Goal: Task Accomplishment & Management: Use online tool/utility

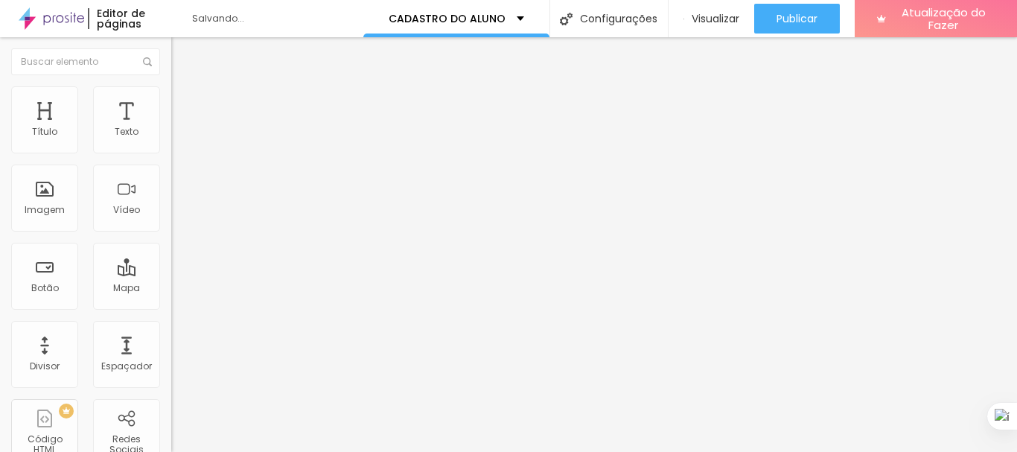
click at [180, 128] on font "Trocar imagem" at bounding box center [216, 121] width 72 height 13
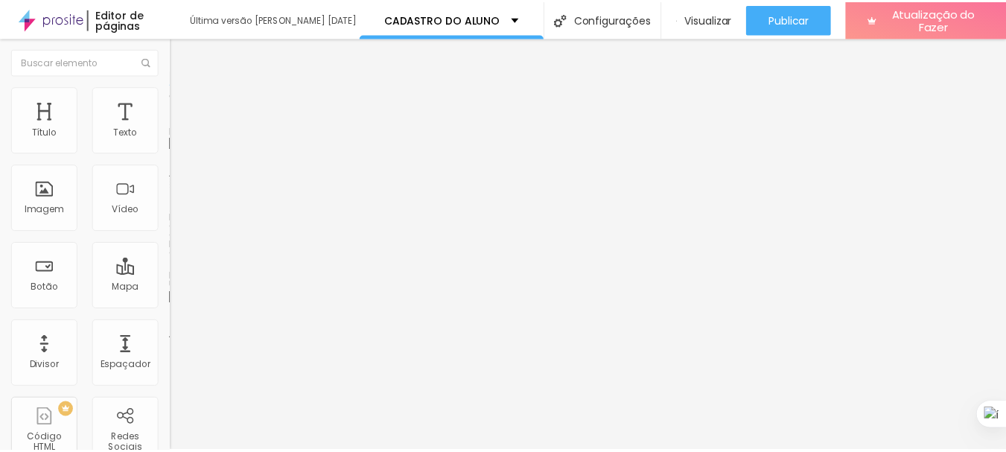
scroll to position [0, 0]
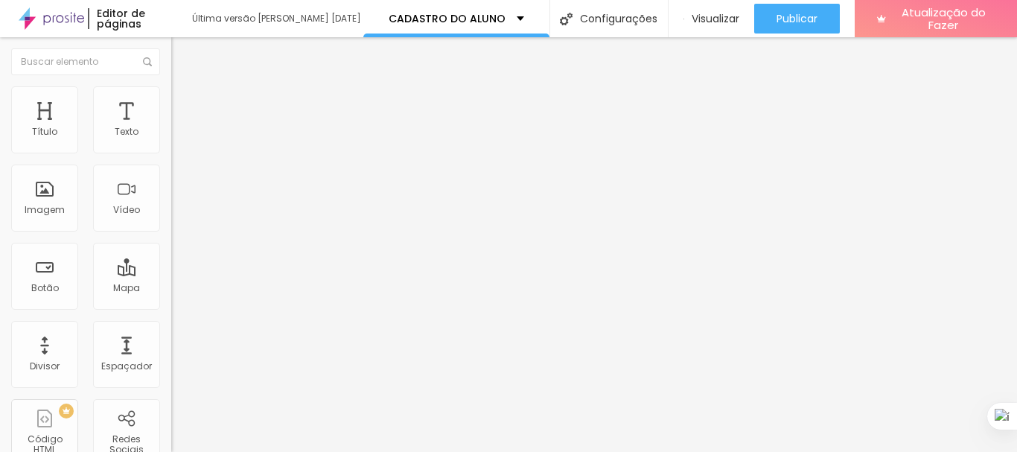
click at [171, 233] on font "Original" at bounding box center [189, 226] width 36 height 13
click at [171, 242] on span "Cinema" at bounding box center [189, 235] width 37 height 13
click at [184, 247] on span "Cinema" at bounding box center [202, 240] width 37 height 13
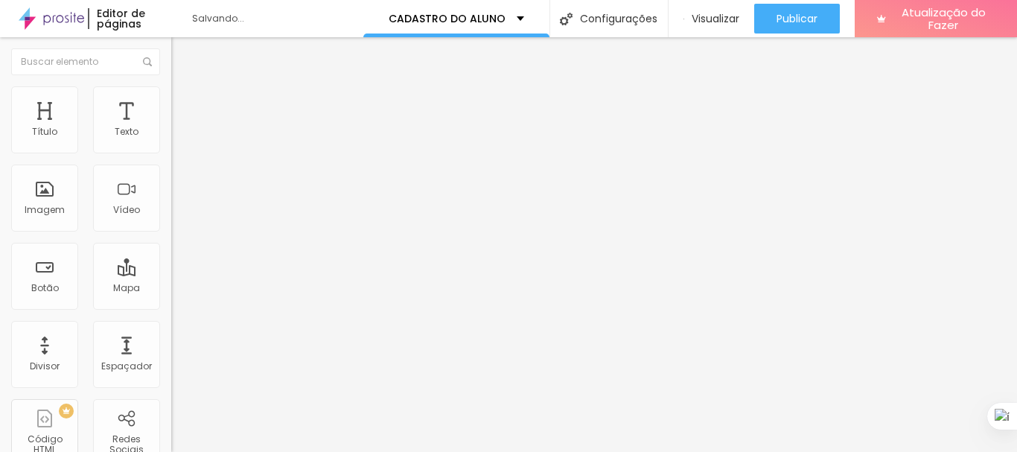
click at [171, 255] on div "Padrão 4:3" at bounding box center [256, 250] width 171 height 9
click at [171, 272] on div "Original" at bounding box center [256, 267] width 171 height 9
click at [171, 95] on img at bounding box center [177, 92] width 13 height 13
type input "15"
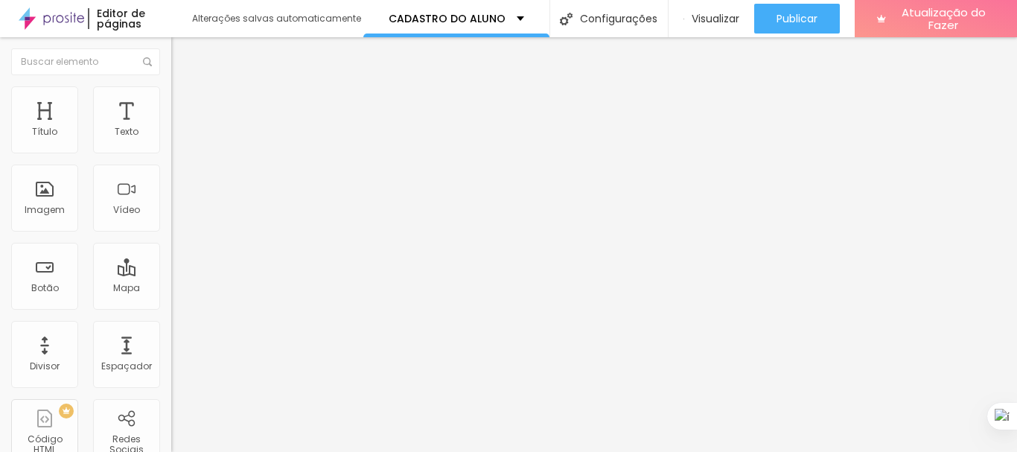
type input "31"
type input "35"
type input "26"
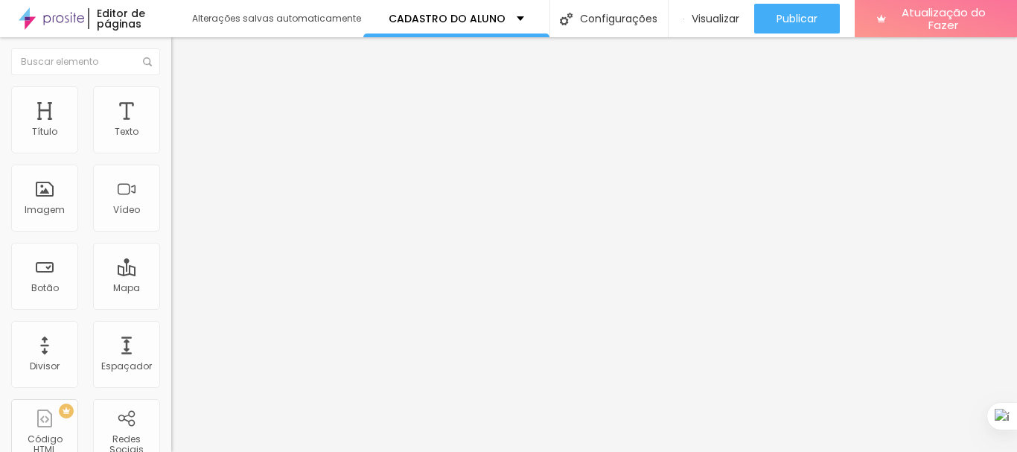
type input "26"
type input "25"
type input "21"
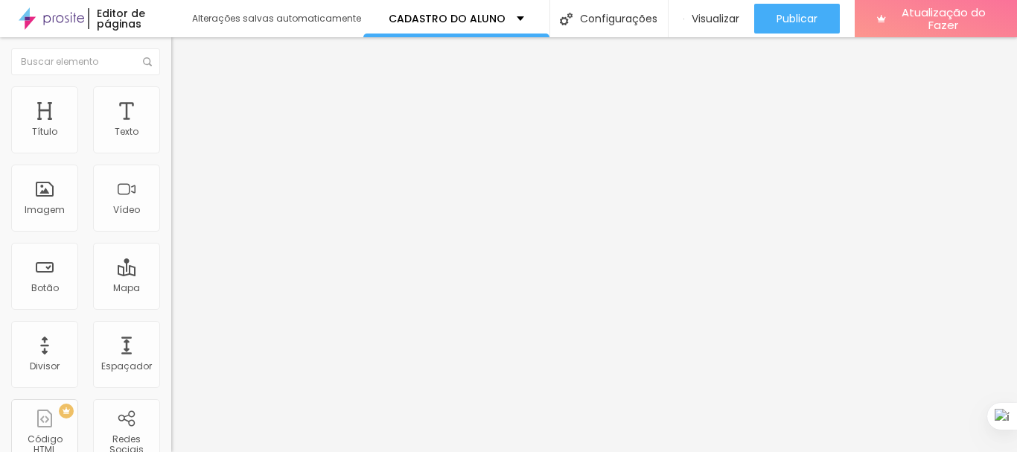
drag, startPoint x: 32, startPoint y: 191, endPoint x: 45, endPoint y: 190, distance: 12.7
type input "21"
click at [171, 327] on input "range" at bounding box center [219, 333] width 96 height 12
click at [171, 101] on li "Avançado" at bounding box center [256, 108] width 171 height 15
type input "7"
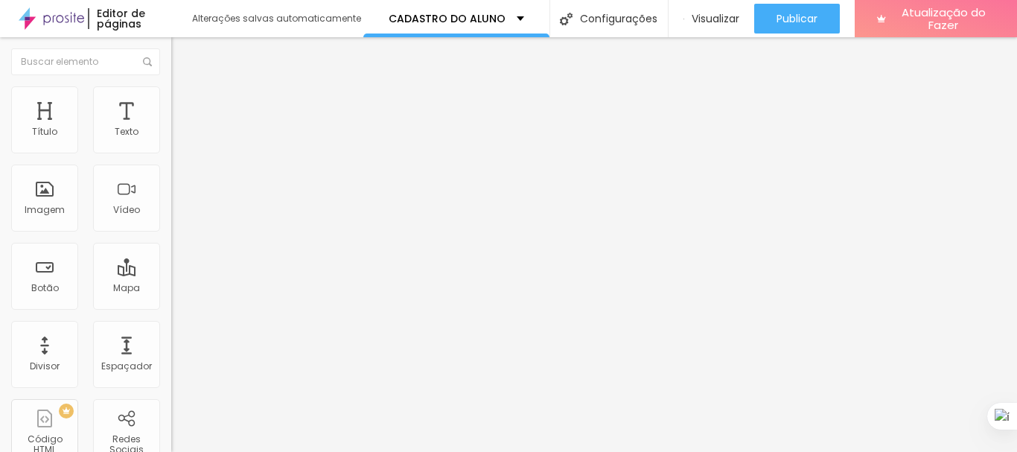
type input "7"
type input "0"
type input "39"
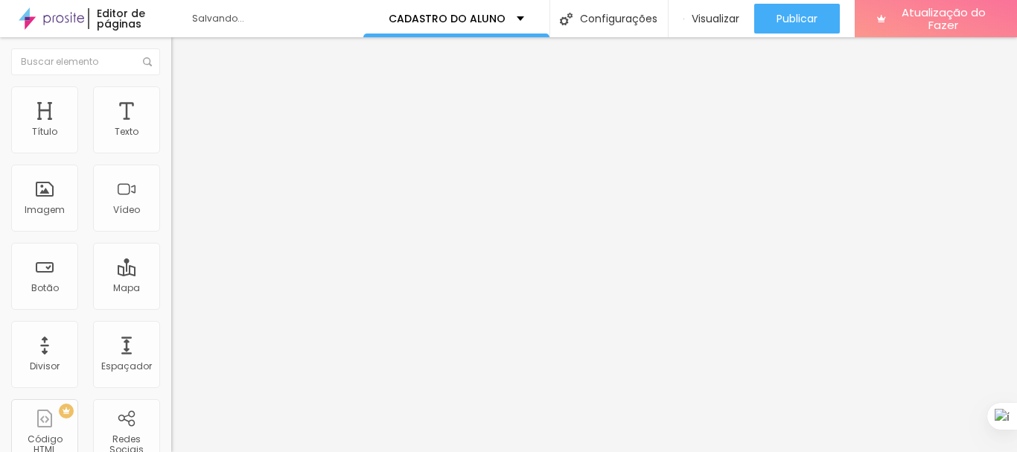
type input "49"
type input "46"
type input "10"
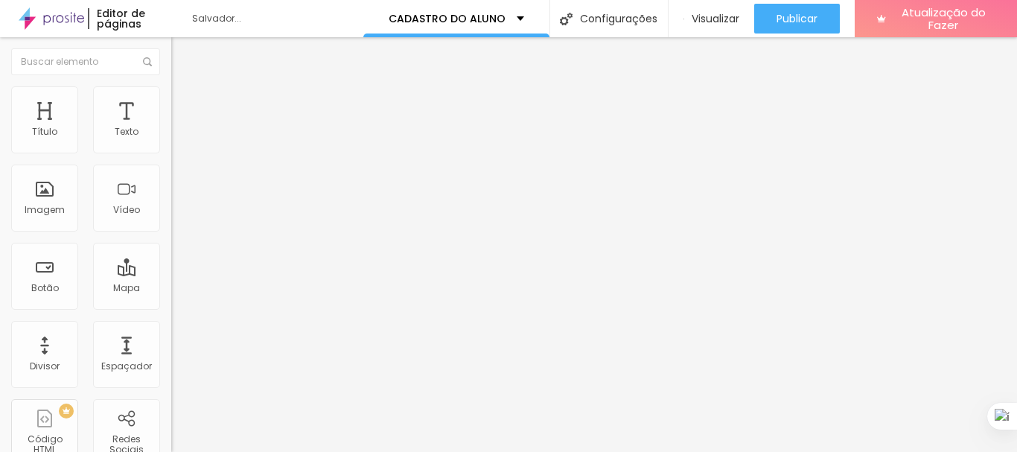
type input "10"
type input "0"
type input "6"
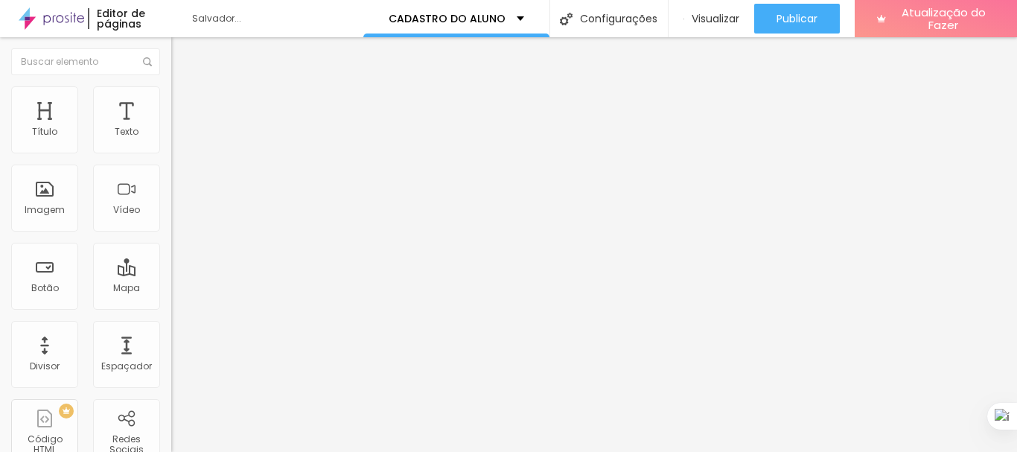
type input "45"
type input "53"
type input "50"
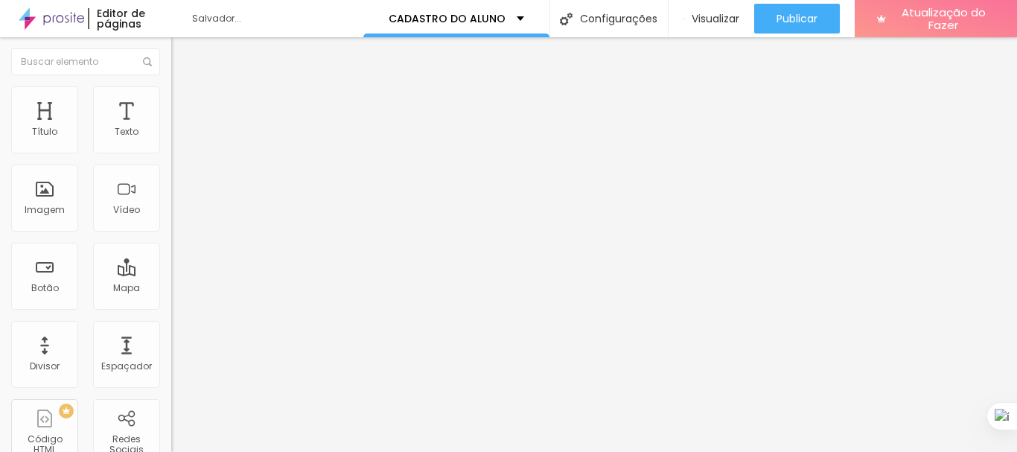
type input "50"
type input "18"
type input "8"
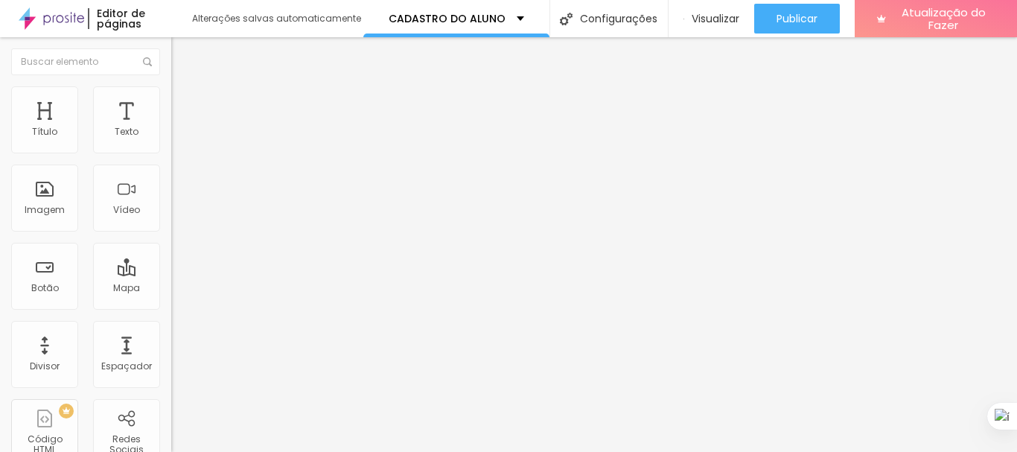
type input "0"
drag, startPoint x: 43, startPoint y: 146, endPoint x: 8, endPoint y: 156, distance: 36.3
type input "0"
click at [171, 289] on input "range" at bounding box center [219, 295] width 96 height 12
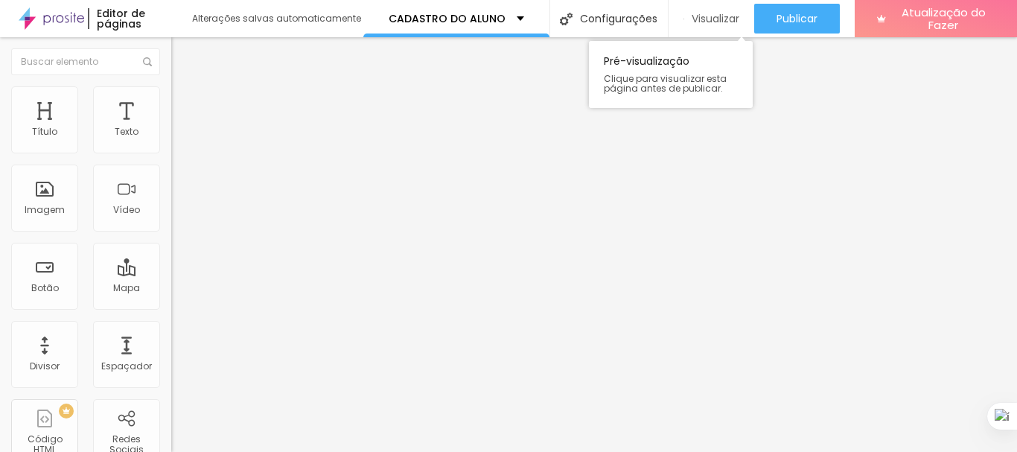
click at [715, 22] on font "Visualizar" at bounding box center [715, 18] width 48 height 15
click at [180, 128] on font "Trocar imagem" at bounding box center [216, 121] width 72 height 13
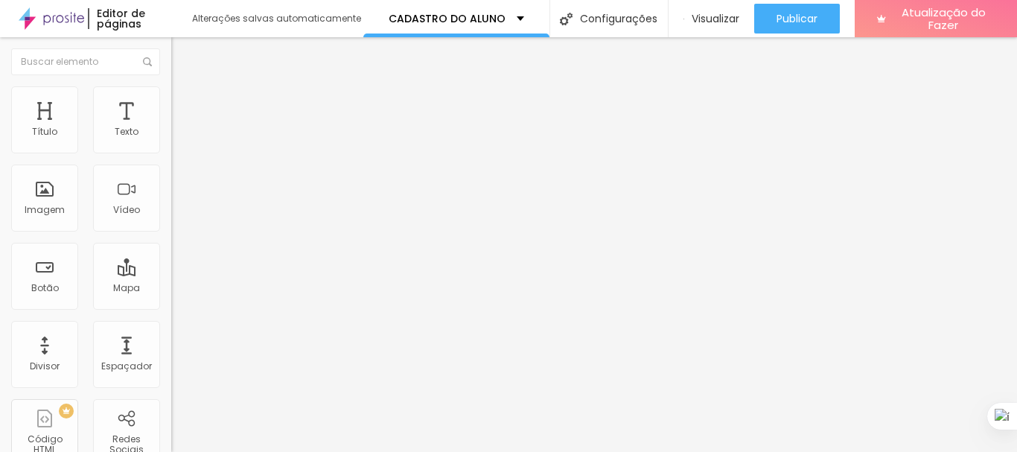
click at [180, 128] on font "Trocar imagem" at bounding box center [216, 121] width 72 height 13
click at [171, 143] on button "button" at bounding box center [181, 135] width 21 height 16
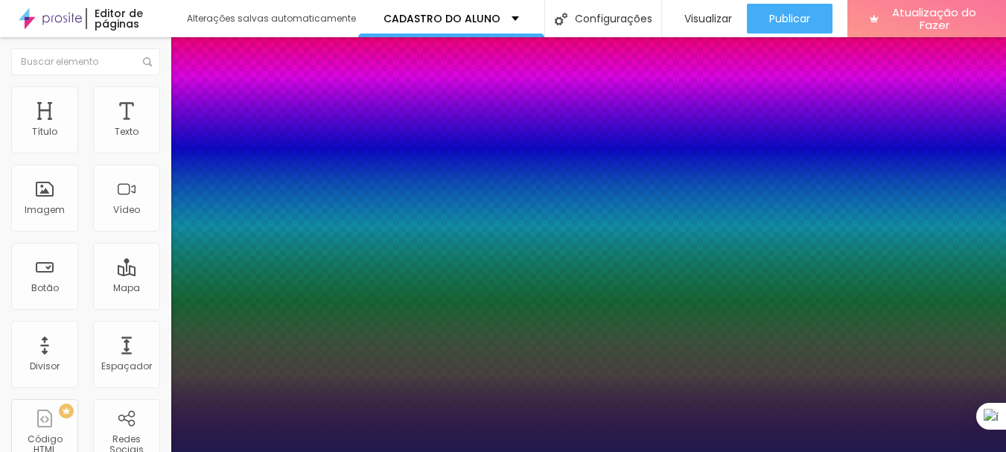
type input "1"
click at [503, 451] on div at bounding box center [503, 452] width 1006 height 0
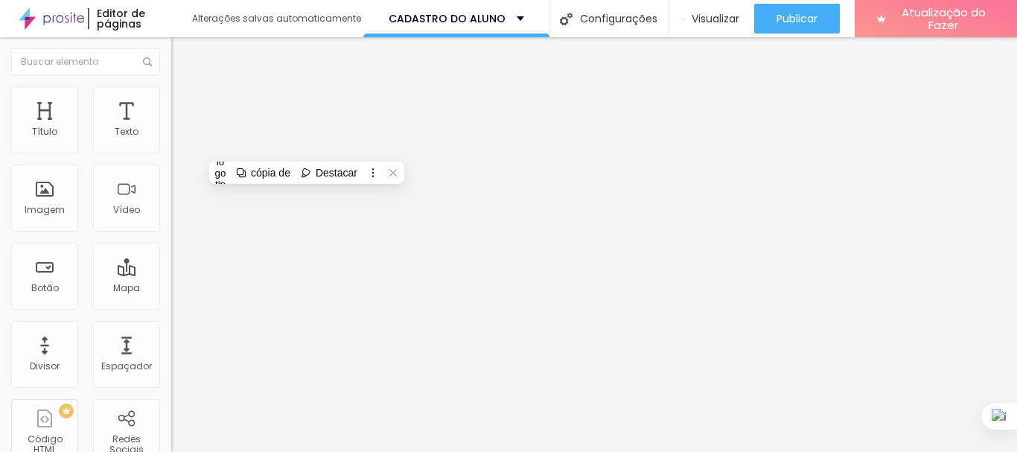
click at [171, 143] on button "button" at bounding box center [181, 135] width 21 height 16
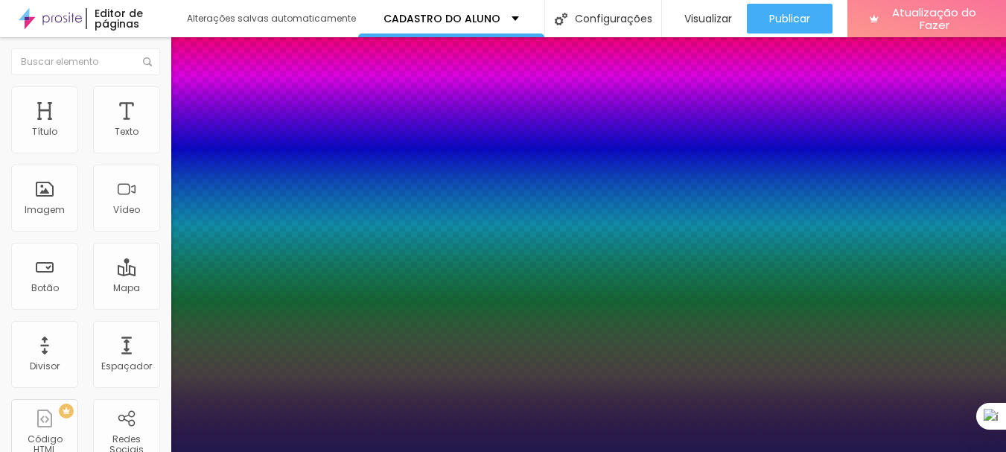
type input "1"
click at [656, 451] on div at bounding box center [503, 452] width 1006 height 0
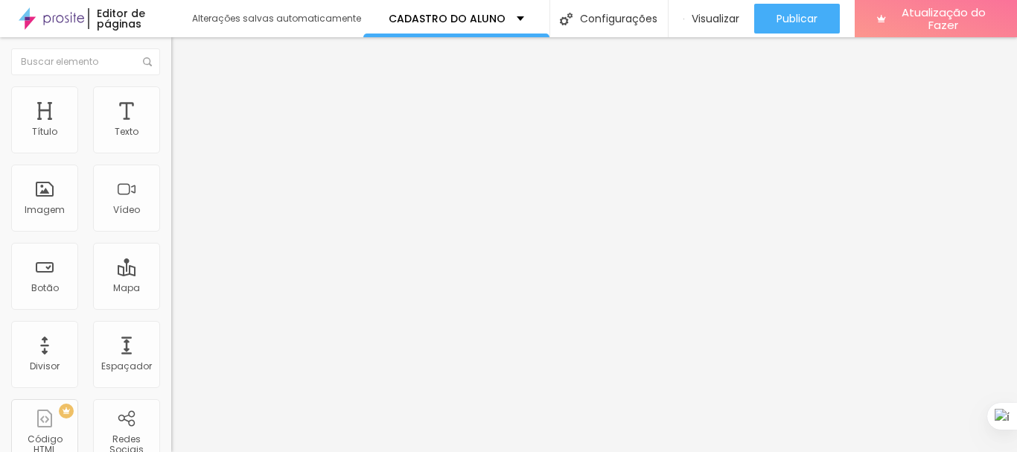
click at [171, 143] on button "button" at bounding box center [181, 135] width 21 height 16
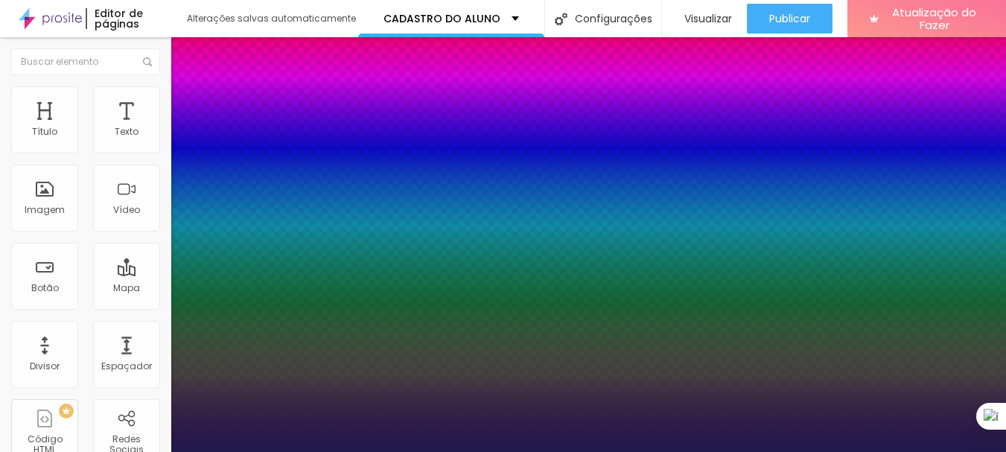
drag, startPoint x: 299, startPoint y: 386, endPoint x: 354, endPoint y: 387, distance: 54.3
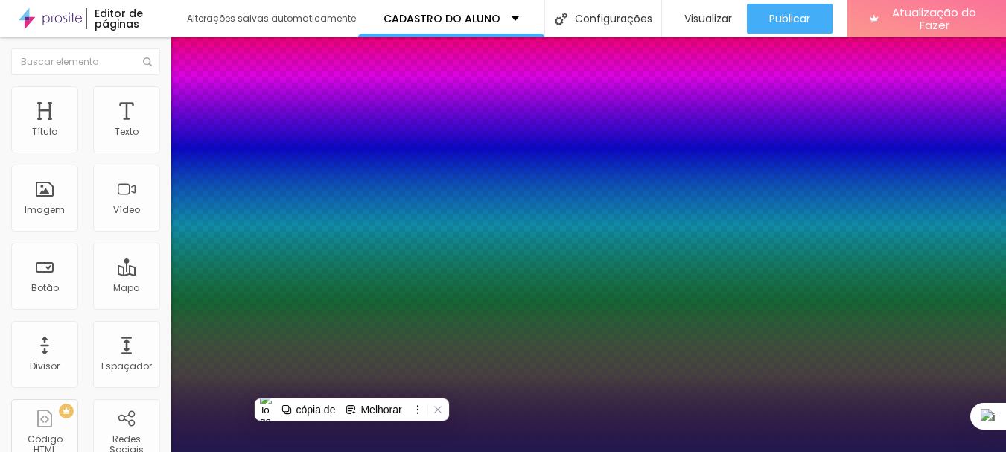
paste input "880404"
type input "1"
type input "#880404"
type input "1"
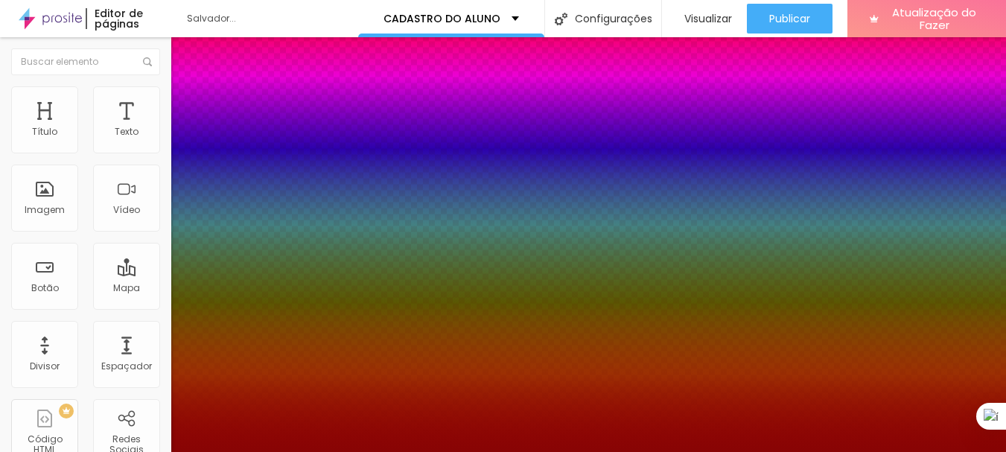
type input "#880404"
type input "1"
click at [766, 451] on div at bounding box center [503, 452] width 1006 height 0
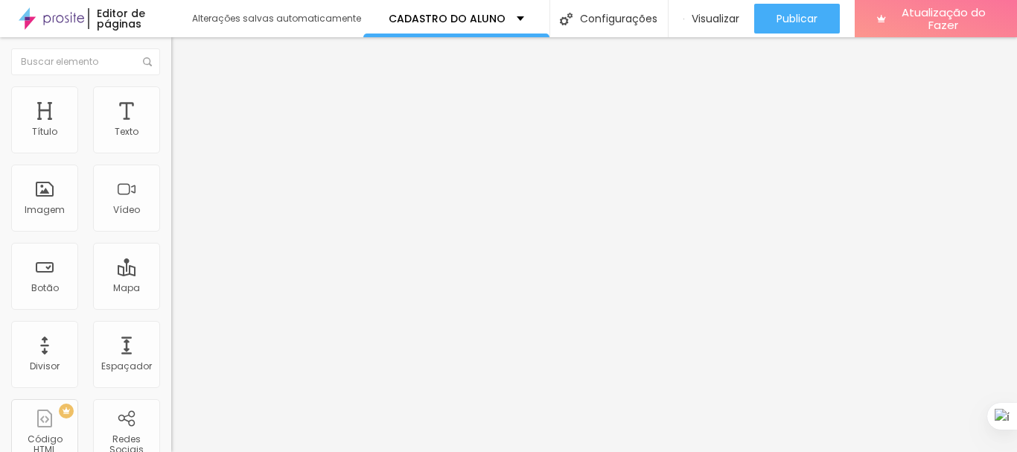
scroll to position [1, 135]
paste input "matricula-facil-caminho-do-saber-4e2ff09e"
type input "[URL][DOMAIN_NAME]"
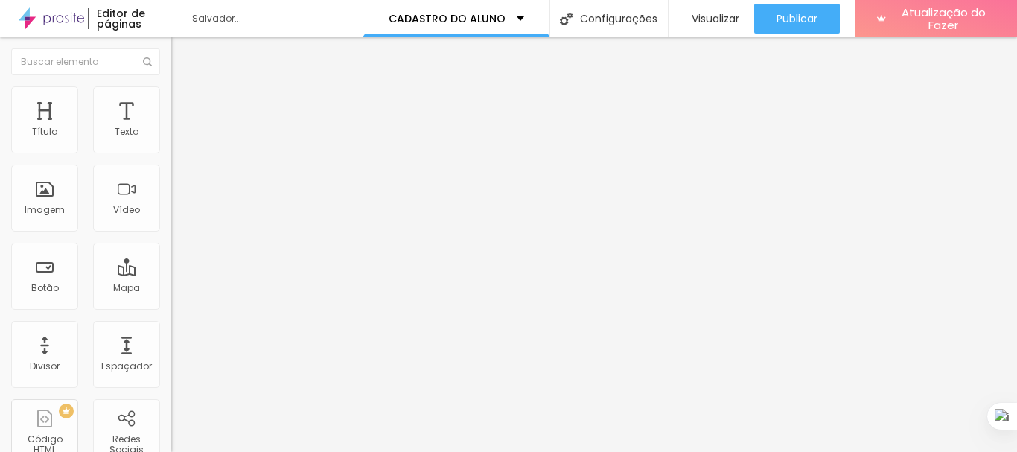
click at [171, 333] on div "URL [URL][DOMAIN_NAME] Abrir em uma nova aba" at bounding box center [256, 308] width 171 height 50
click at [171, 325] on div at bounding box center [256, 325] width 171 height 0
drag, startPoint x: 114, startPoint y: 310, endPoint x: 103, endPoint y: 310, distance: 11.2
click at [171, 307] on input "[URL][DOMAIN_NAME]" at bounding box center [260, 299] width 179 height 15
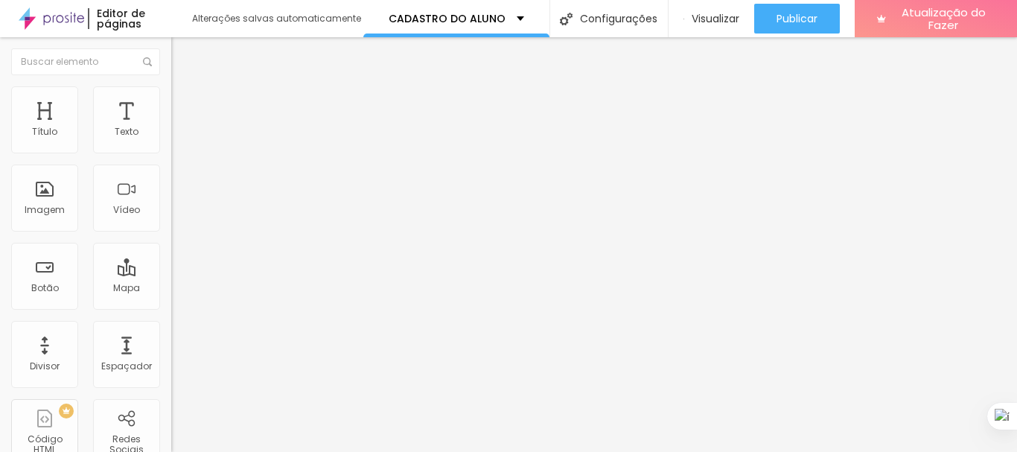
paste input "matricula-facil-caminho-do-saber-4e2ff09e"
type input "[URL][DOMAIN_NAME]"
click at [171, 325] on div at bounding box center [256, 325] width 171 height 0
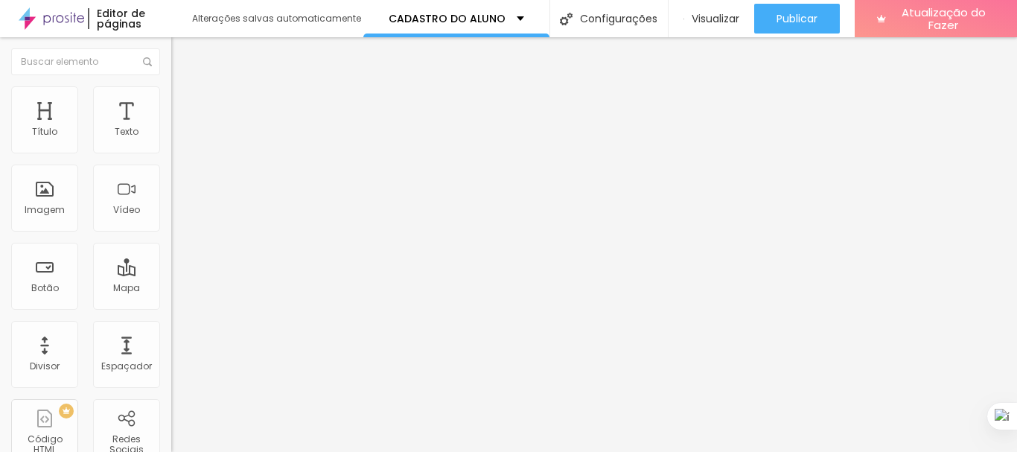
click at [180, 128] on font "Adicionar imagem" at bounding box center [223, 121] width 87 height 13
click at [171, 98] on li "Estilo" at bounding box center [256, 93] width 171 height 15
type input "5"
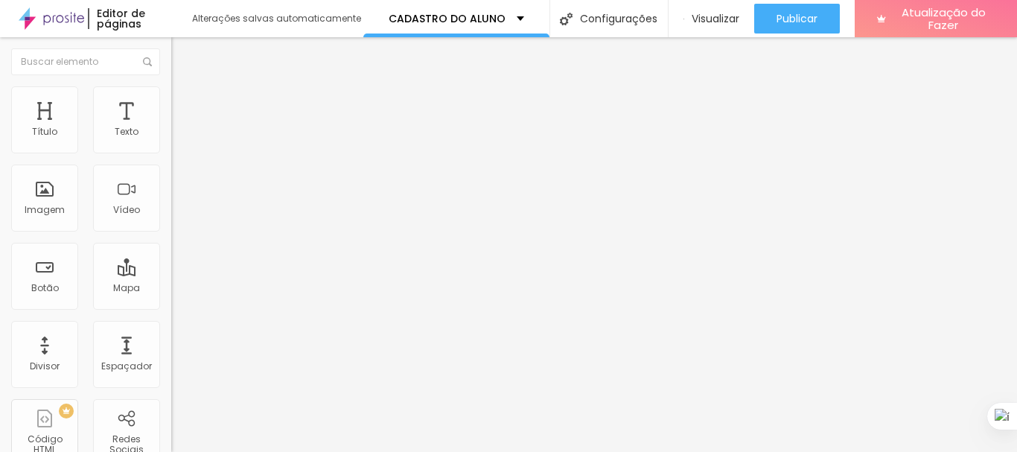
type input "5"
type input "99"
type input "110"
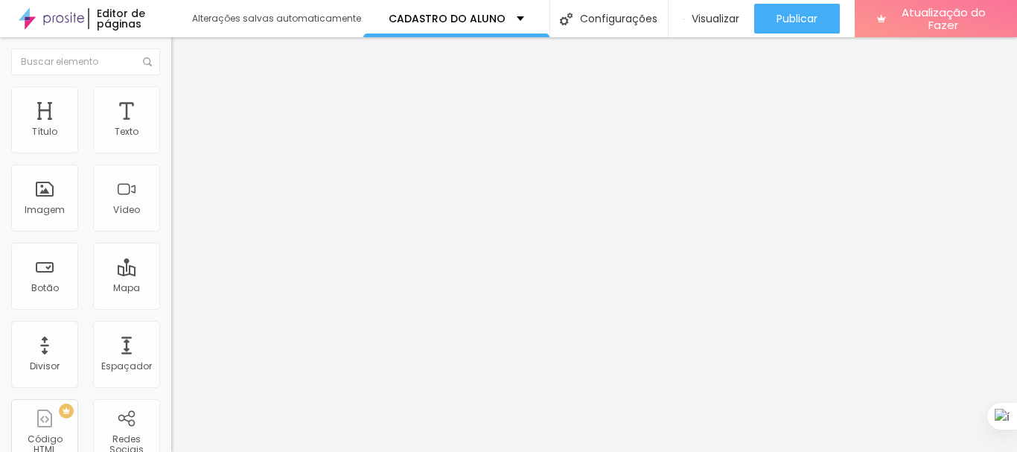
type input "128"
type input "143"
type input "163"
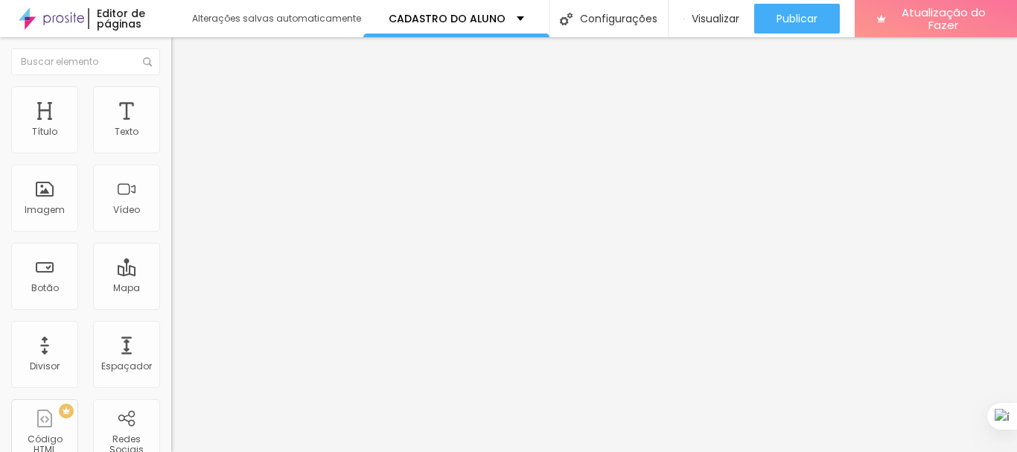
type input "163"
type input "170"
type input "174"
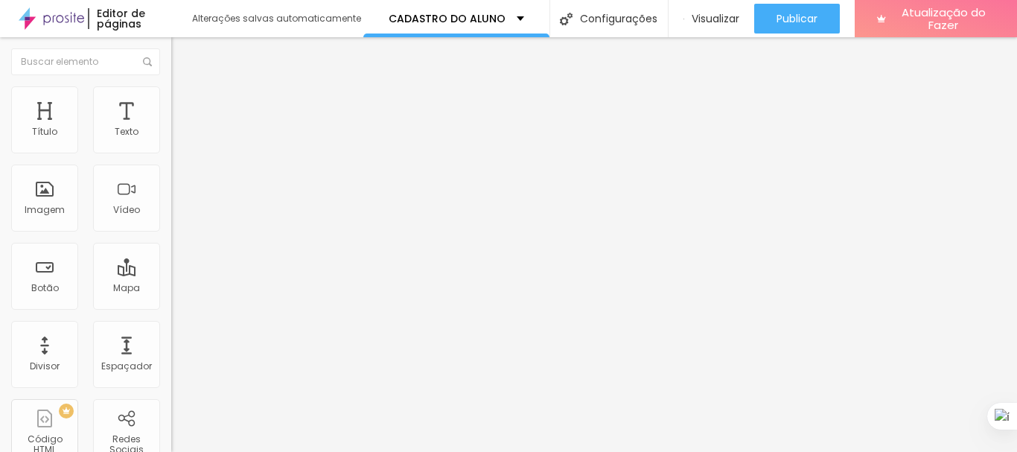
type input "176"
type input "181"
type input "184"
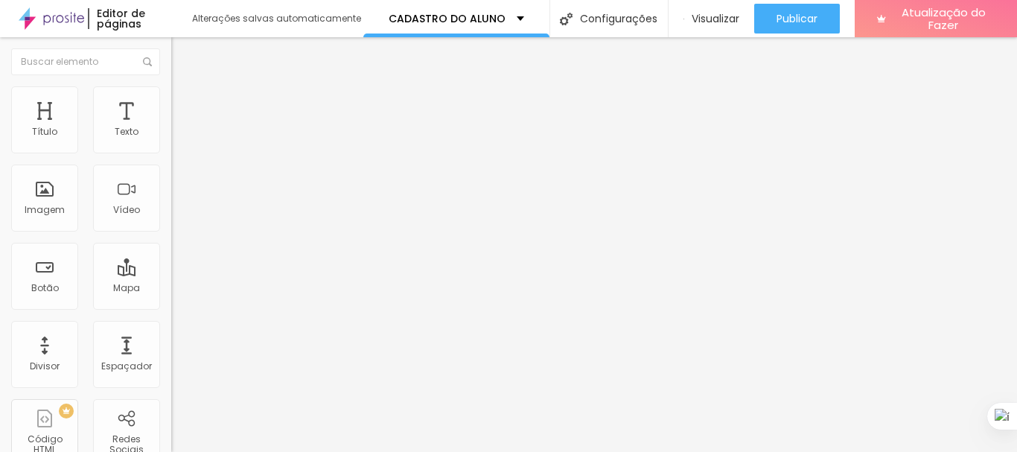
type input "184"
type input "186"
drag, startPoint x: 34, startPoint y: 188, endPoint x: 119, endPoint y: 198, distance: 85.4
type input "186"
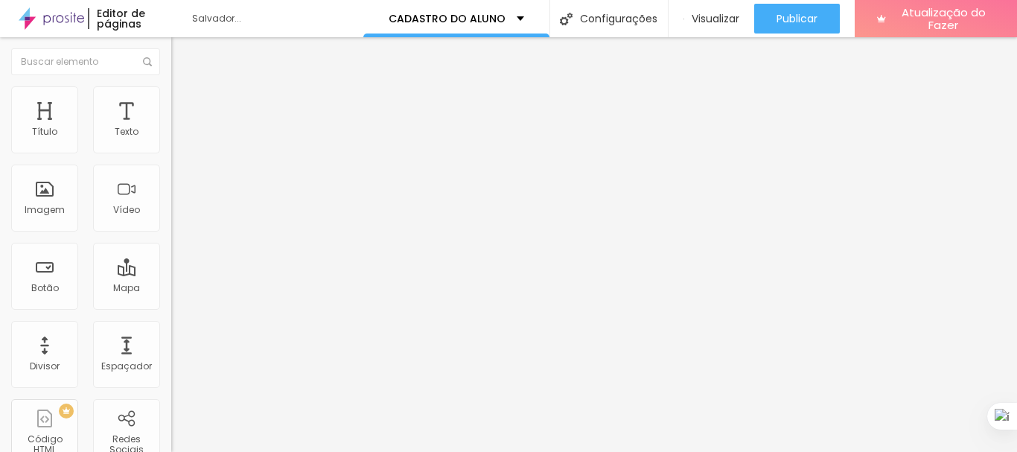
click at [171, 327] on input "range" at bounding box center [219, 333] width 96 height 12
click at [180, 128] on font "Adicionar imagem" at bounding box center [223, 121] width 87 height 13
click at [171, 99] on ul "Conteúdo Estilo Avançado" at bounding box center [256, 93] width 171 height 45
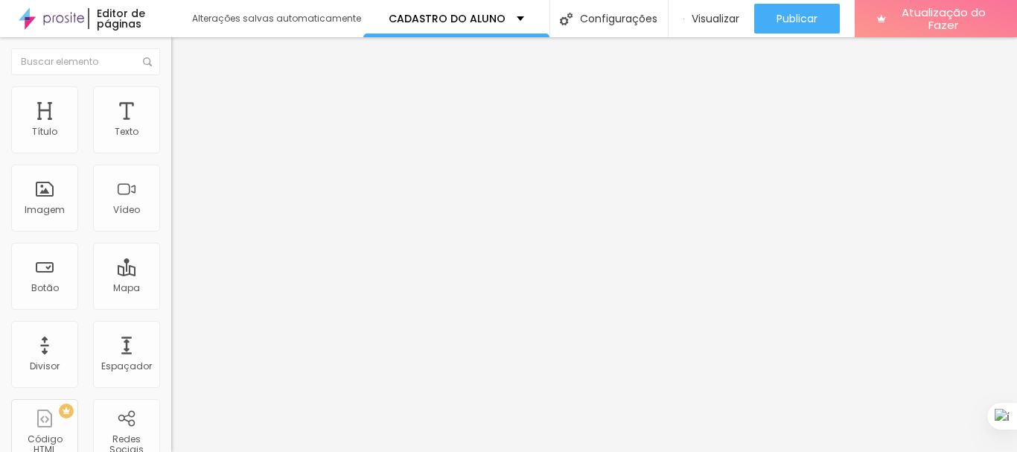
click at [171, 101] on li "Avançado" at bounding box center [256, 108] width 171 height 15
click at [171, 85] on img at bounding box center [177, 77] width 13 height 13
click at [171, 95] on li "Estilo" at bounding box center [256, 93] width 171 height 15
type input "5"
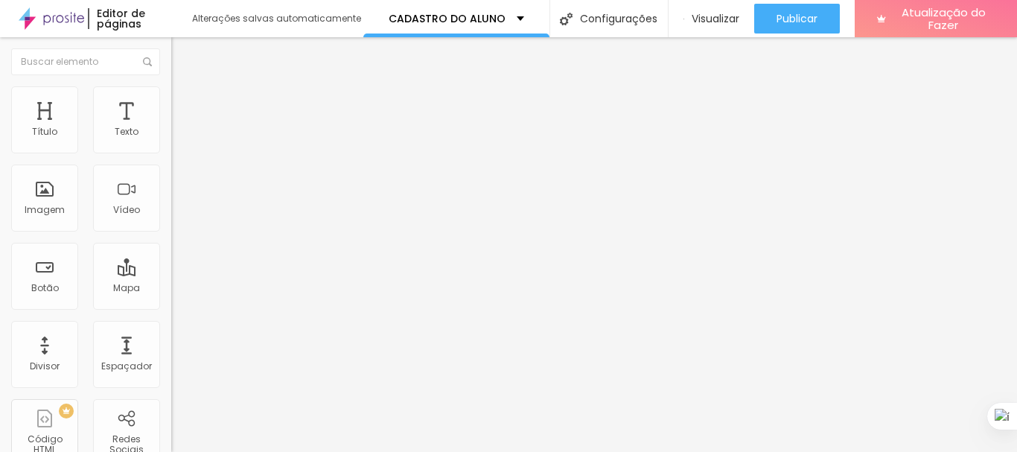
type input "156"
type input "200"
drag, startPoint x: 31, startPoint y: 188, endPoint x: 141, endPoint y: 203, distance: 111.3
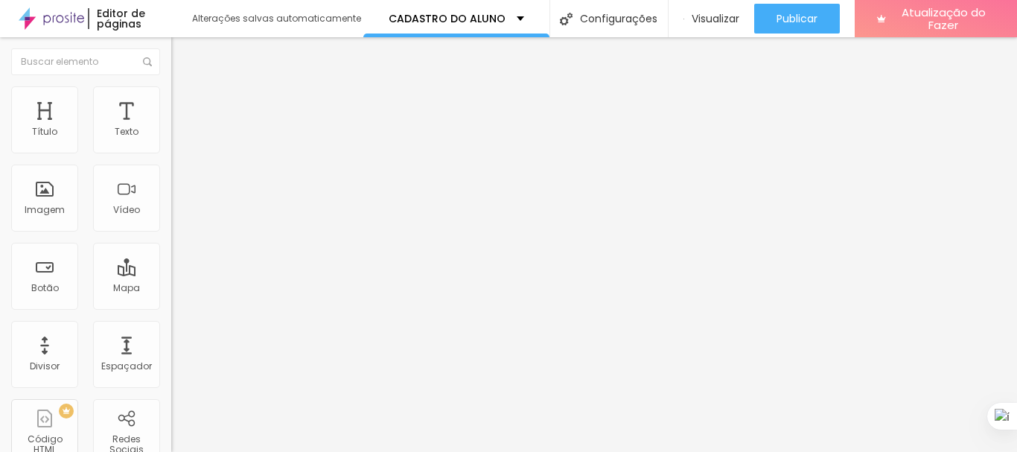
type input "200"
click at [171, 327] on input "range" at bounding box center [219, 333] width 96 height 12
click at [180, 128] on font "Adicionar imagem" at bounding box center [223, 121] width 87 height 13
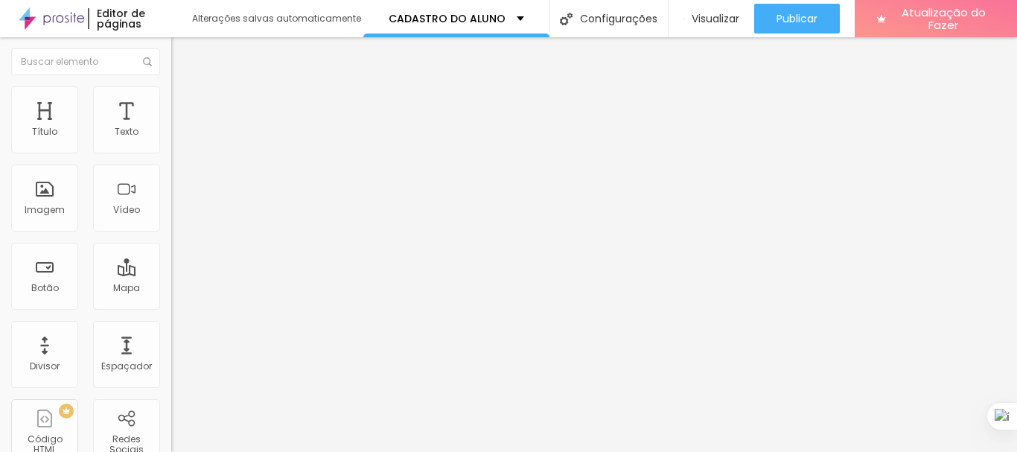
click at [171, 86] on li "Estilo" at bounding box center [256, 93] width 171 height 15
type input "3"
type input "114"
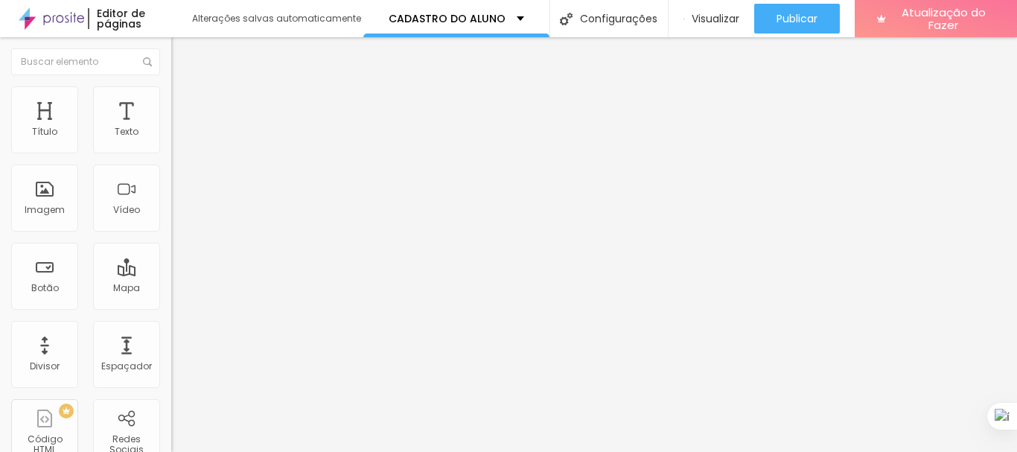
type input "114"
type input "130"
type input "148"
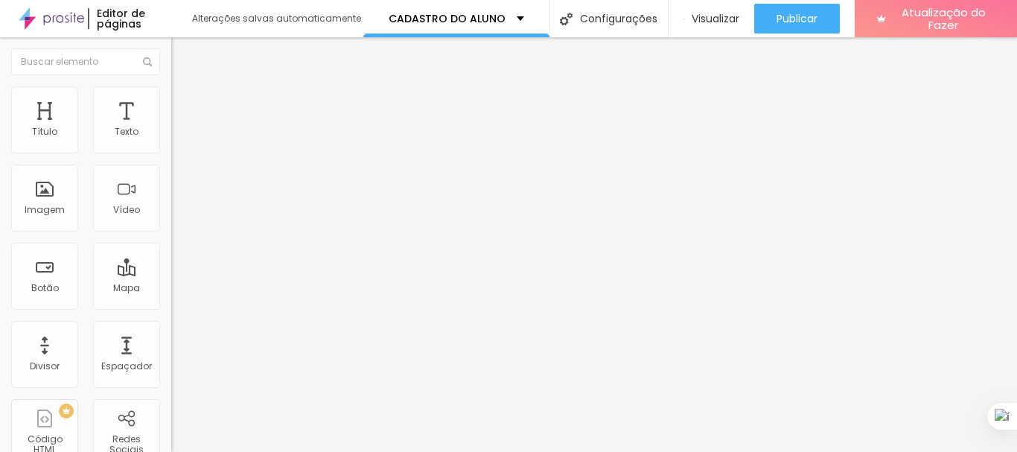
type input "166"
type input "194"
type input "200"
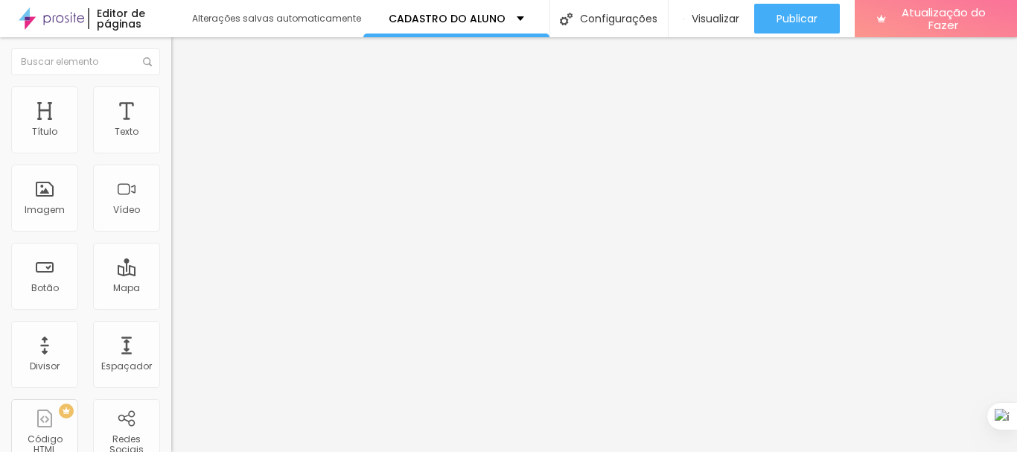
type input "200"
drag, startPoint x: 34, startPoint y: 192, endPoint x: 156, endPoint y: 196, distance: 122.1
type input "200"
click at [171, 327] on input "range" at bounding box center [219, 333] width 96 height 12
click at [171, 52] on button "Editar nulo" at bounding box center [256, 54] width 171 height 34
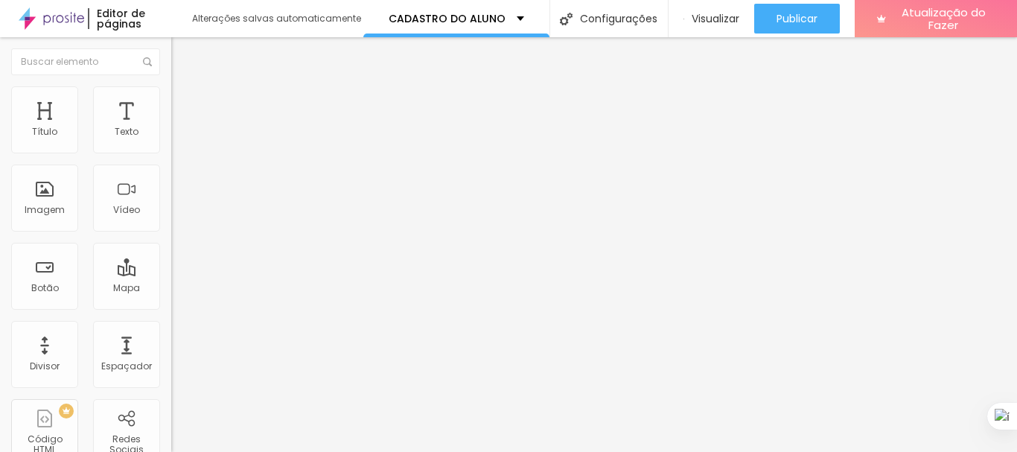
click at [171, 143] on button "button" at bounding box center [181, 135] width 21 height 16
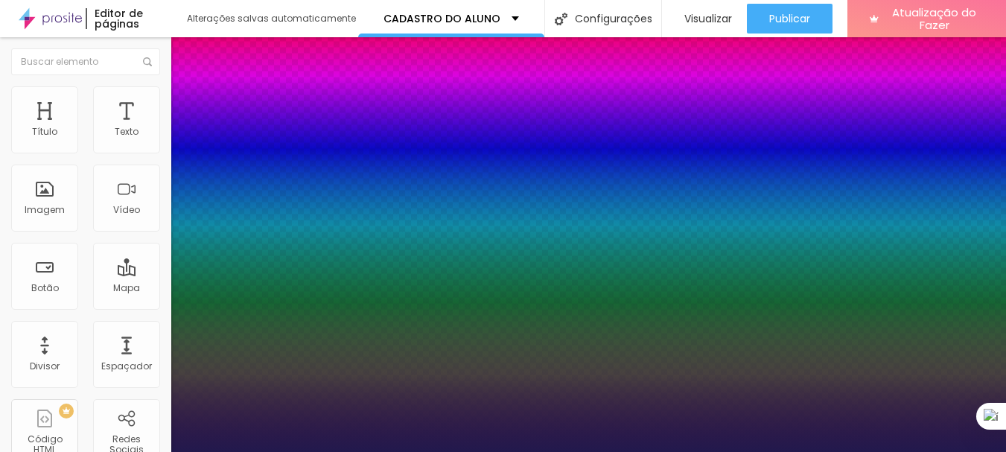
type input "1"
select select "CormorantGeramond-Medium"
type input "1"
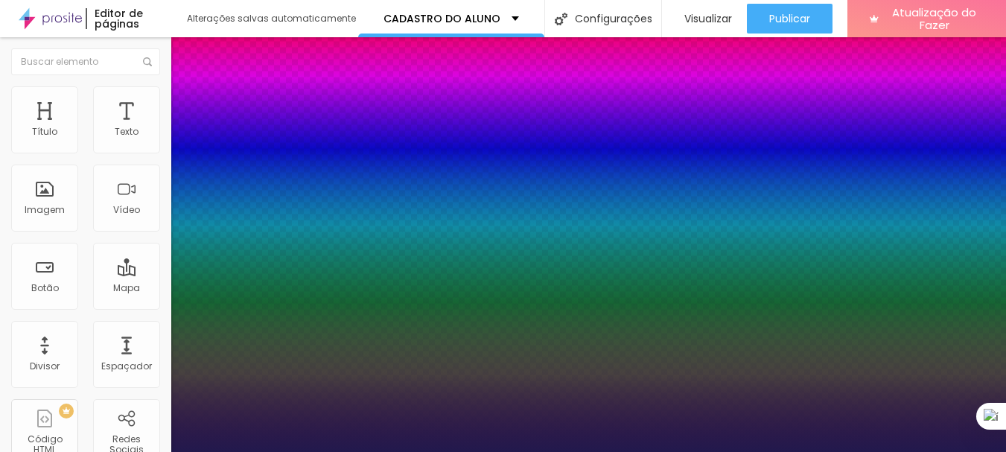
click at [388, 451] on div at bounding box center [503, 452] width 1006 height 0
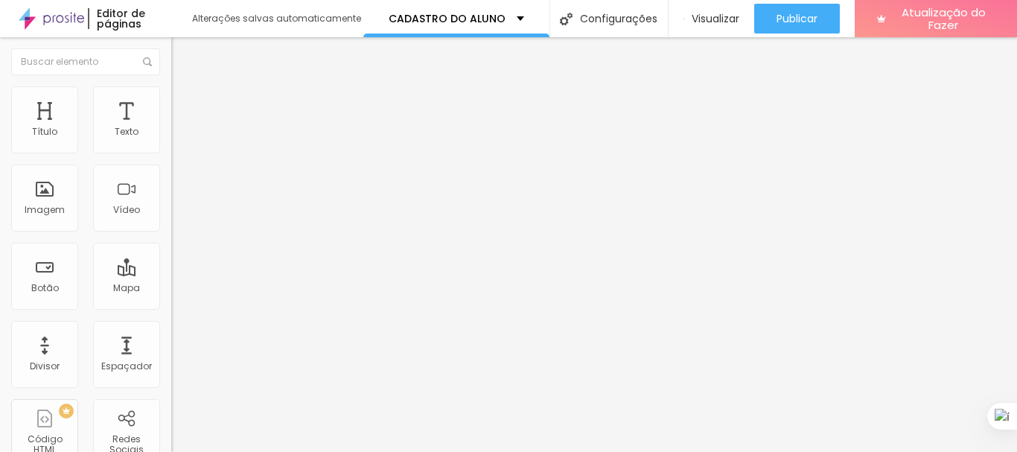
click at [171, 143] on button "button" at bounding box center [181, 135] width 21 height 16
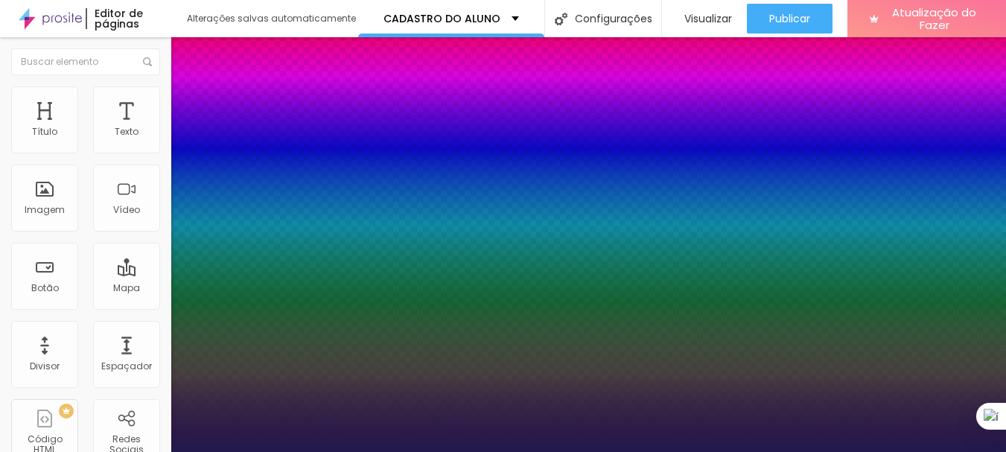
type input "1"
type input "1.3"
type input "1"
type input "2.8"
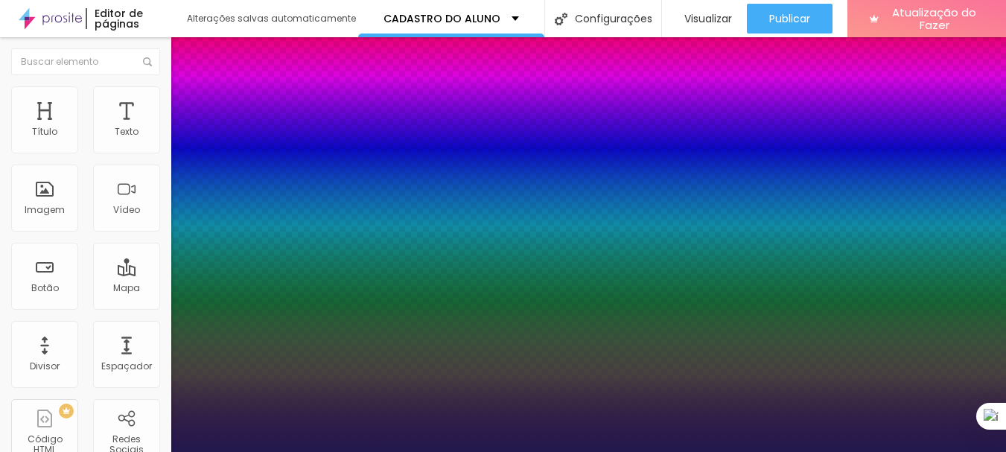
type input "2.8"
type input "1"
type input "3.6"
type input "1"
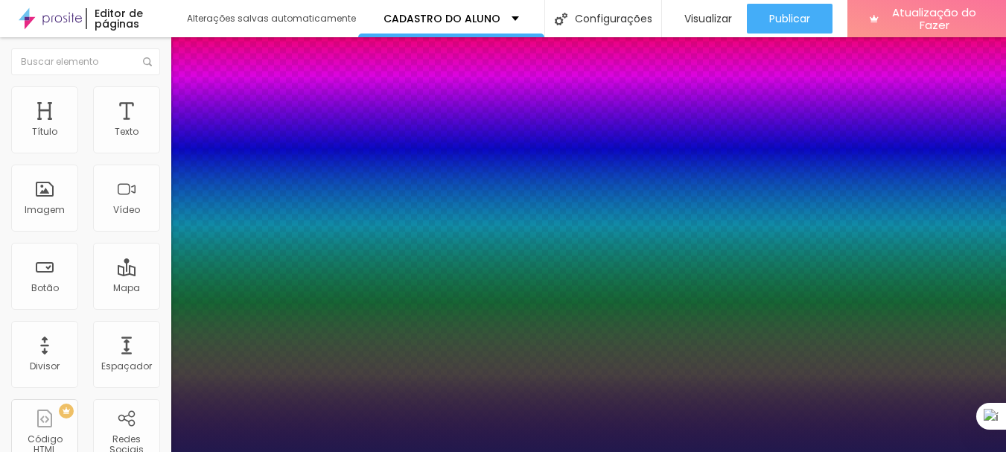
drag, startPoint x: 191, startPoint y: 288, endPoint x: 230, endPoint y: 293, distance: 39.1
type input "3.6"
type input "1"
click at [462, 451] on div at bounding box center [503, 452] width 1006 height 0
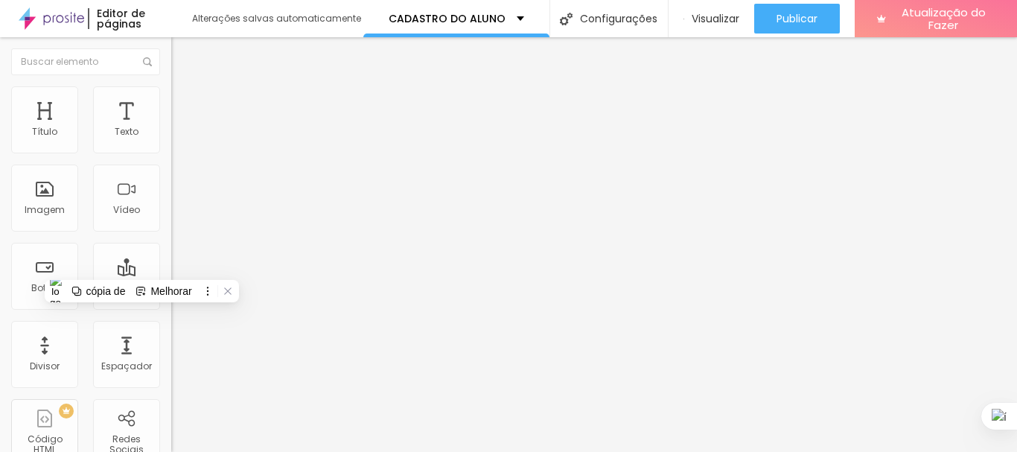
click at [171, 110] on div "Tipografia" at bounding box center [256, 105] width 171 height 9
click at [171, 143] on div "Voltar ao padrão" at bounding box center [256, 126] width 171 height 33
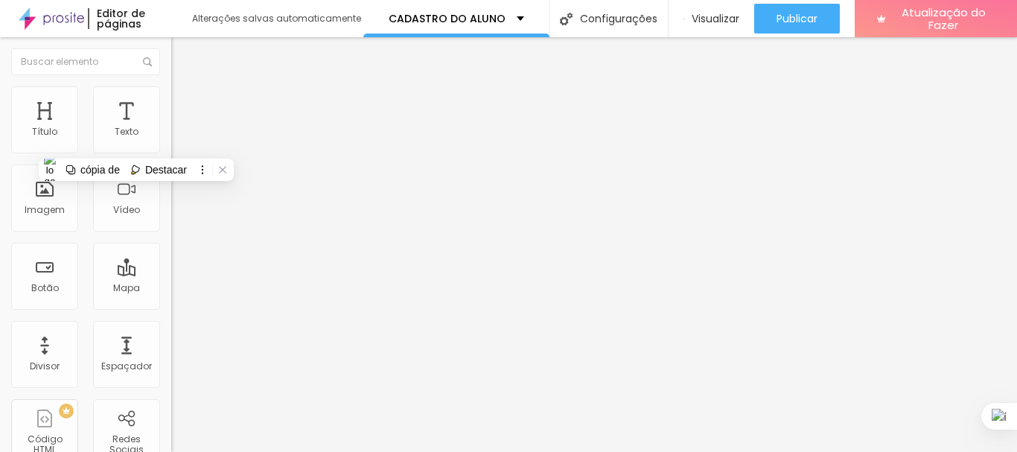
click at [177, 138] on icon "button" at bounding box center [181, 134] width 9 height 9
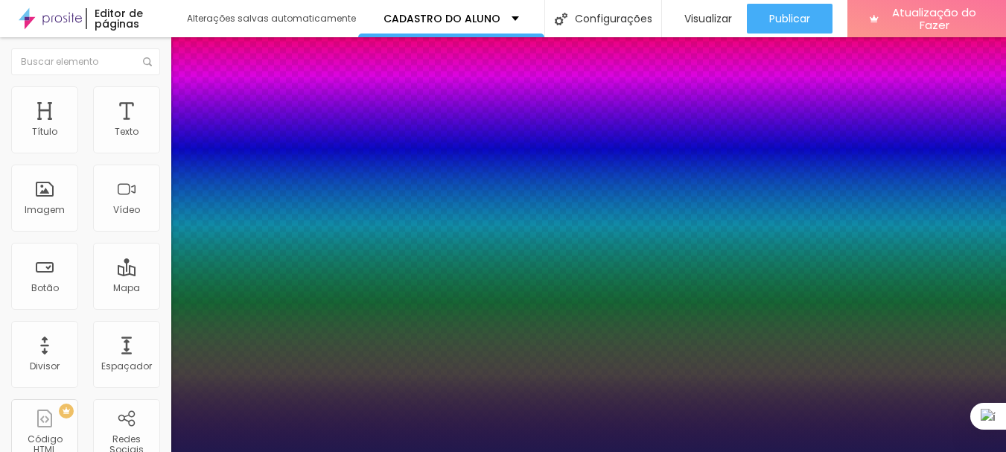
type input "1"
type input "4.1"
type input "1"
type input "5.2"
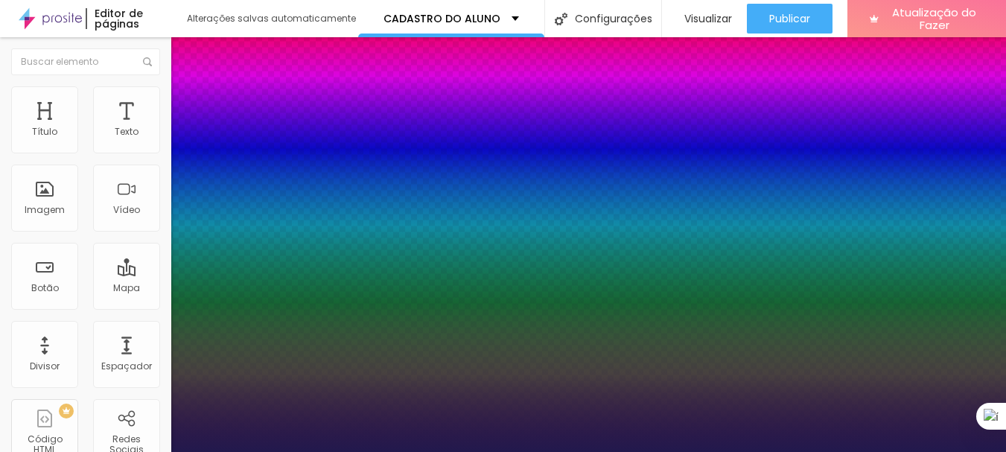
type input "5.2"
type input "1"
type input "5.5"
type input "1"
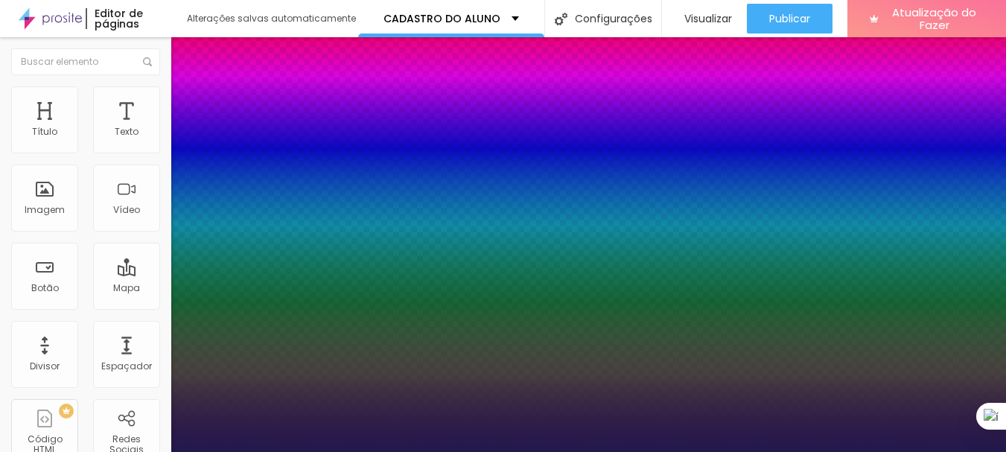
type input "5.8"
type input "1"
type input "5.9"
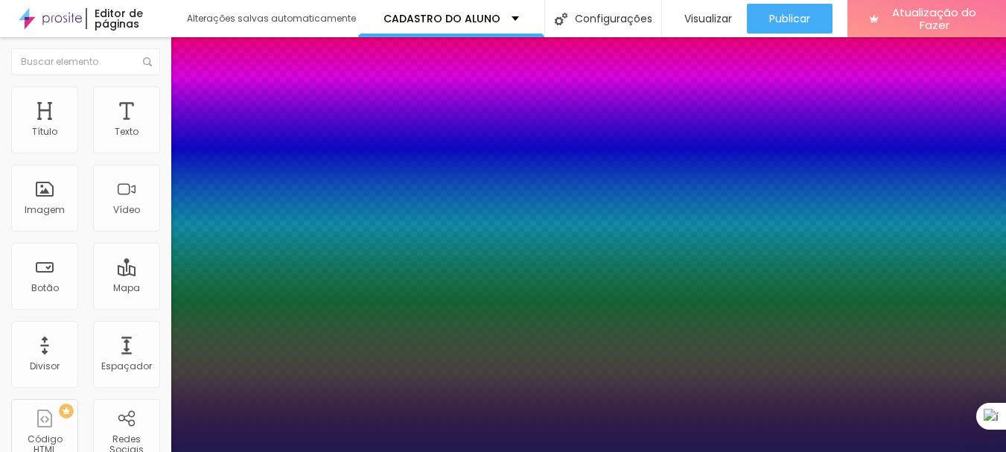
type input "1"
type input "6.4"
type input "1"
type input "6.5"
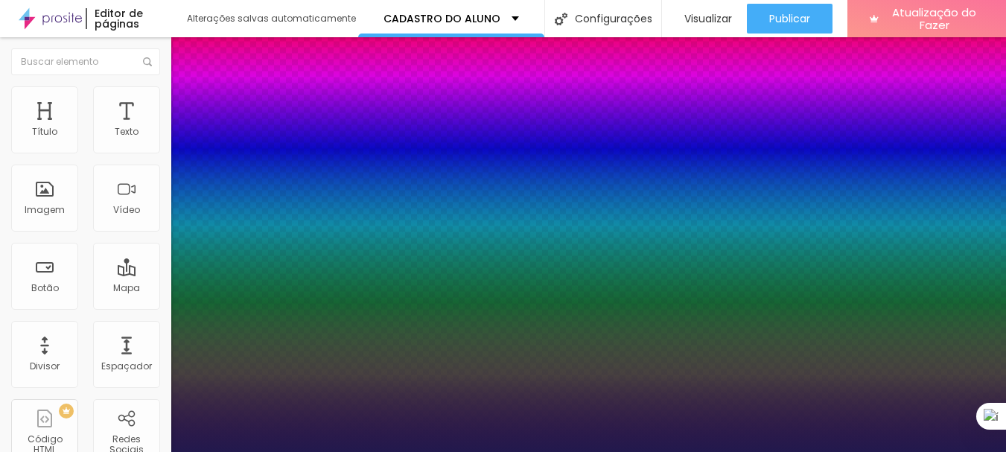
type input "6.5"
type input "1"
type input "6.6"
type input "1"
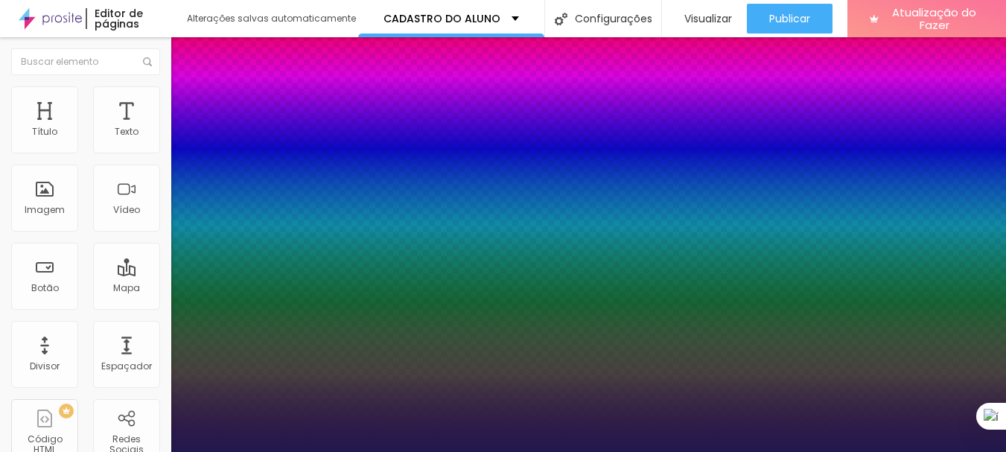
type input "7.1"
type input "1"
type input "7.4"
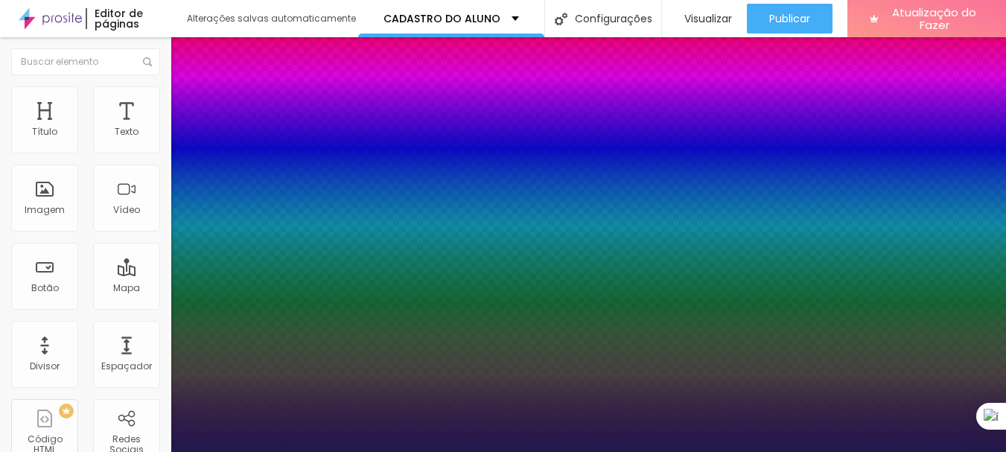
type input "1"
type input "7.6"
type input "1"
type input "7.9"
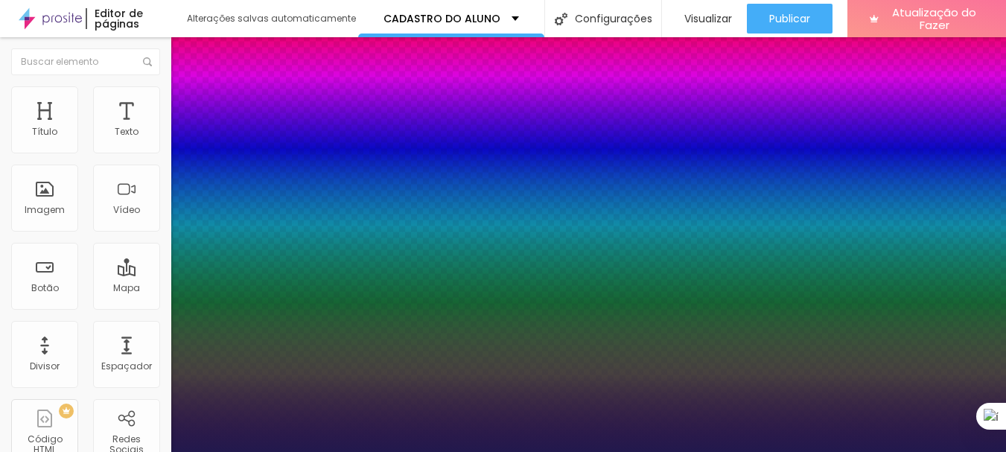
type input "7.9"
type input "1"
type input "8.1"
type input "1"
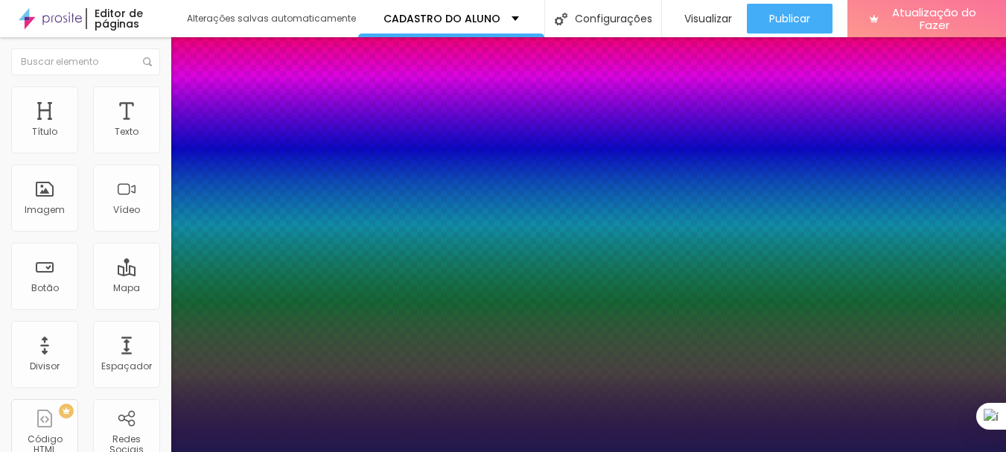
type input "8.5"
type input "1"
type input "8.8"
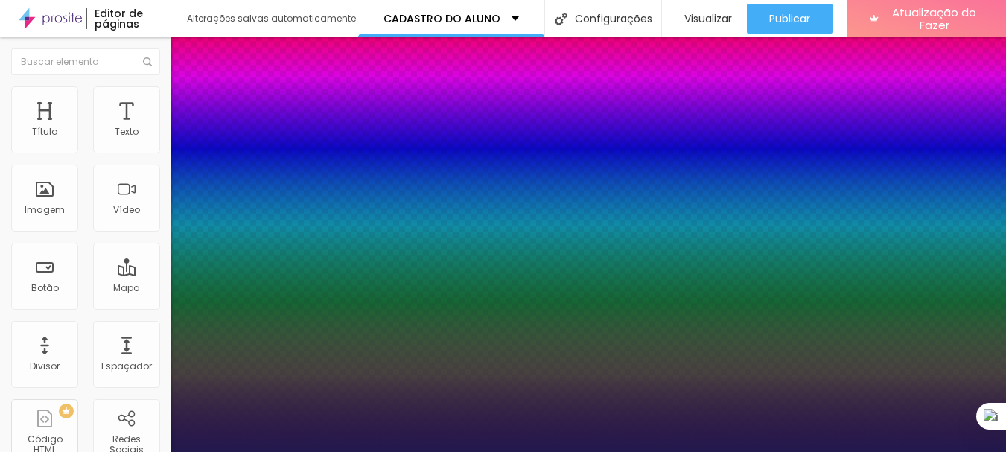
type input "1"
type input "9"
type input "1"
type input "9.3"
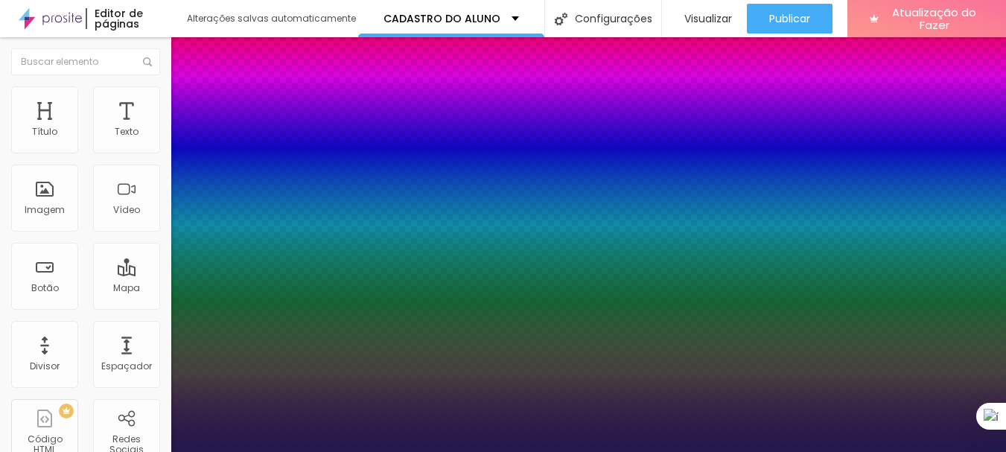
type input "9.3"
type input "1"
type input "9.5"
type input "1"
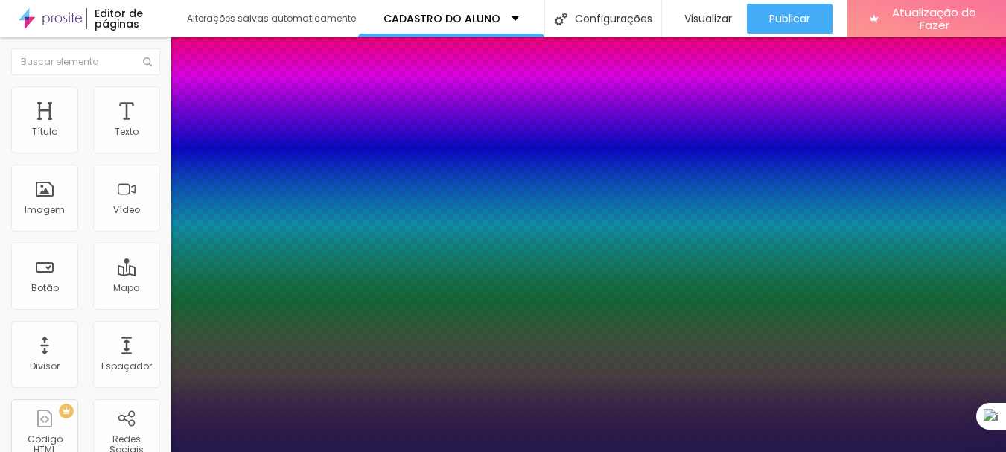
type input "10"
type input "1"
drag, startPoint x: 234, startPoint y: 288, endPoint x: 307, endPoint y: 293, distance: 73.1
type input "10"
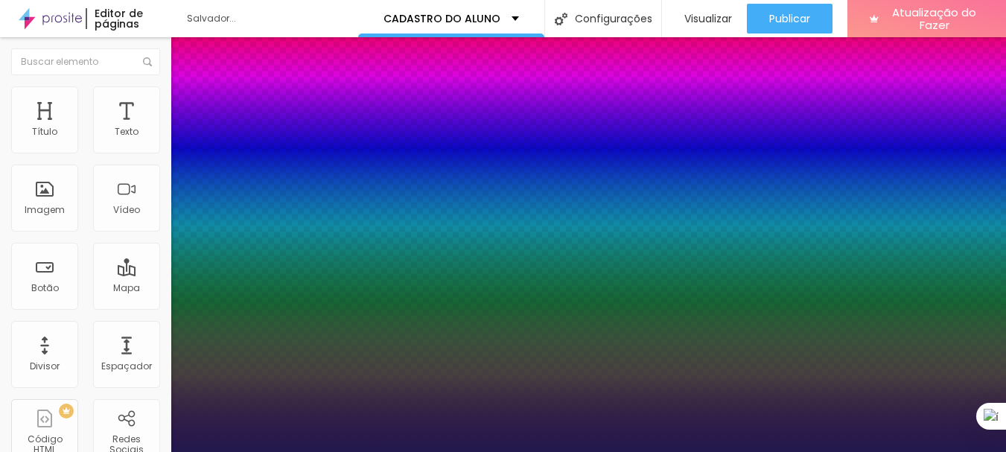
type input "1"
type input "33"
type input "1"
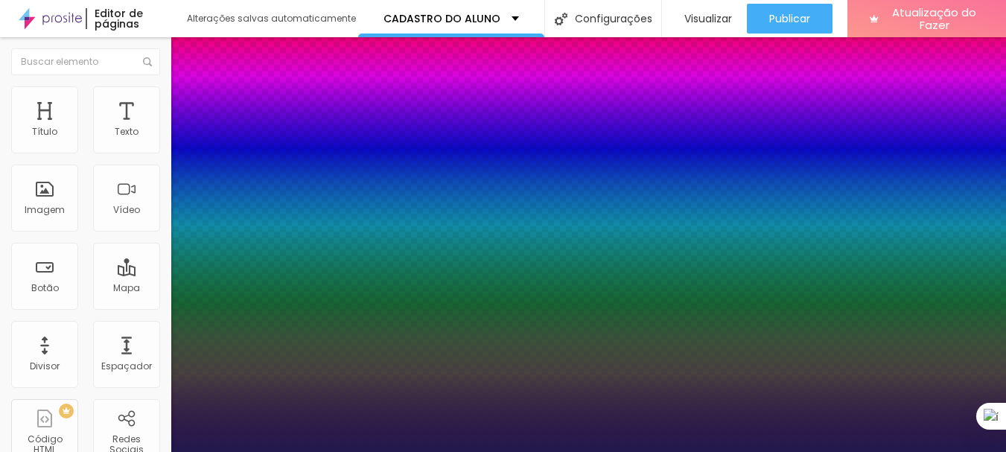
type input "45"
type input "1"
type input "50"
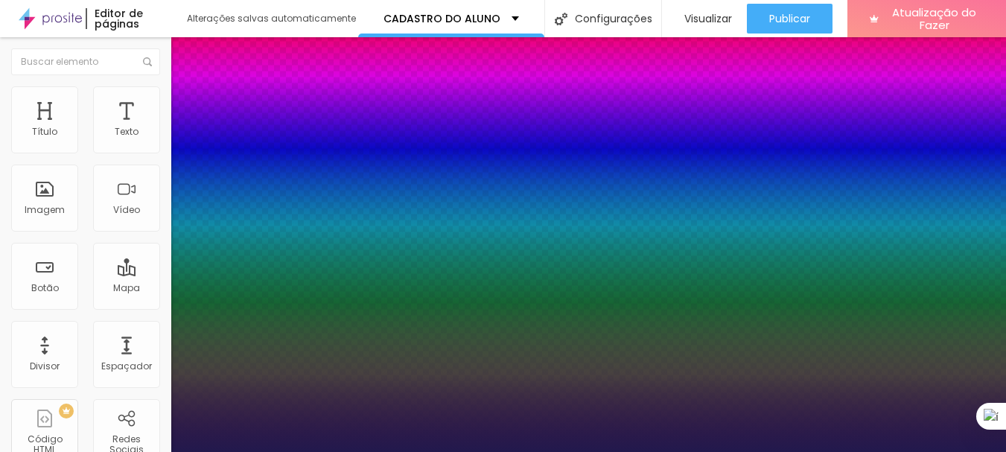
type input "1"
type input "51"
type input "1"
drag, startPoint x: 199, startPoint y: 255, endPoint x: 241, endPoint y: 266, distance: 43.9
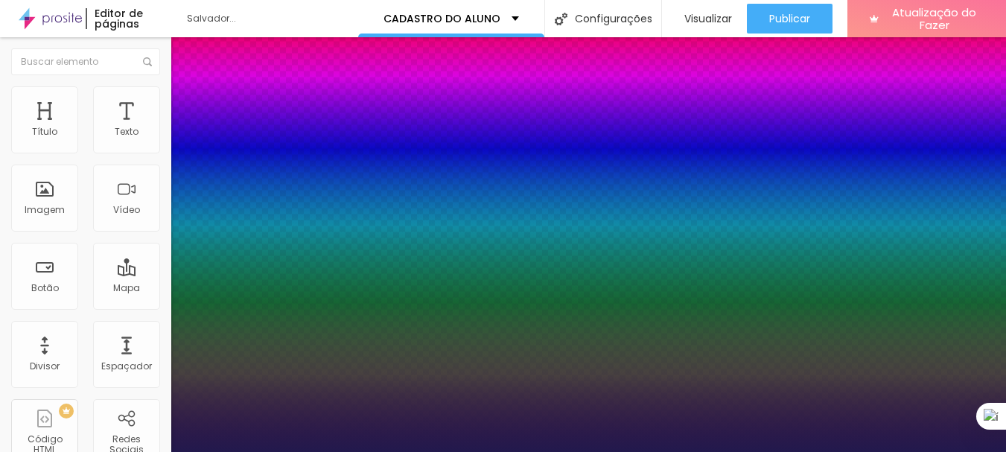
type input "51"
type input "1"
type input "9.9"
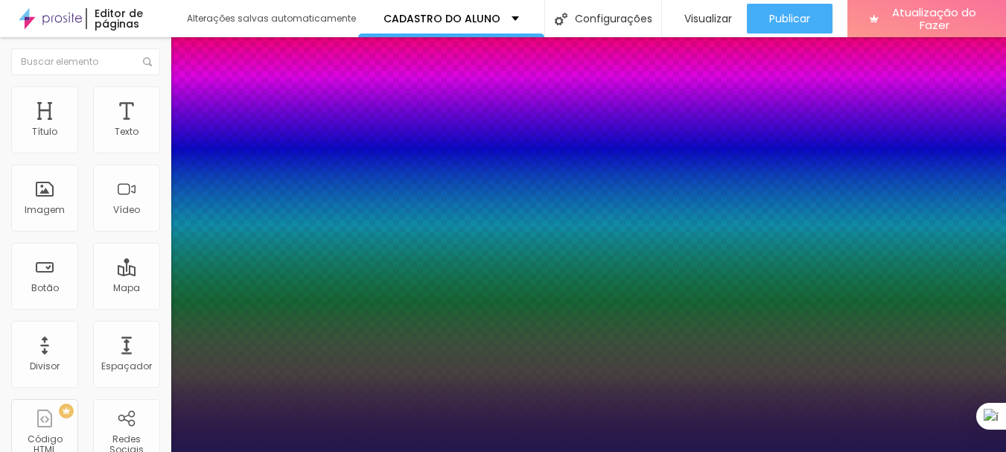
type input "1"
type input "6.7"
type input "1"
type input "4.2"
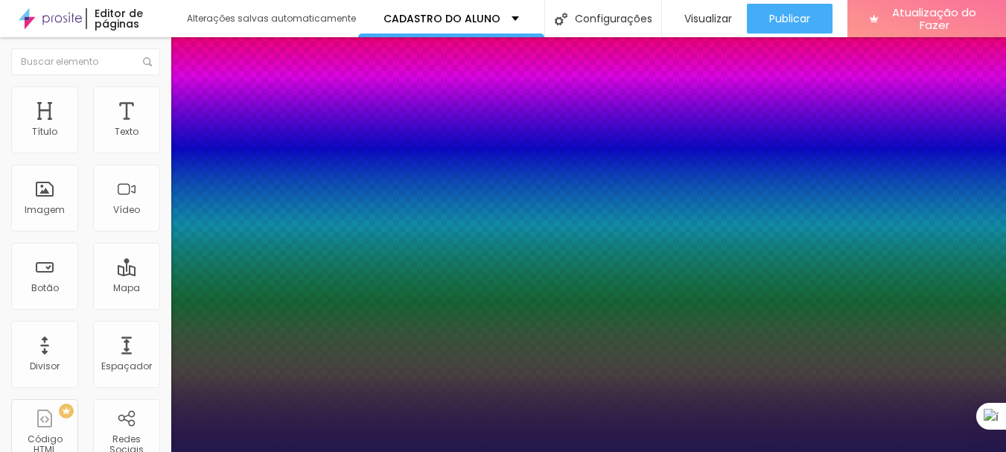
type input "4.2"
type input "1"
type input "3.1"
type input "1"
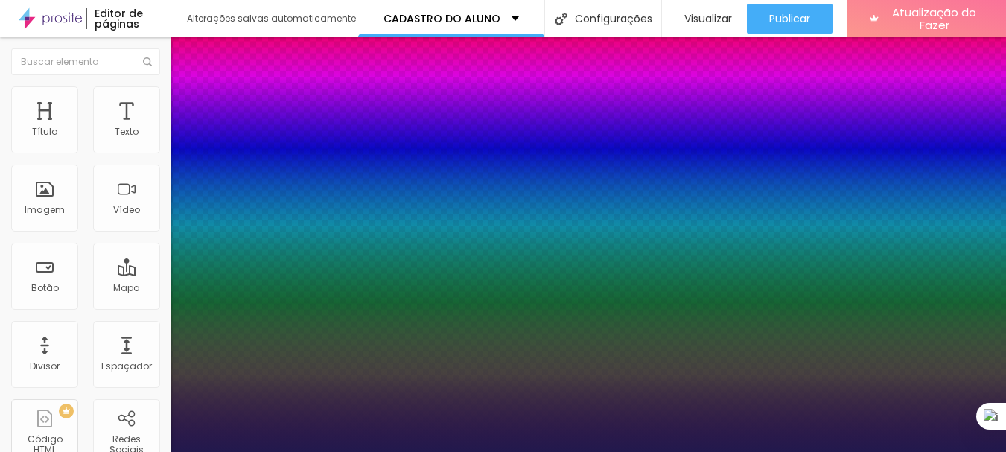
type input "3"
drag, startPoint x: 298, startPoint y: 291, endPoint x: 235, endPoint y: 293, distance: 63.3
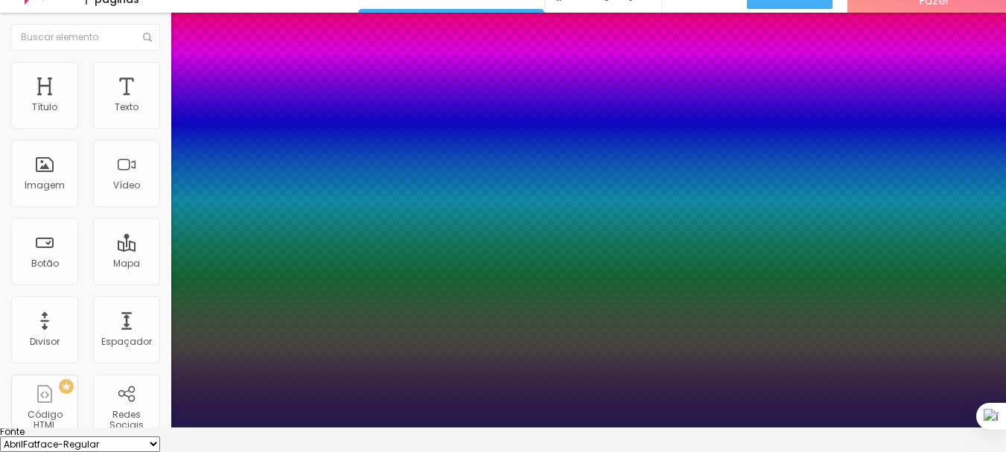
scroll to position [68, 0]
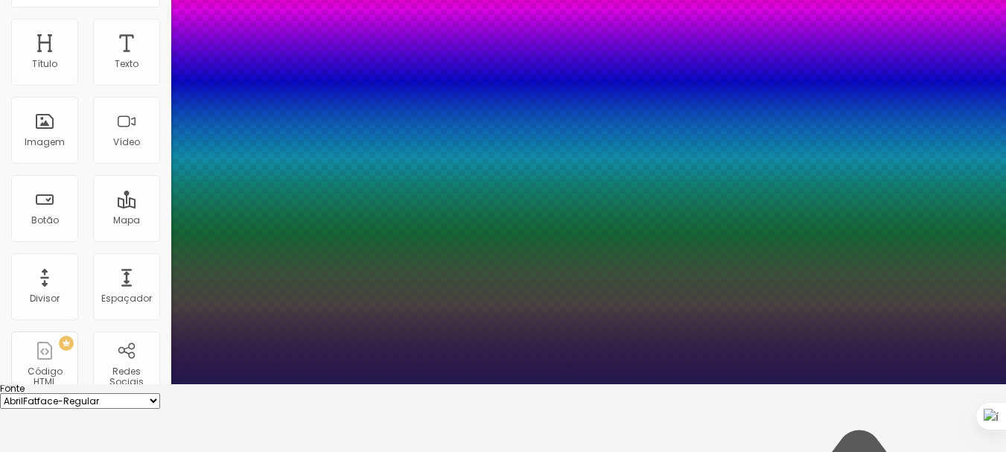
click at [401, 384] on div at bounding box center [503, 384] width 1006 height 0
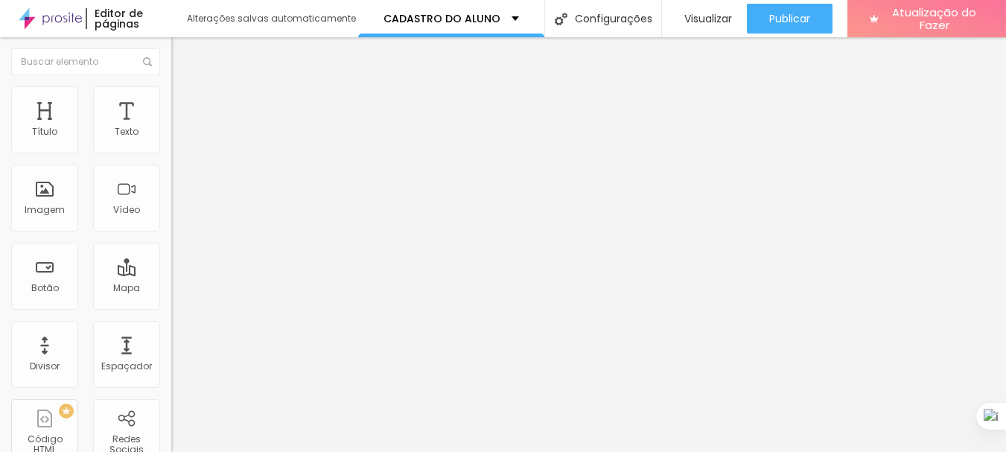
scroll to position [0, 0]
click at [171, 127] on button "Voltar ao padrão" at bounding box center [221, 118] width 101 height 17
click at [171, 143] on button "button" at bounding box center [181, 135] width 21 height 16
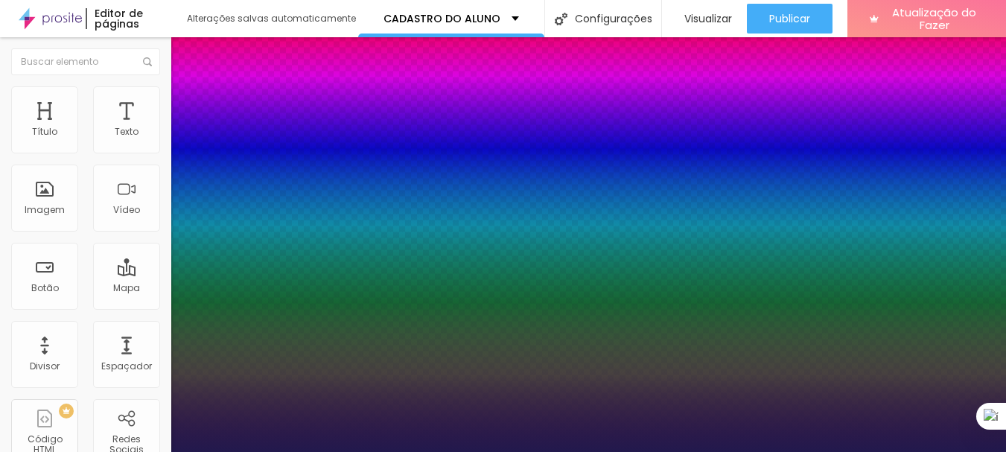
drag, startPoint x: 199, startPoint y: 254, endPoint x: 221, endPoint y: 258, distance: 22.0
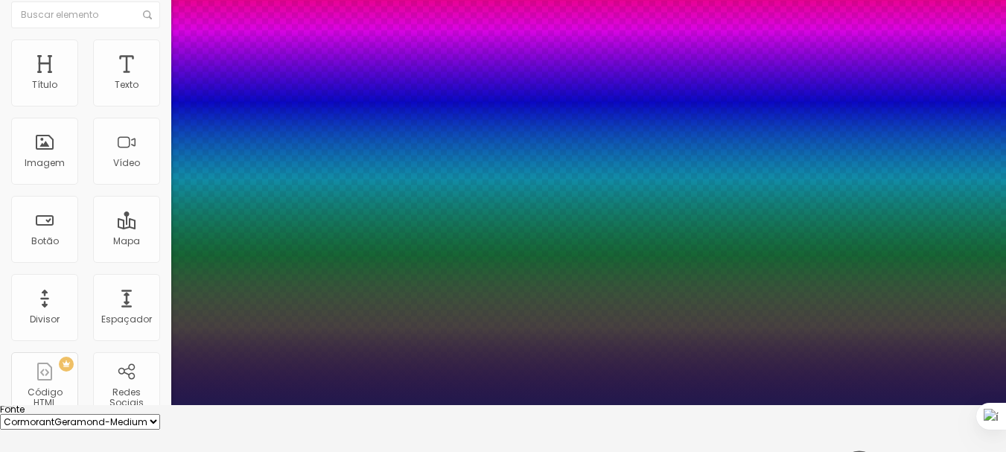
scroll to position [72, 0]
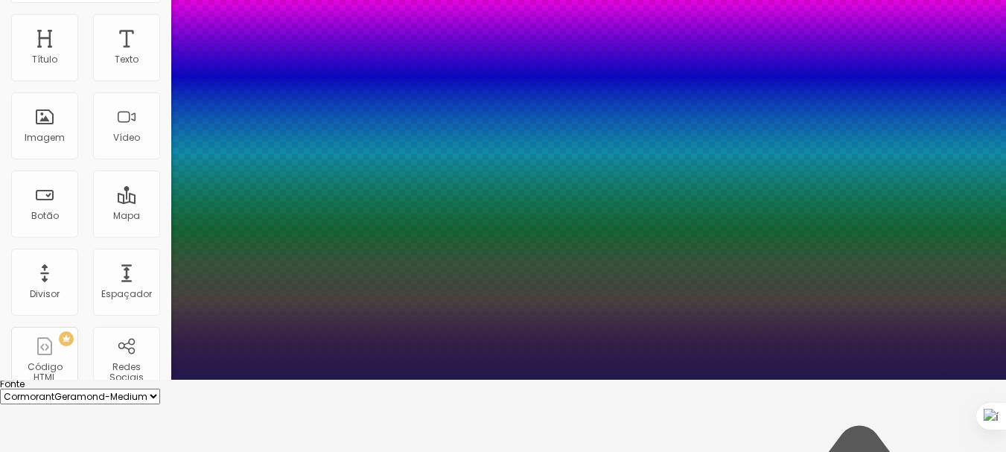
drag, startPoint x: 1001, startPoint y: 200, endPoint x: 992, endPoint y: 228, distance: 29.7
click at [992, 380] on div at bounding box center [503, 380] width 1006 height 0
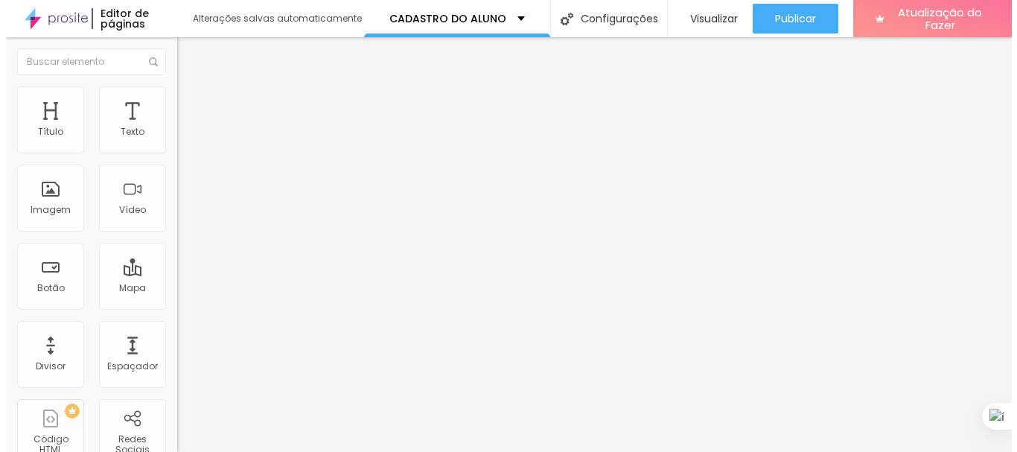
scroll to position [0, 0]
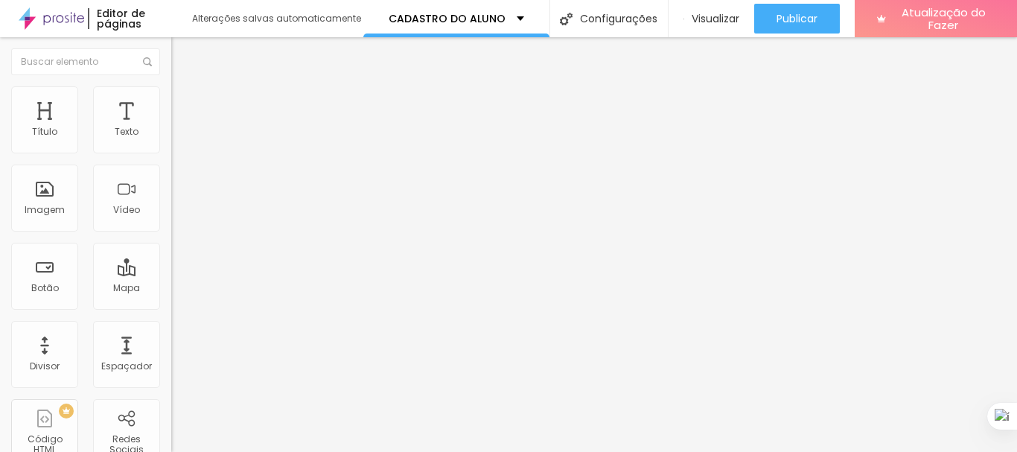
click at [185, 103] on font "Estilo" at bounding box center [196, 96] width 23 height 13
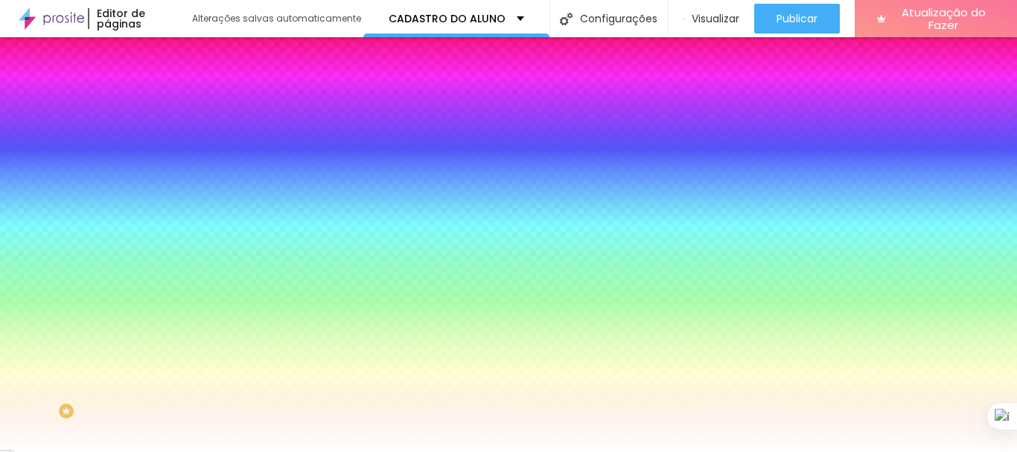
click at [171, 142] on div at bounding box center [256, 142] width 171 height 0
click at [132, 263] on div at bounding box center [508, 226] width 1017 height 452
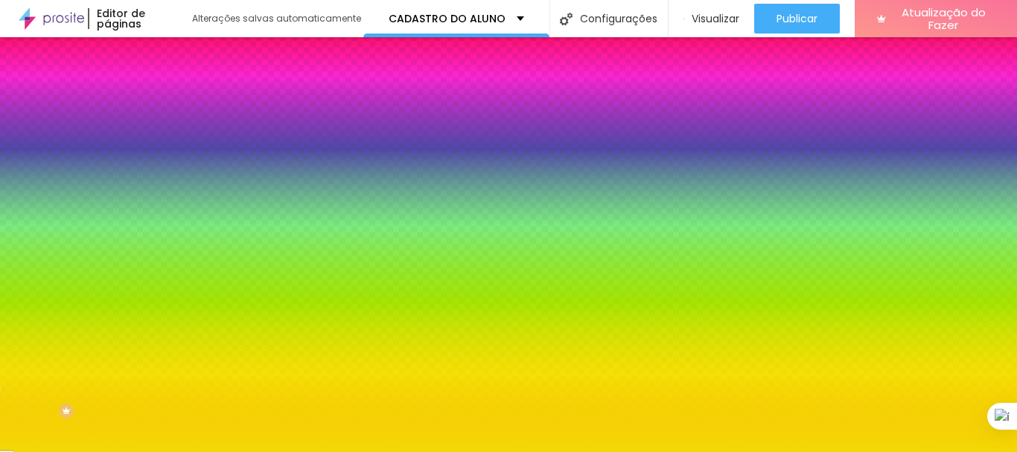
click at [118, 173] on div at bounding box center [508, 226] width 1017 height 452
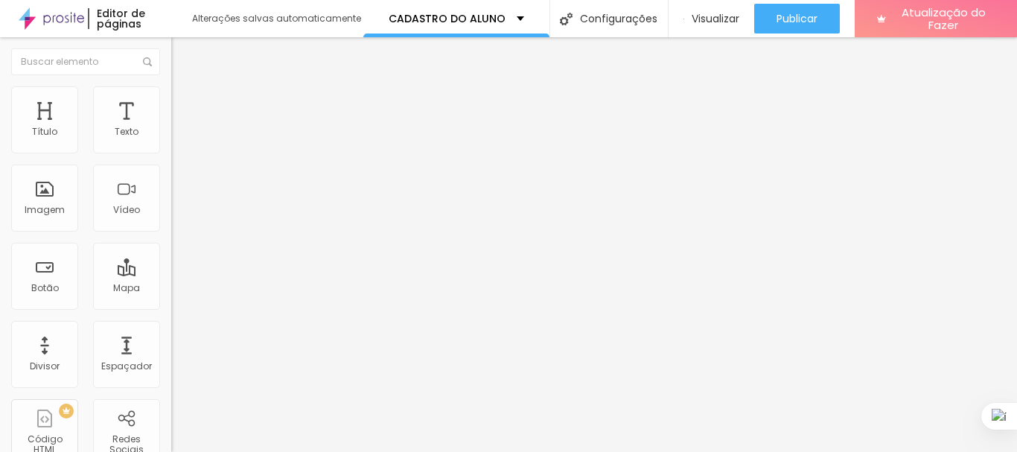
click at [171, 112] on font "Tipografia" at bounding box center [195, 105] width 48 height 13
click at [177, 138] on icon "button" at bounding box center [181, 134] width 9 height 9
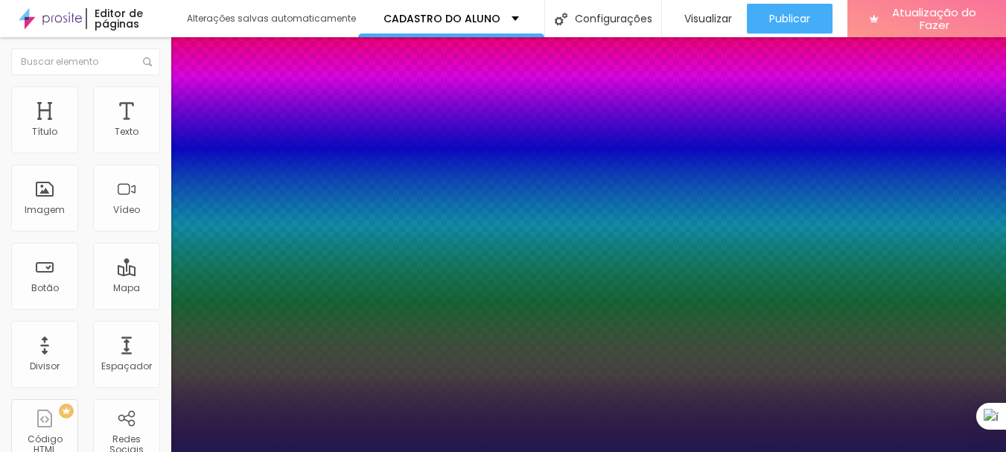
click at [390, 451] on div at bounding box center [503, 452] width 1006 height 0
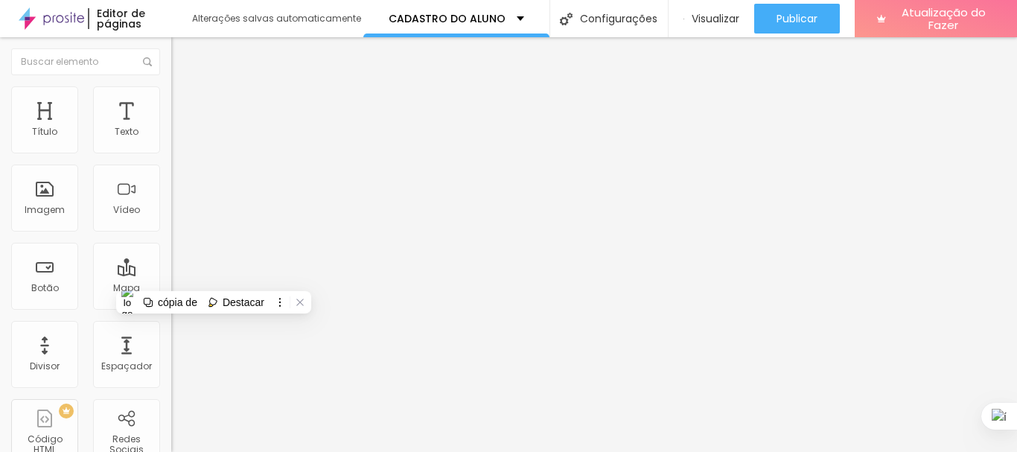
click at [185, 103] on font "Avançado" at bounding box center [209, 96] width 49 height 13
click at [348, 248] on div "cópia de Melhorar" at bounding box center [289, 257] width 194 height 22
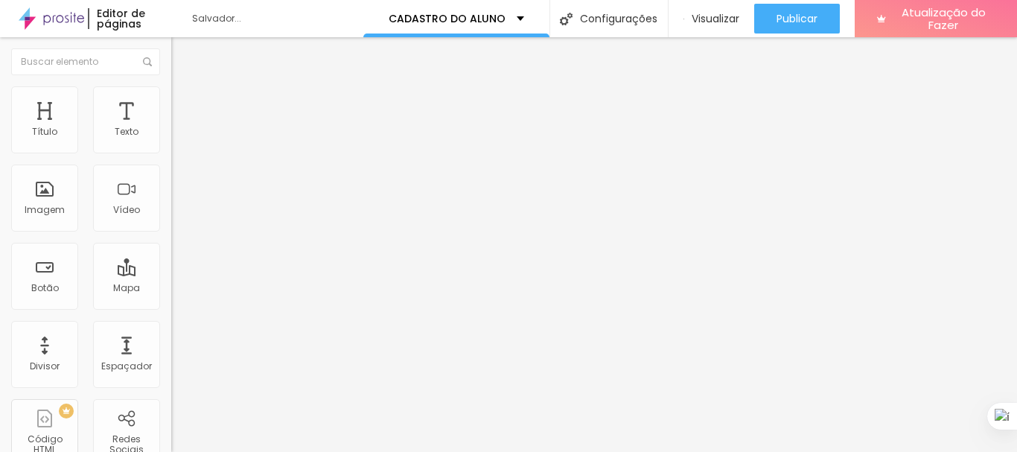
click at [171, 143] on button "button" at bounding box center [181, 135] width 21 height 16
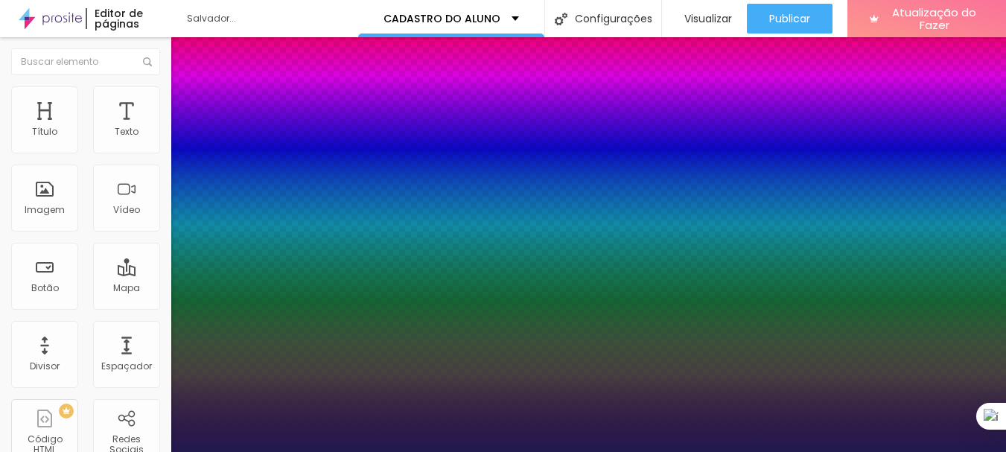
drag, startPoint x: 200, startPoint y: 253, endPoint x: 213, endPoint y: 253, distance: 12.7
click at [73, 451] on div at bounding box center [503, 452] width 1006 height 0
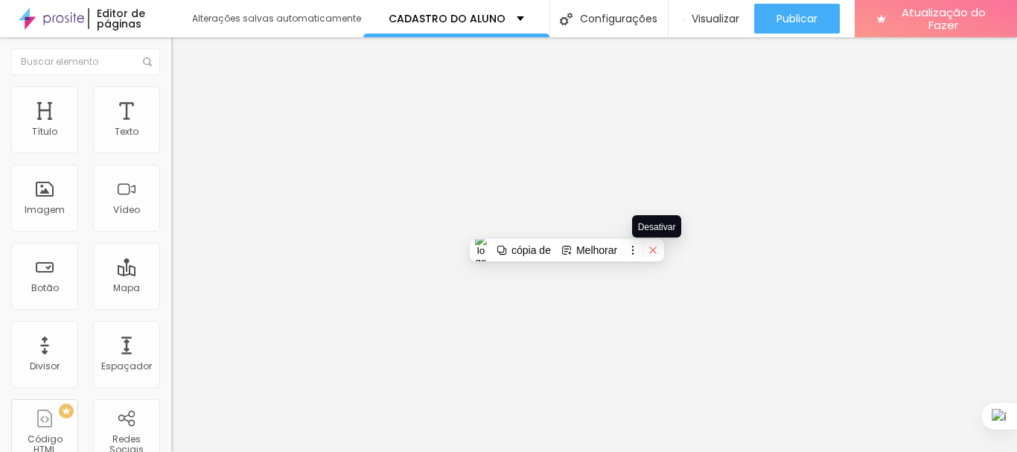
click at [658, 250] on icon at bounding box center [653, 250] width 10 height 10
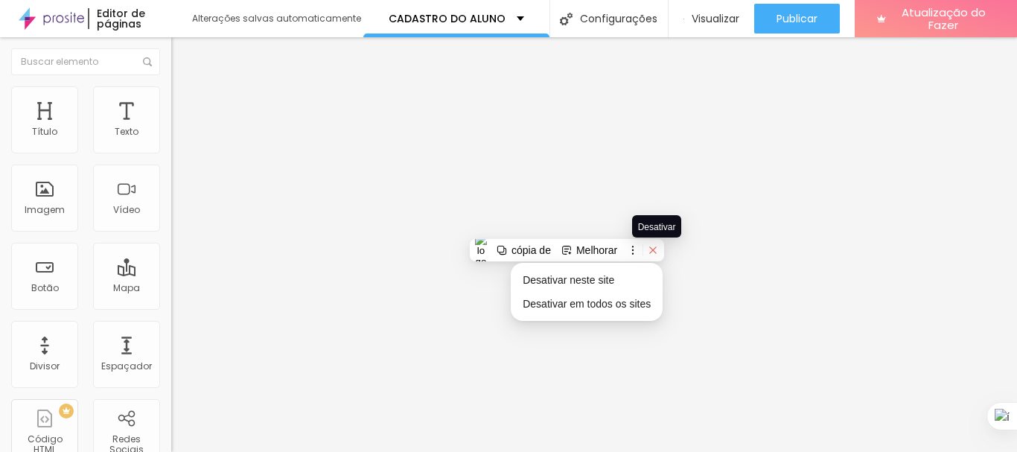
click at [656, 249] on icon at bounding box center [652, 249] width 7 height 7
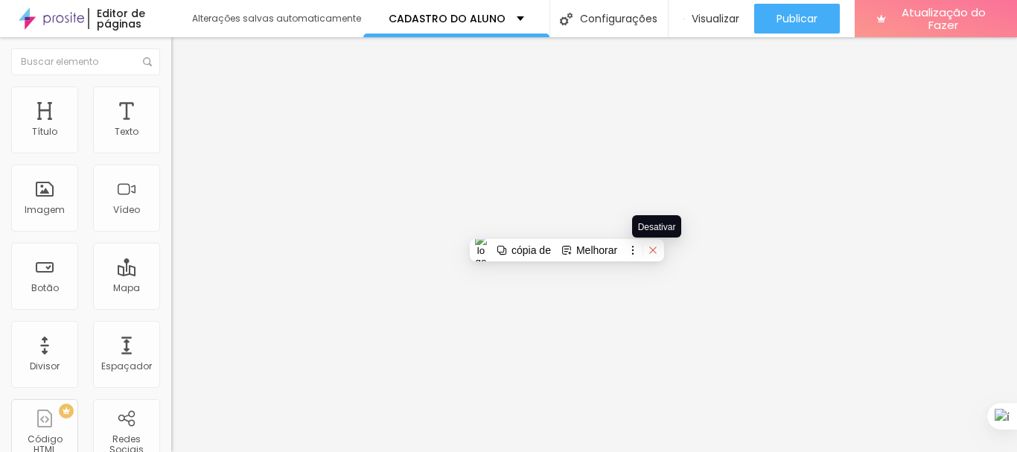
click at [656, 249] on icon at bounding box center [652, 249] width 7 height 7
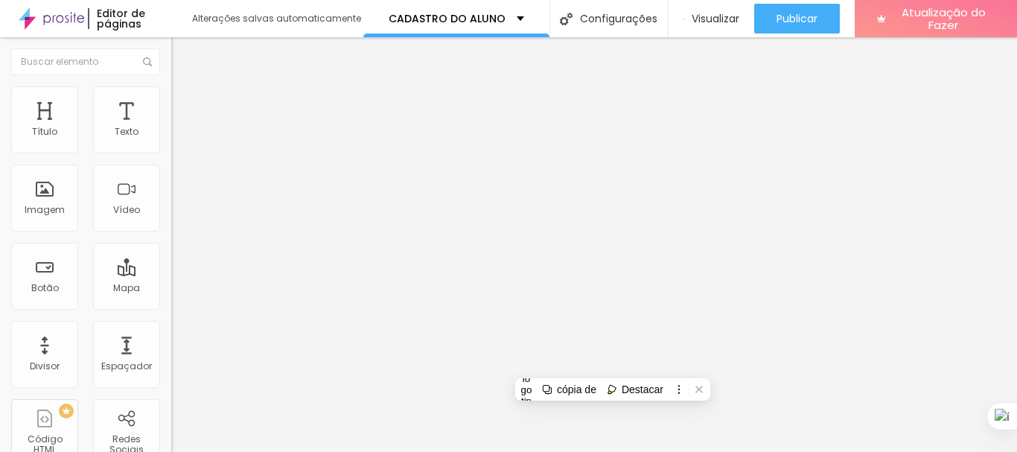
click at [185, 103] on font "Estilo" at bounding box center [196, 96] width 23 height 13
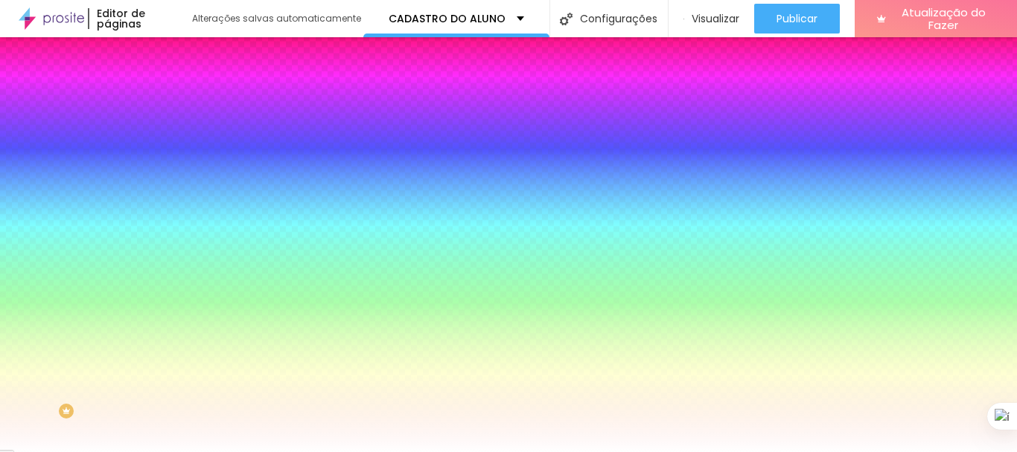
click at [171, 191] on button "button" at bounding box center [181, 199] width 21 height 16
click at [104, 451] on div at bounding box center [508, 452] width 1017 height 0
click at [171, 142] on div at bounding box center [256, 142] width 171 height 0
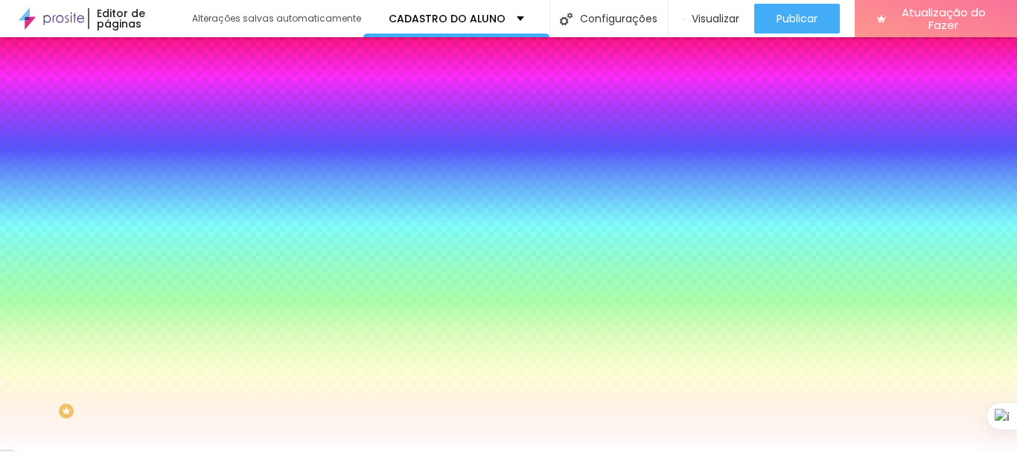
click at [137, 262] on div at bounding box center [508, 226] width 1017 height 452
click at [138, 268] on div at bounding box center [508, 226] width 1017 height 452
click at [171, 157] on div at bounding box center [256, 157] width 171 height 0
click at [135, 263] on div at bounding box center [508, 226] width 1017 height 452
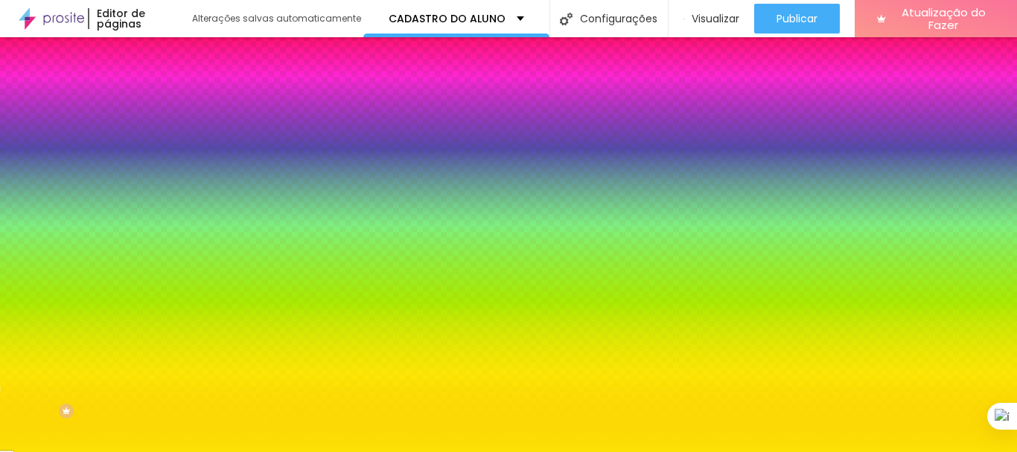
click at [118, 169] on div at bounding box center [508, 226] width 1017 height 452
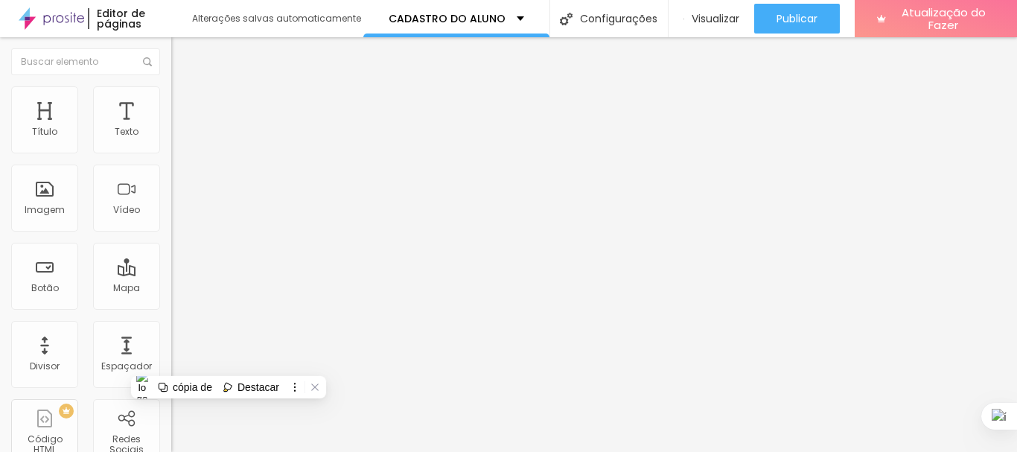
click at [185, 103] on font "Estilo" at bounding box center [196, 96] width 23 height 13
click at [185, 100] on font "Estilo" at bounding box center [196, 96] width 23 height 13
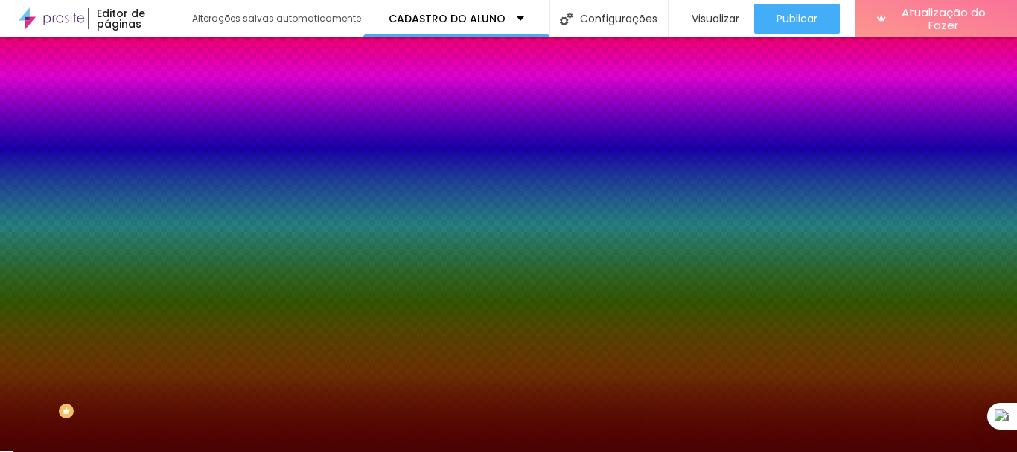
drag, startPoint x: 113, startPoint y: 272, endPoint x: 166, endPoint y: 275, distance: 53.0
click at [171, 275] on div "Imagem de fundo Adicionar imagem Efeito da Imagem Nenhum Nenhum Paralaxe Cor de…" at bounding box center [256, 212] width 171 height 193
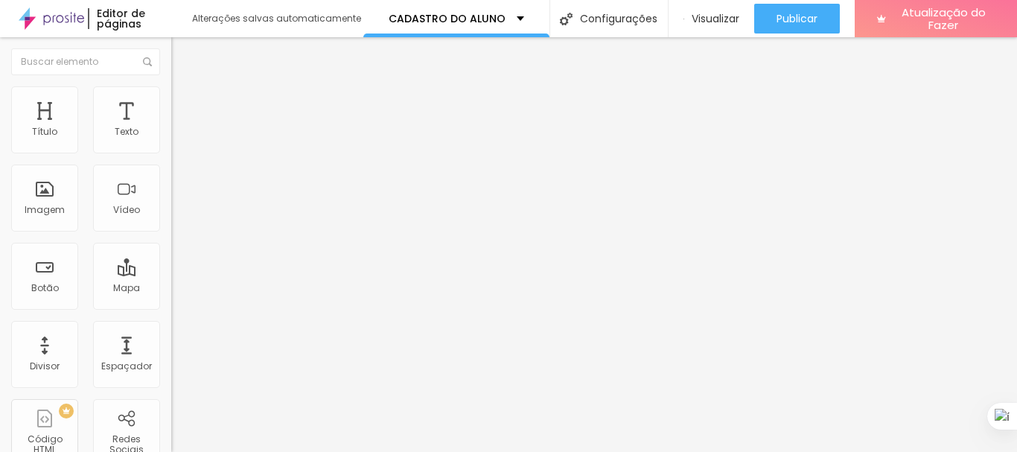
click at [171, 86] on img at bounding box center [177, 92] width 13 height 13
click at [185, 103] on font "Estilo" at bounding box center [196, 96] width 23 height 13
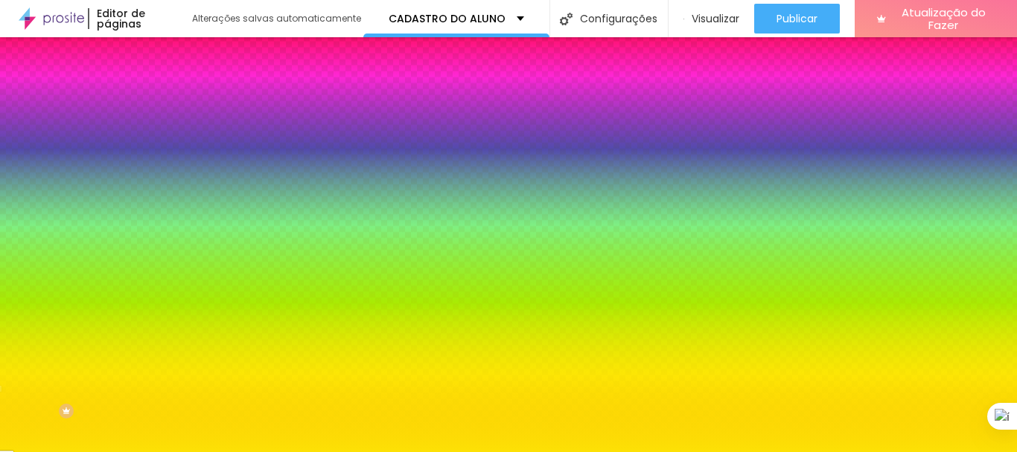
click at [171, 142] on div at bounding box center [256, 142] width 171 height 0
drag, startPoint x: 117, startPoint y: 148, endPoint x: 159, endPoint y: 153, distance: 42.7
click at [171, 153] on div "#FDE105" at bounding box center [256, 149] width 171 height 15
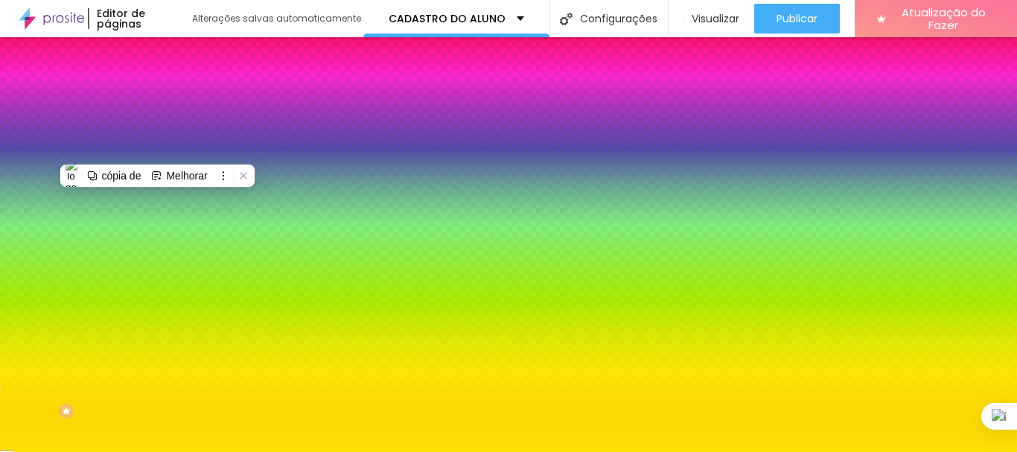
paste input "4B0303"
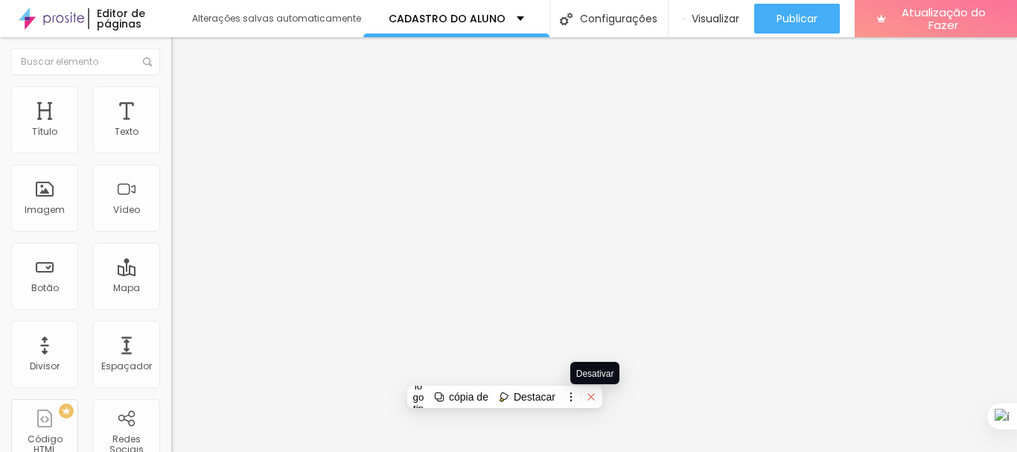
click at [596, 393] on icon at bounding box center [591, 396] width 10 height 10
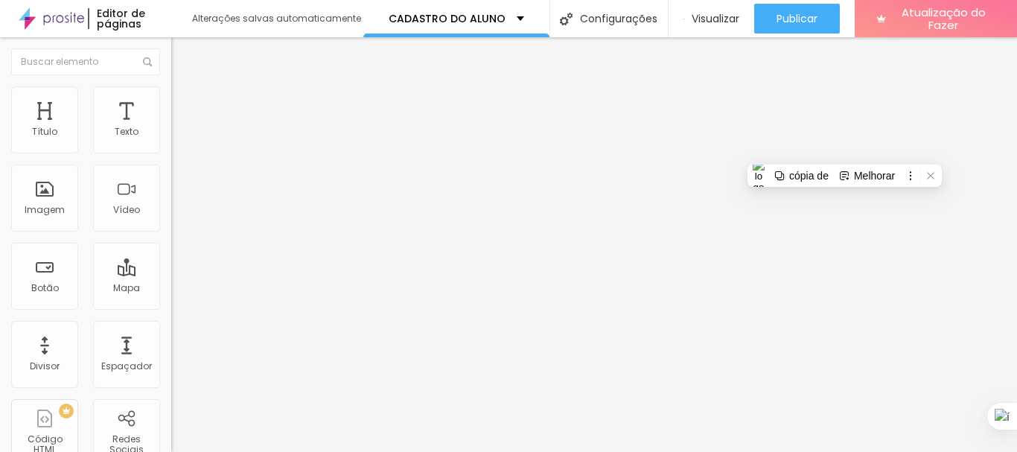
click at [179, 137] on icon "button" at bounding box center [182, 134] width 6 height 6
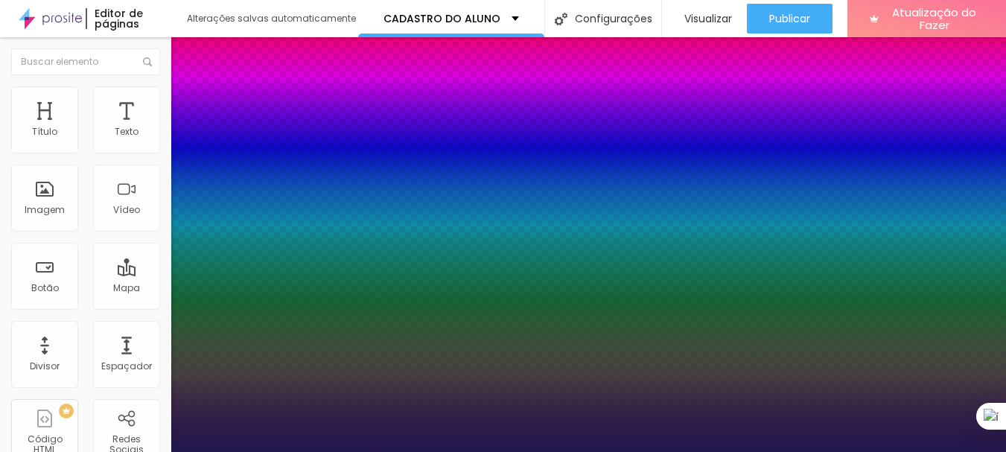
click at [801, 451] on div at bounding box center [503, 452] width 1006 height 0
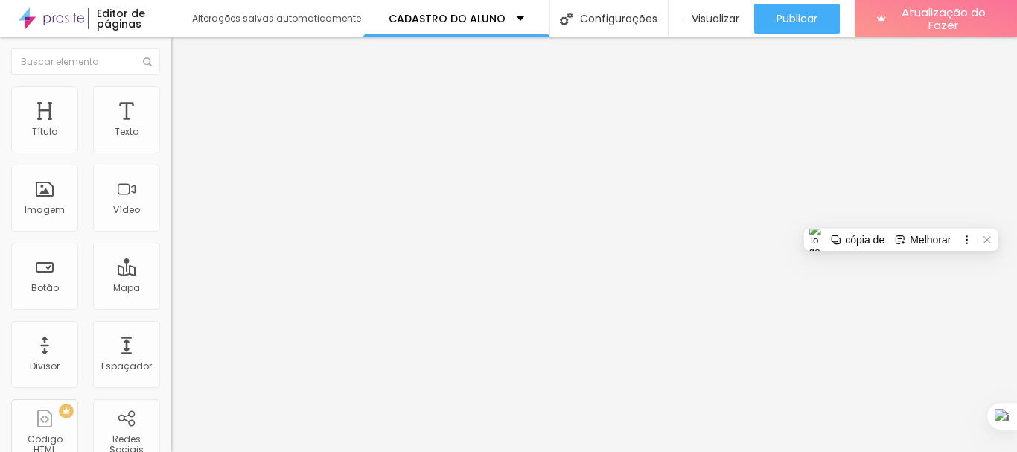
click at [171, 143] on button "button" at bounding box center [181, 135] width 21 height 16
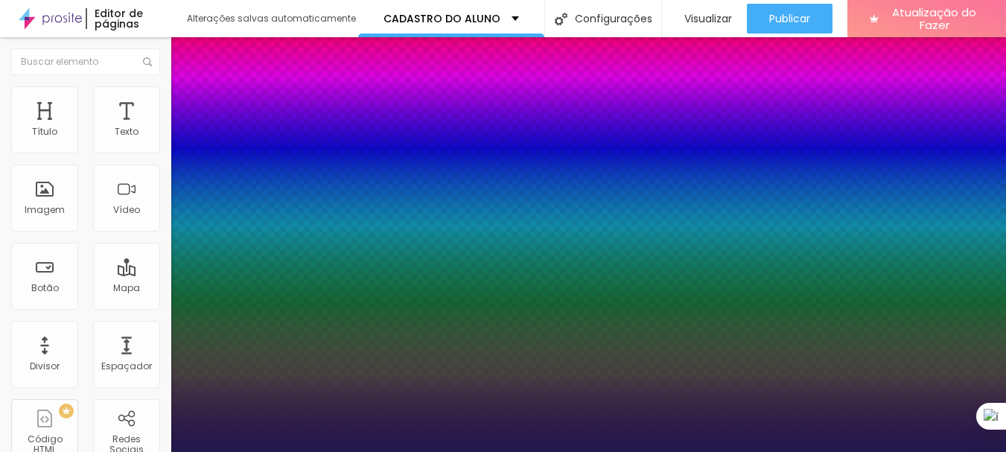
drag, startPoint x: 300, startPoint y: 386, endPoint x: 350, endPoint y: 396, distance: 50.9
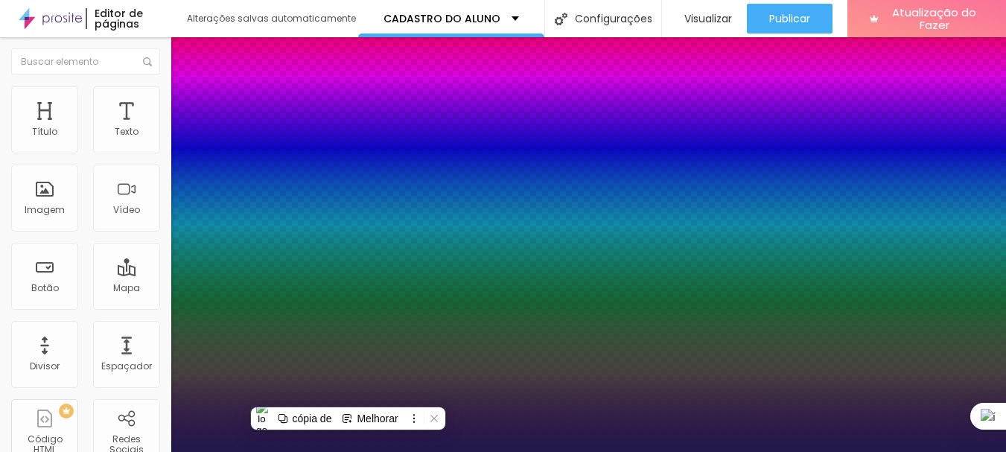
paste input "AEC"
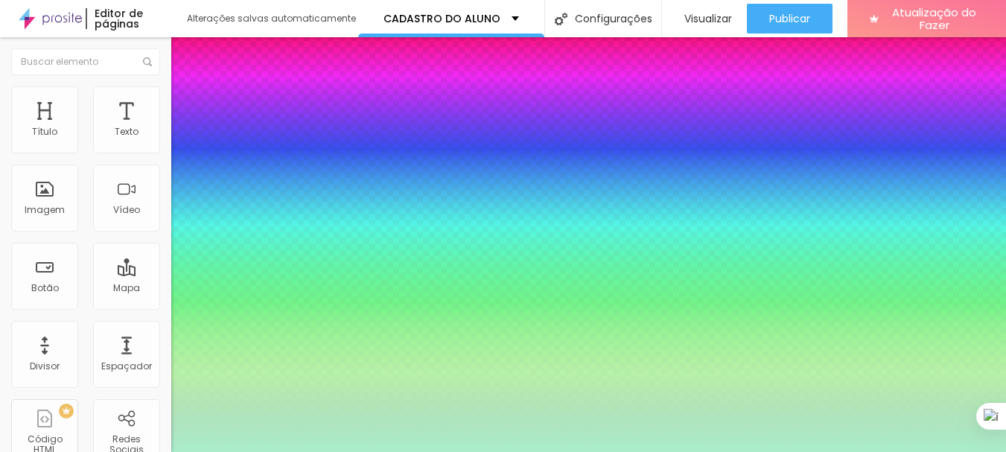
click at [485, 451] on div at bounding box center [503, 452] width 1006 height 0
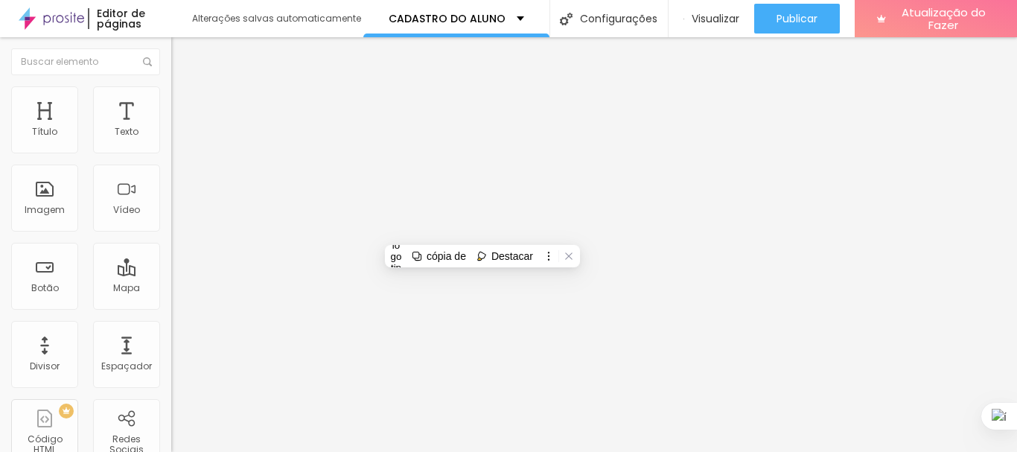
click at [177, 138] on icon "button" at bounding box center [181, 134] width 9 height 9
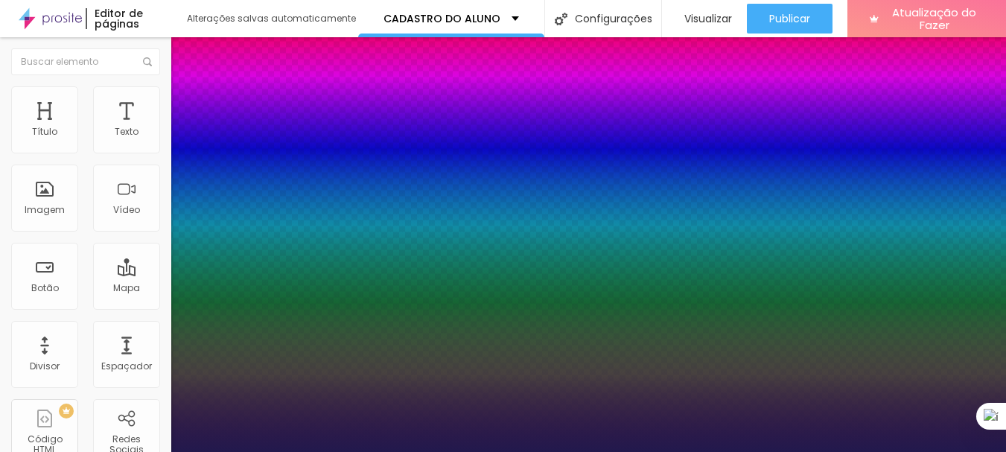
click at [753, 451] on div at bounding box center [503, 452] width 1006 height 0
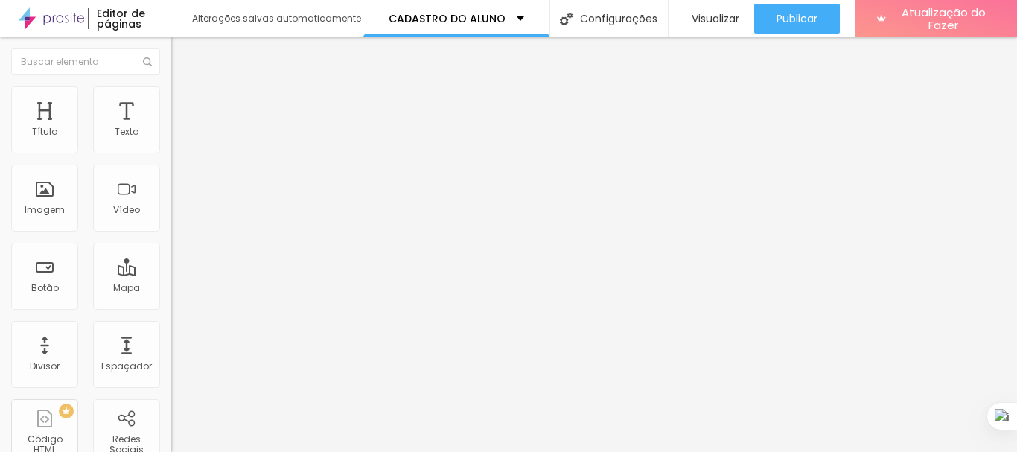
click at [171, 143] on button "button" at bounding box center [181, 135] width 21 height 16
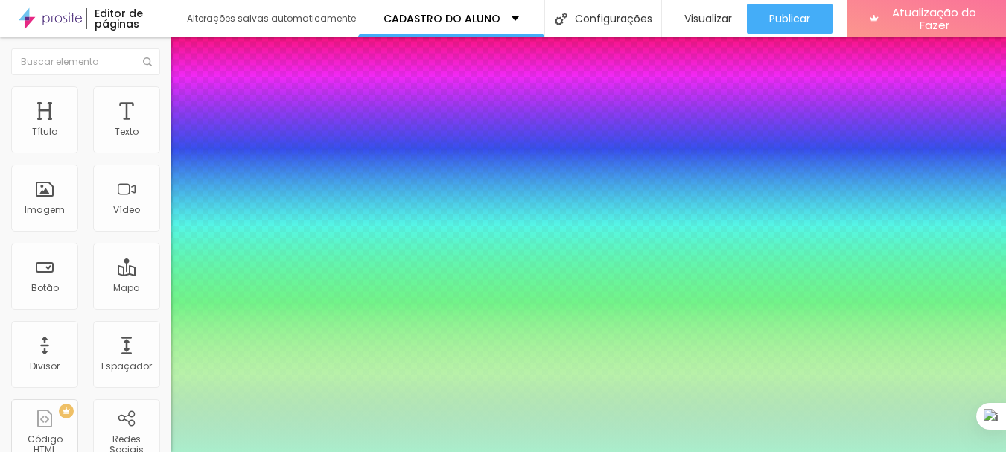
drag, startPoint x: 299, startPoint y: 390, endPoint x: 359, endPoint y: 396, distance: 59.8
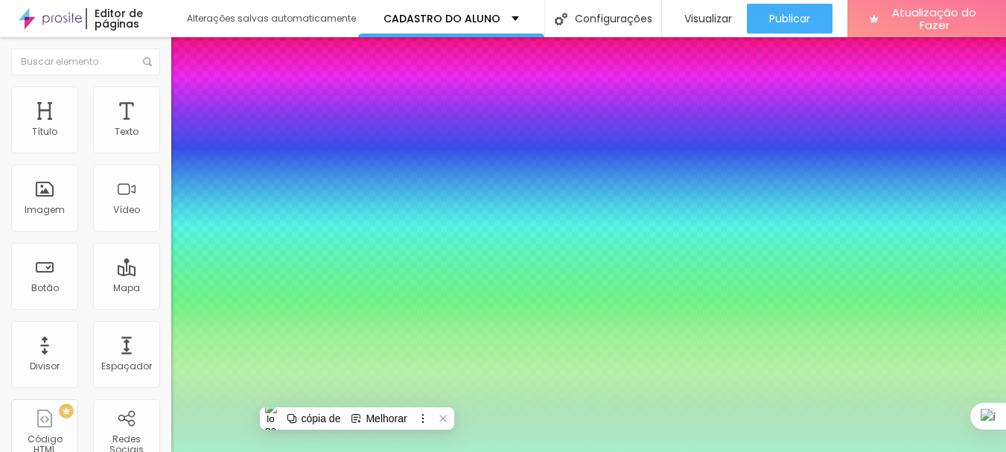
paste input "E"
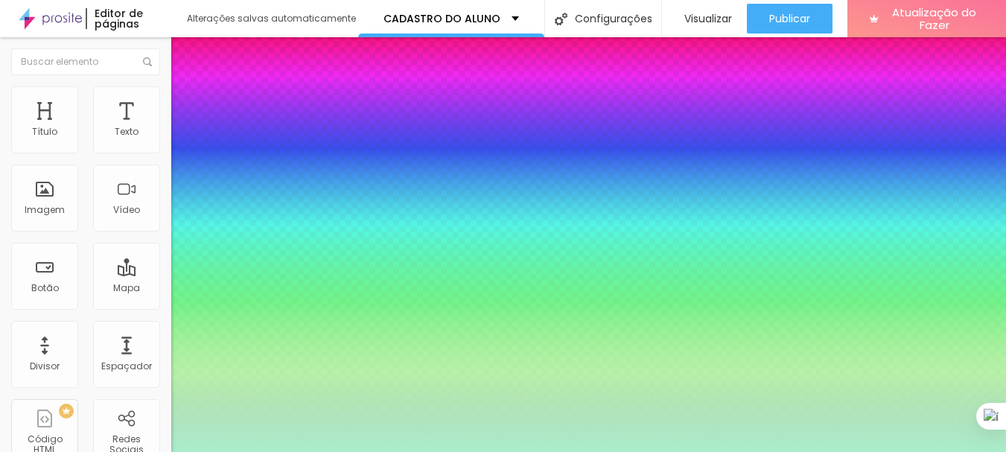
click at [484, 451] on div at bounding box center [503, 452] width 1006 height 0
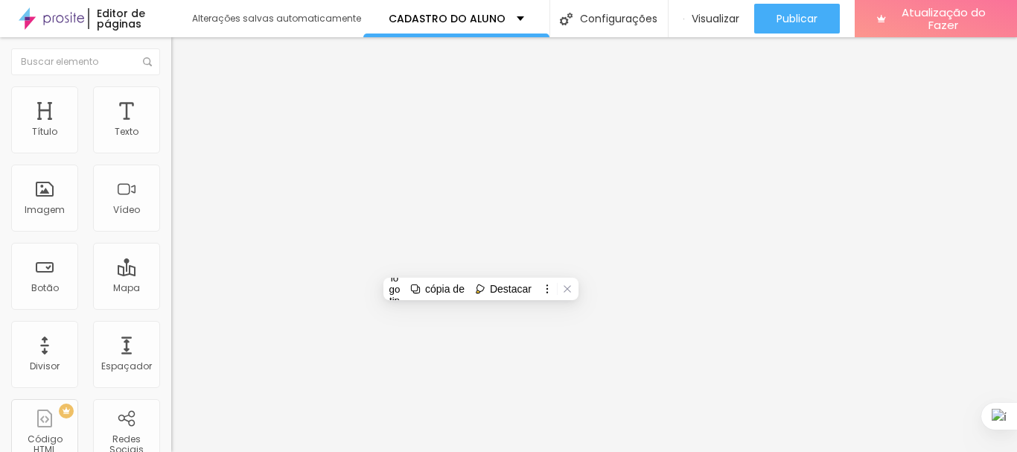
click at [177, 138] on icon "button" at bounding box center [181, 134] width 9 height 9
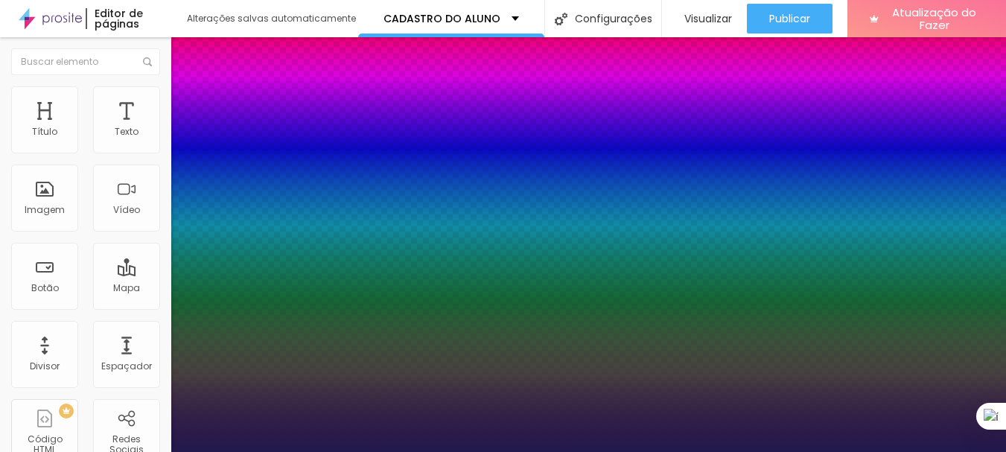
click at [511, 451] on div at bounding box center [503, 452] width 1006 height 0
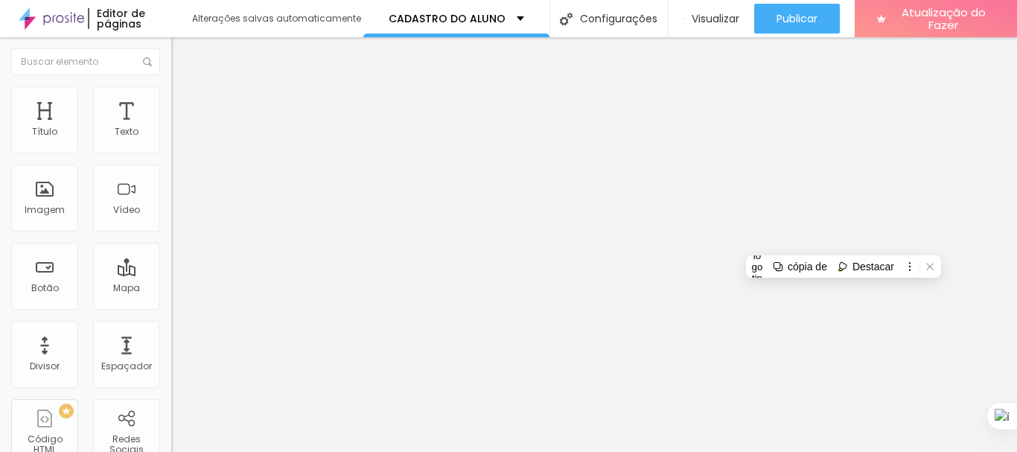
click at [171, 89] on img at bounding box center [177, 92] width 13 height 13
click at [171, 143] on button "button" at bounding box center [181, 135] width 21 height 16
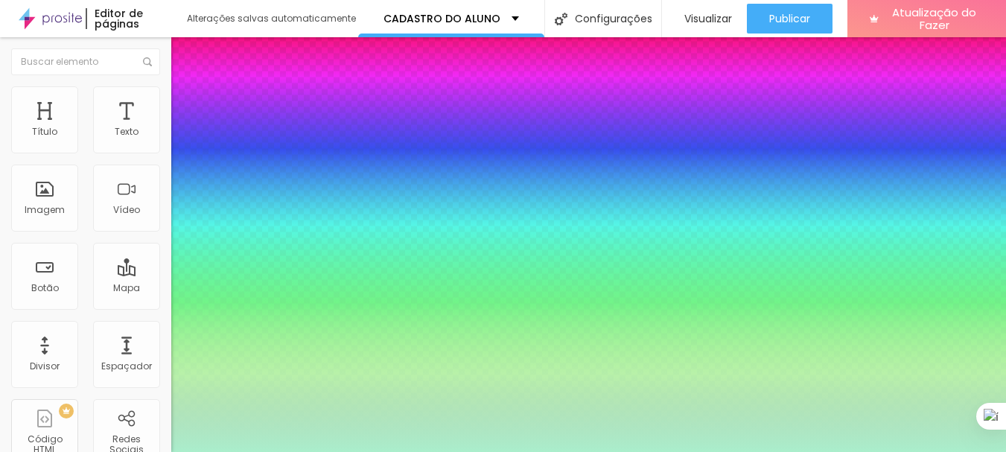
click at [836, 451] on div at bounding box center [503, 452] width 1006 height 0
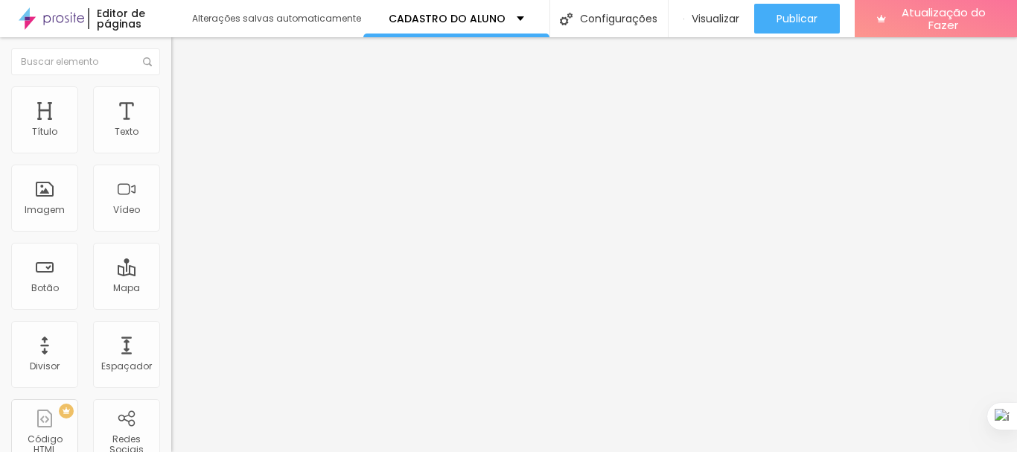
click at [180, 128] on font "Adicionar imagem" at bounding box center [223, 121] width 87 height 13
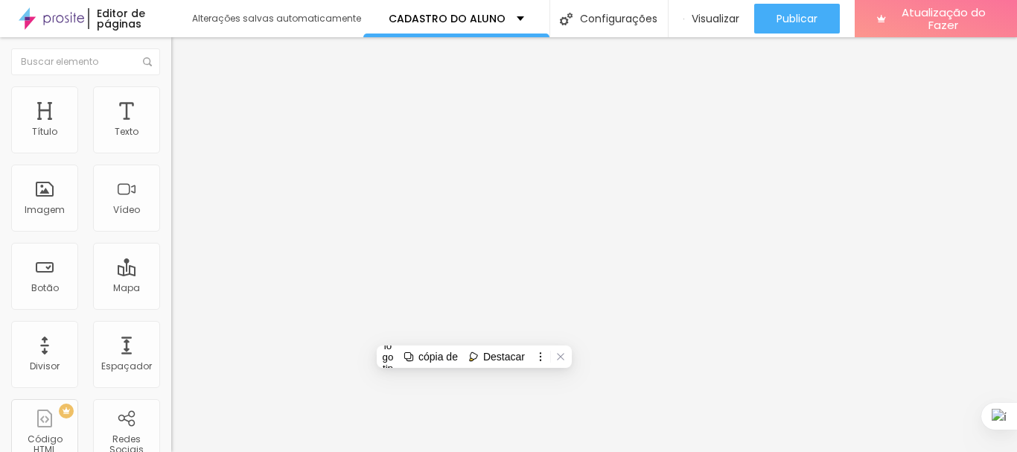
click at [180, 128] on font "Adicionar imagem" at bounding box center [223, 121] width 87 height 13
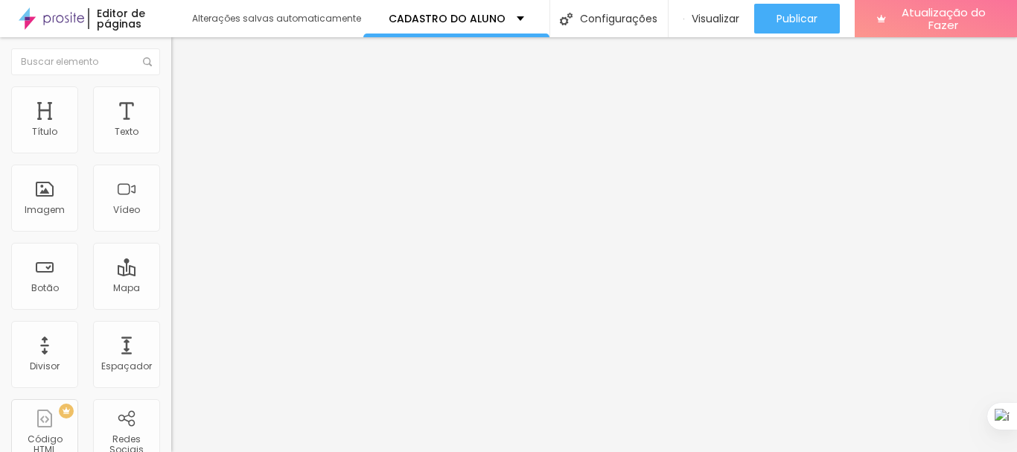
click at [171, 233] on font "Original" at bounding box center [189, 226] width 36 height 13
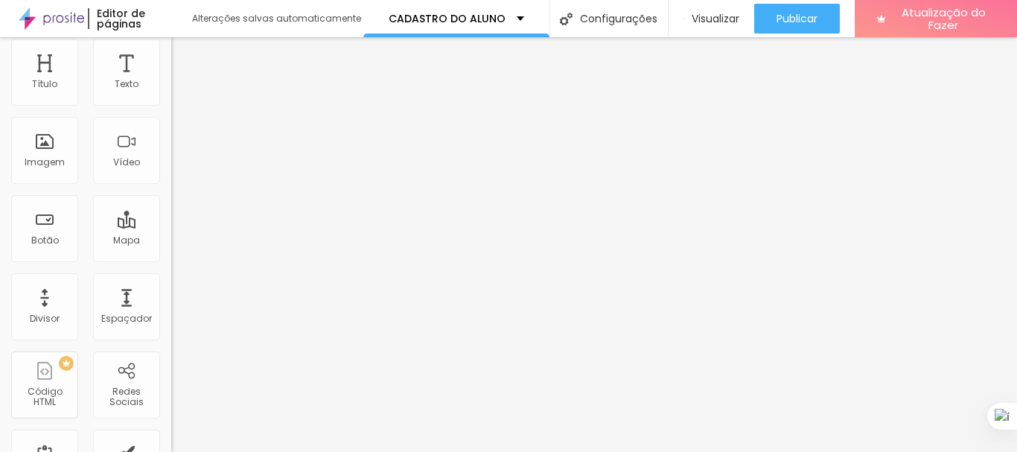
scroll to position [74, 0]
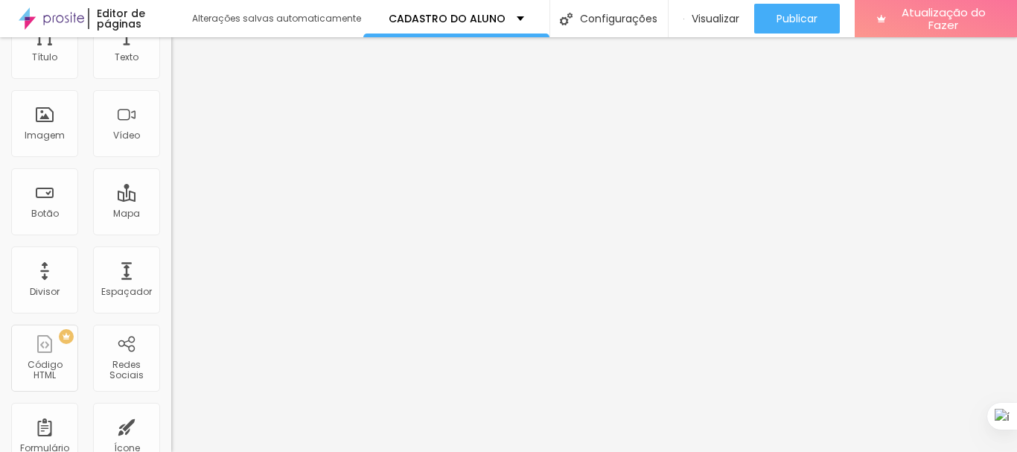
click at [171, 185] on font "Quadrado" at bounding box center [195, 179] width 48 height 13
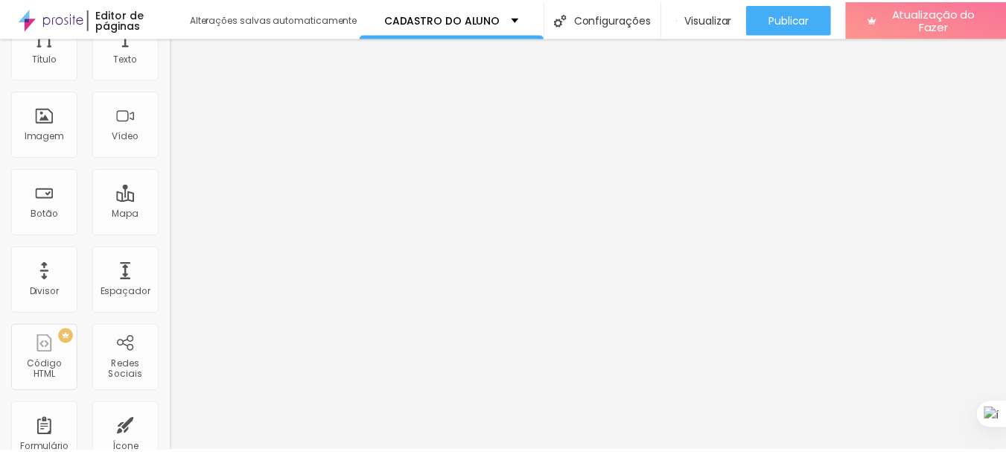
scroll to position [0, 0]
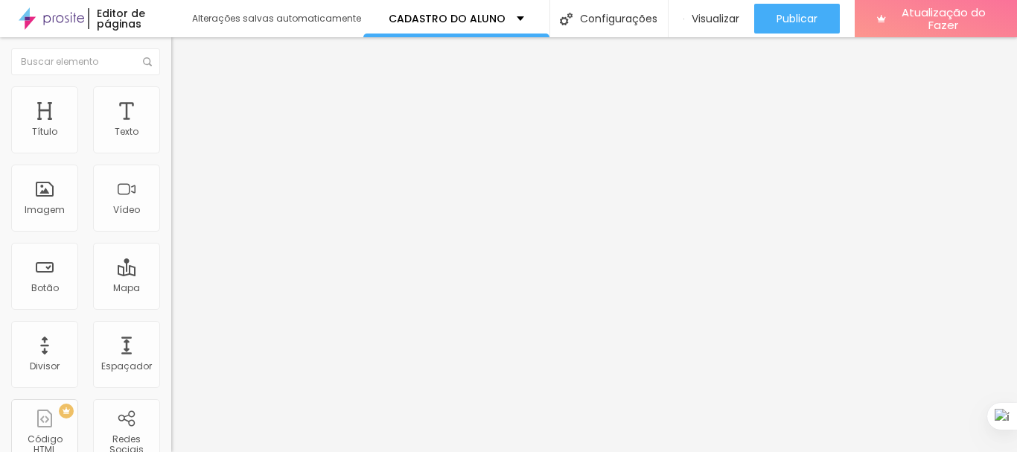
click at [180, 128] on font "Trocar imagem" at bounding box center [216, 121] width 72 height 13
click at [171, 233] on font "Original" at bounding box center [189, 226] width 36 height 13
click at [171, 260] on font "Quadrado" at bounding box center [195, 253] width 48 height 13
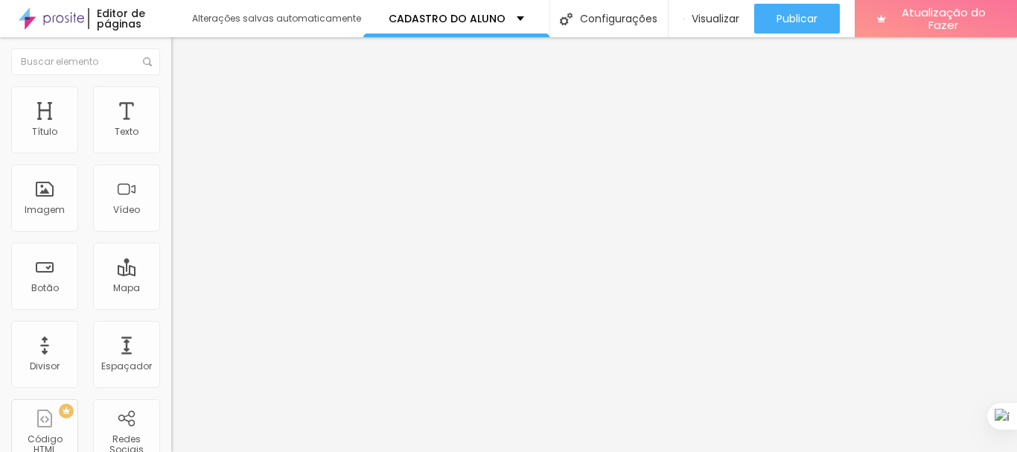
click at [171, 274] on font "Original" at bounding box center [189, 267] width 36 height 13
click at [171, 233] on span "1:1 Quadrado" at bounding box center [200, 226] width 59 height 13
click at [171, 274] on font "Original" at bounding box center [189, 267] width 36 height 13
click at [180, 128] on font "Adicionar imagem" at bounding box center [223, 121] width 87 height 13
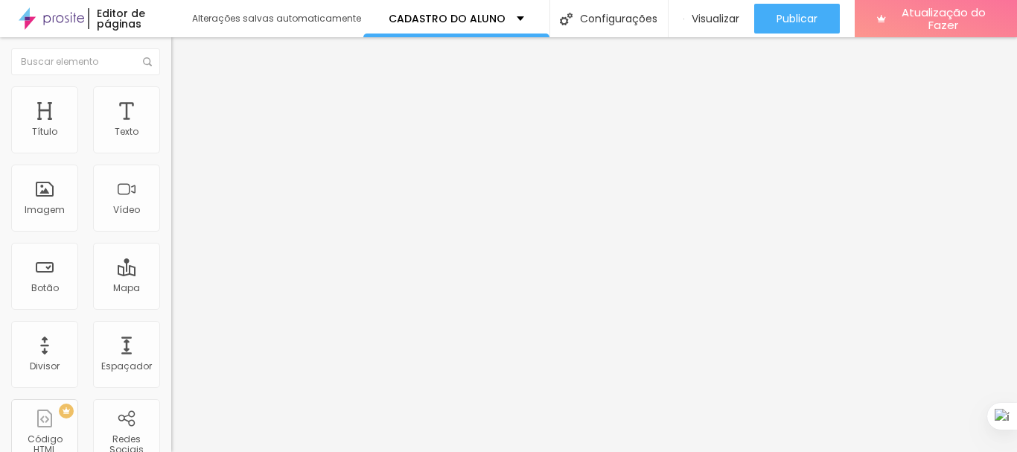
click at [180, 128] on font "Adicionar imagem" at bounding box center [223, 121] width 87 height 13
click at [712, 30] on div "Visualizar" at bounding box center [711, 19] width 56 height 30
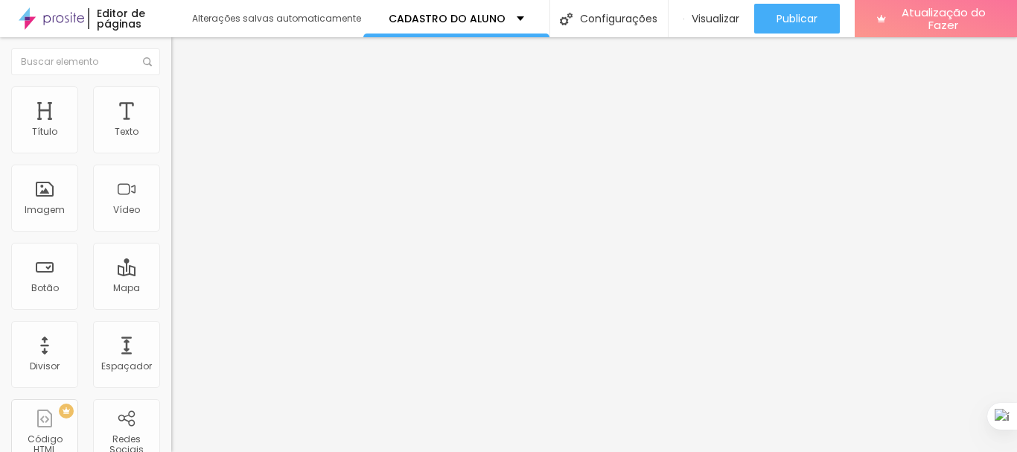
click at [171, 100] on li "Estilo" at bounding box center [256, 93] width 171 height 15
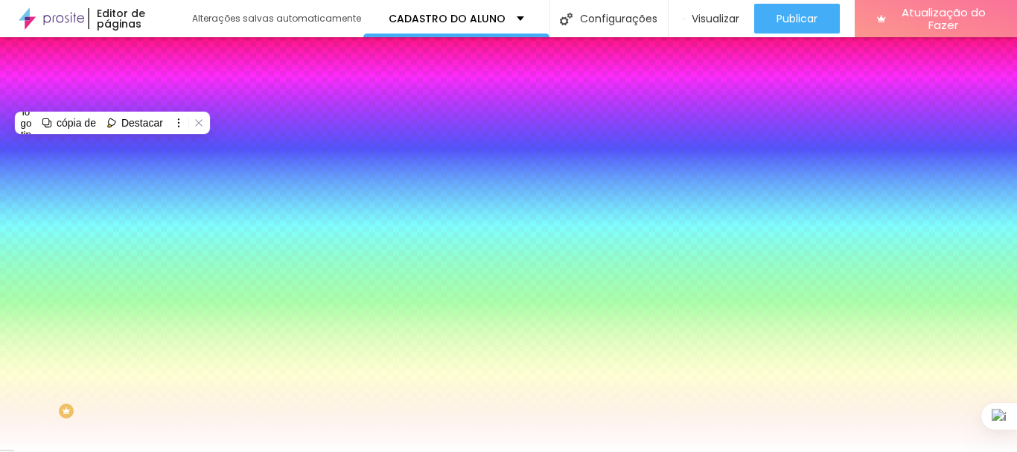
click at [171, 142] on div at bounding box center [256, 142] width 171 height 0
click at [135, 263] on div at bounding box center [508, 226] width 1017 height 452
click at [136, 266] on div at bounding box center [508, 226] width 1017 height 452
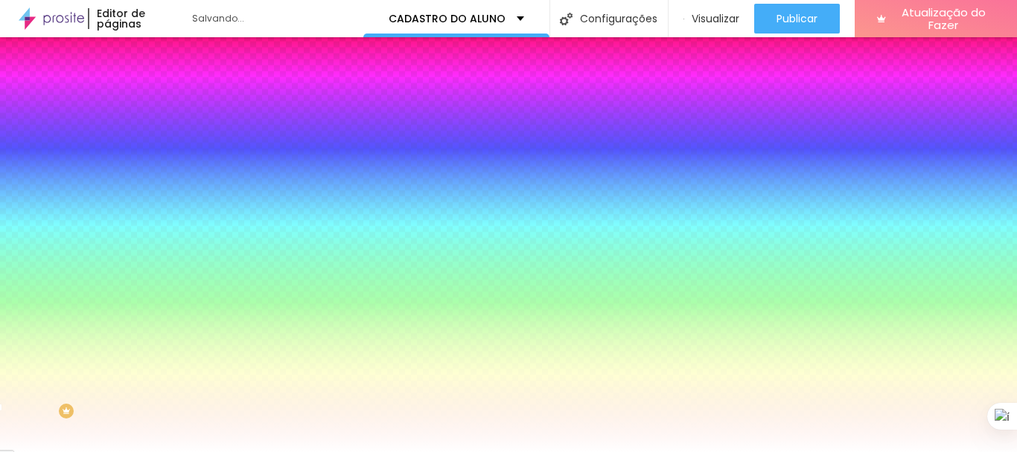
click at [137, 268] on div at bounding box center [508, 226] width 1017 height 452
click at [138, 263] on div at bounding box center [508, 226] width 1017 height 452
click at [113, 170] on div at bounding box center [508, 226] width 1017 height 452
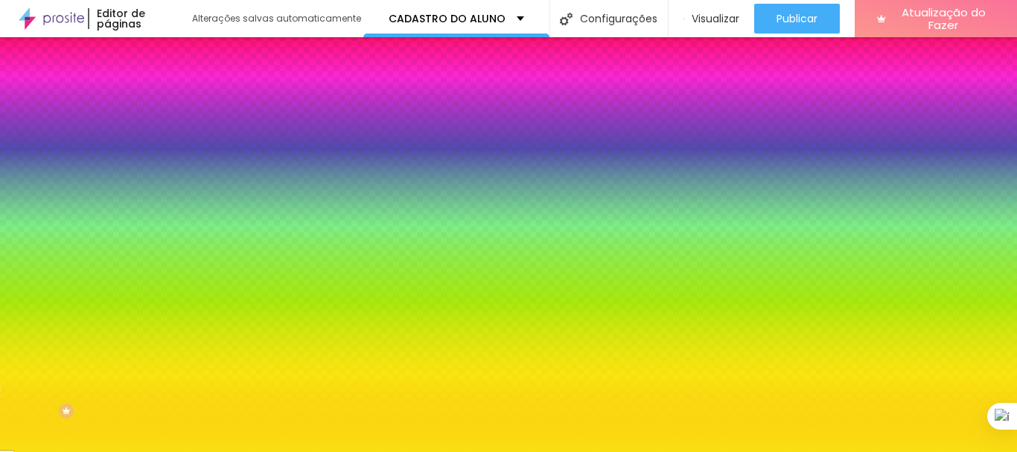
click at [171, 335] on div "Editar nulo Conteúdo Estilo Avançado Cor de fundo Voltar ao padrão #FADF15 Somb…" at bounding box center [256, 244] width 171 height 415
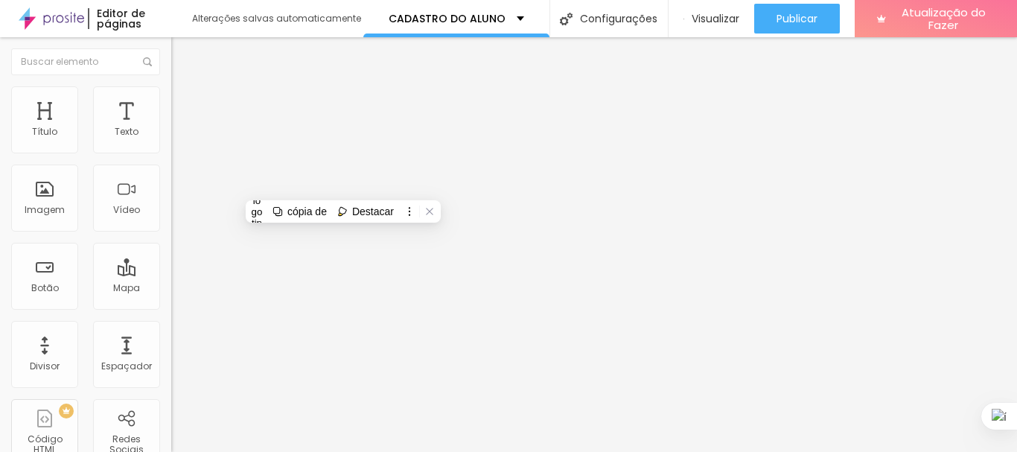
click at [185, 103] on font "Estilo" at bounding box center [196, 96] width 23 height 13
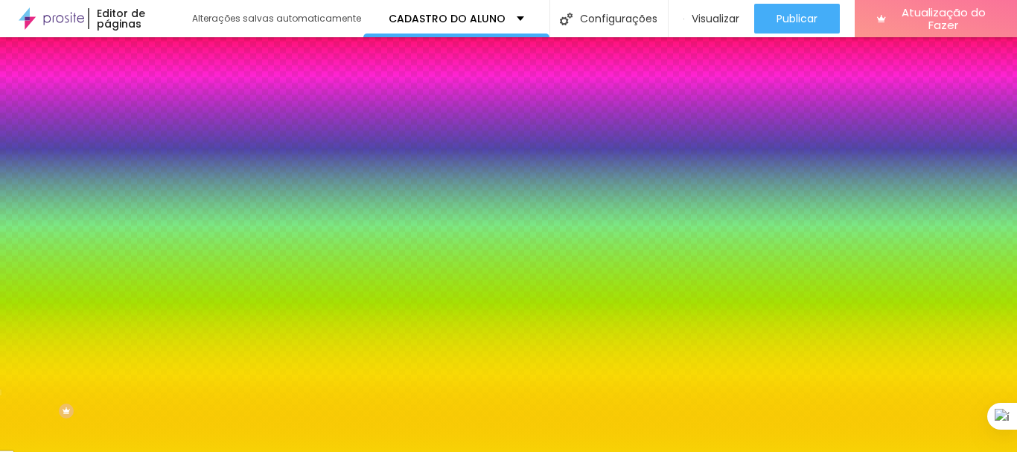
drag, startPoint x: 118, startPoint y: 150, endPoint x: 168, endPoint y: 154, distance: 50.1
click at [171, 154] on div "Cor de fundo Voltar ao padrão #F8D205 Sombra DESATIVADO Voltar ao padrão Borda …" at bounding box center [256, 182] width 171 height 132
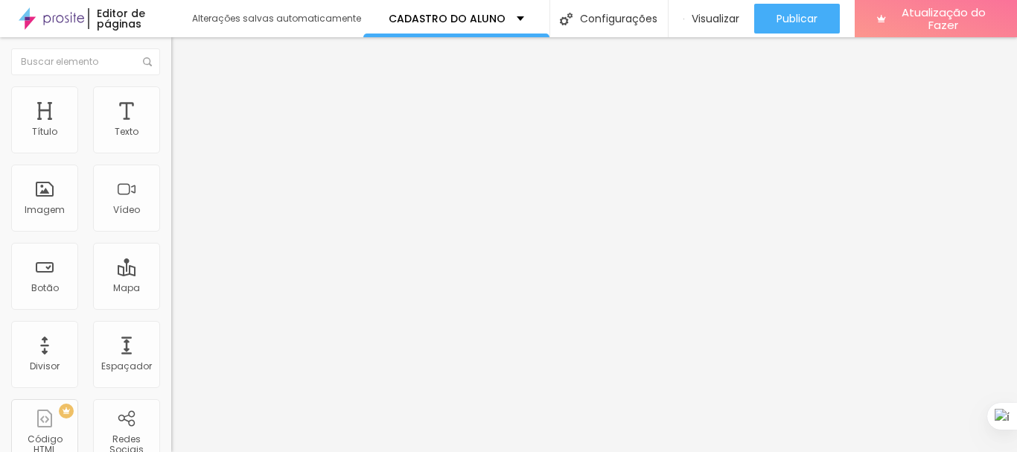
click at [185, 101] on font "Estilo" at bounding box center [196, 96] width 23 height 13
drag, startPoint x: 92, startPoint y: 104, endPoint x: 89, endPoint y: 112, distance: 7.8
click at [185, 103] on font "Estilo" at bounding box center [196, 96] width 23 height 13
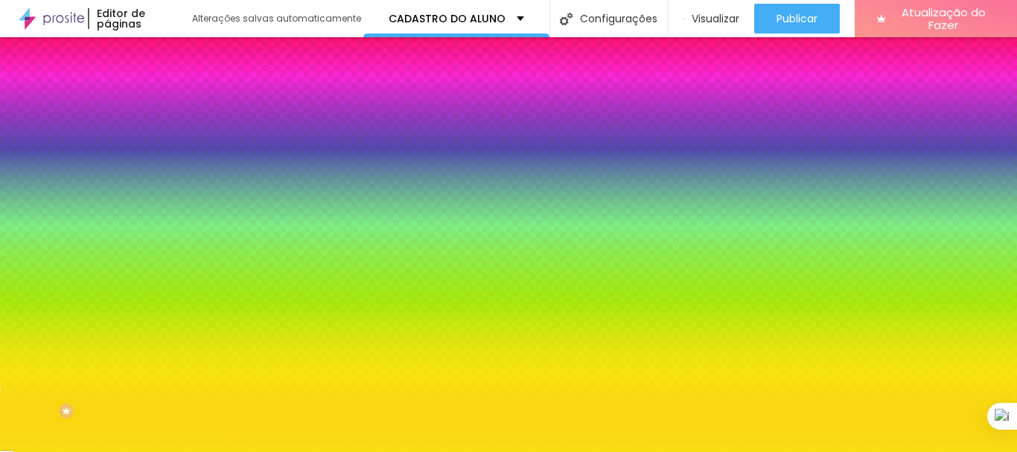
drag, startPoint x: 116, startPoint y: 150, endPoint x: 164, endPoint y: 156, distance: 48.7
click at [171, 156] on div "Cor de fundo Voltar ao padrão #FADF13 Sombra DESATIVADO Voltar ao padrão Borda …" at bounding box center [256, 182] width 171 height 132
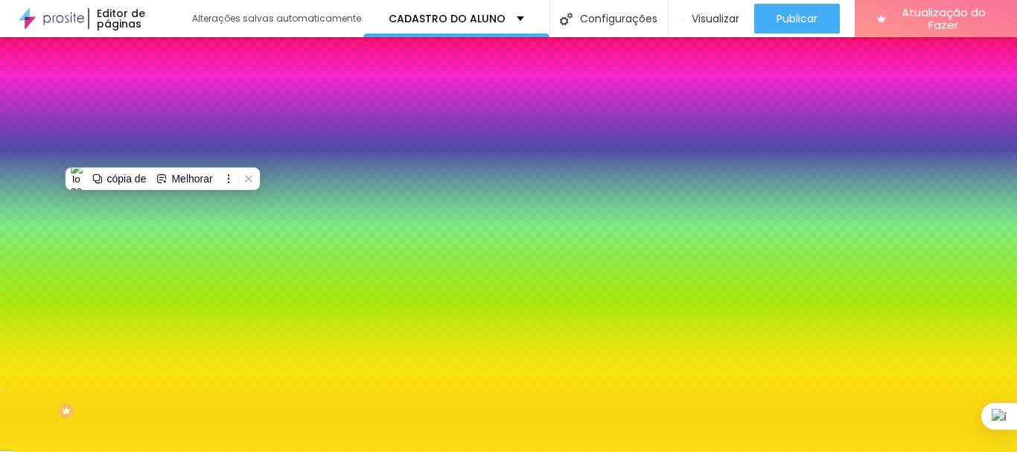
paste input "8D205"
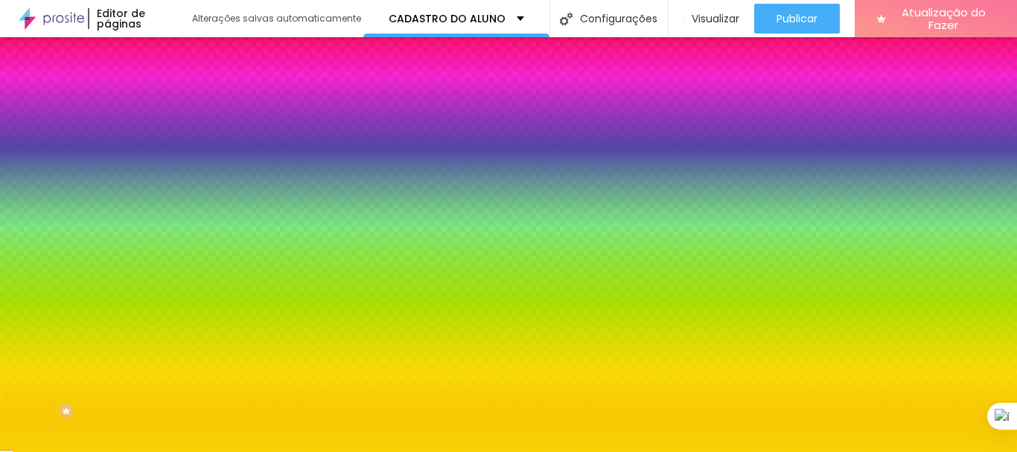
click at [171, 272] on div "Editar nulo Conteúdo Estilo Avançado Cor de fundo Voltar ao padrão #F8D205 Somb…" at bounding box center [256, 244] width 171 height 415
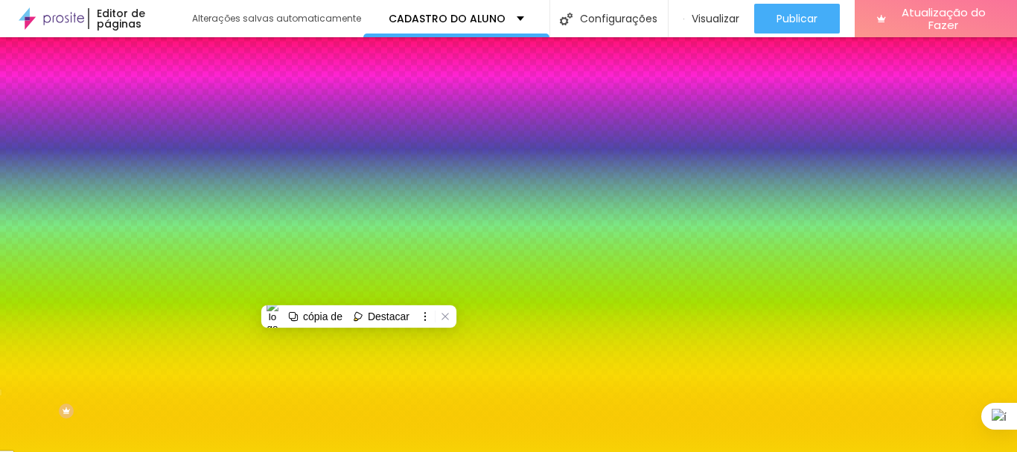
click at [171, 301] on div "Editar nulo Conteúdo Estilo Avançado Cor de fundo Voltar ao padrão #F8D205 Somb…" at bounding box center [256, 244] width 171 height 415
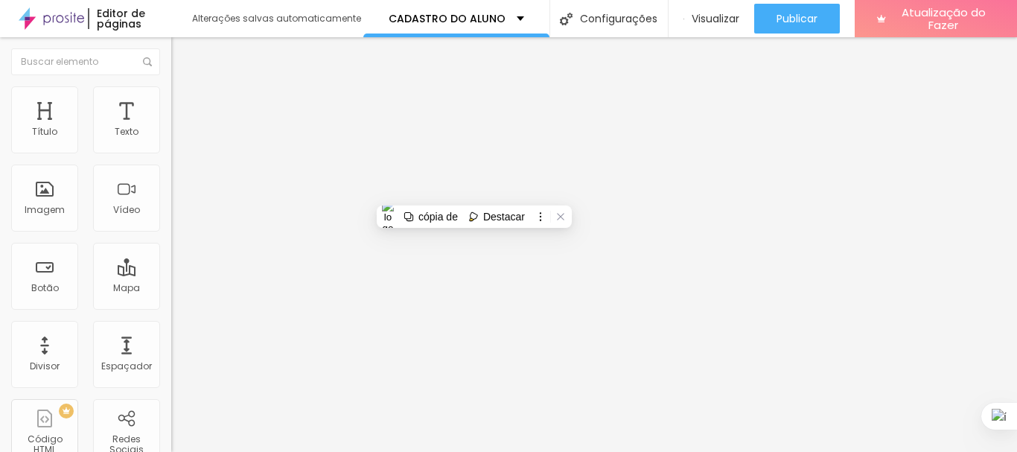
click at [177, 138] on icon "button" at bounding box center [181, 134] width 9 height 9
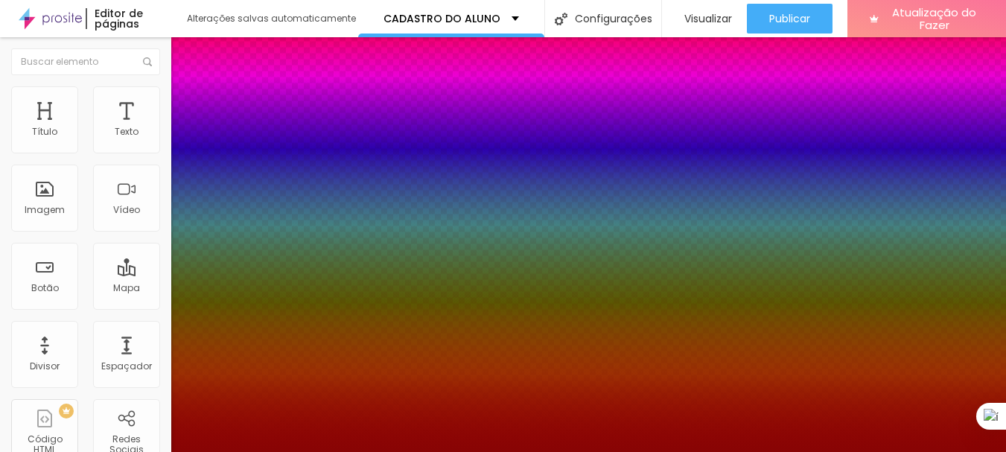
click at [703, 451] on div at bounding box center [503, 452] width 1006 height 0
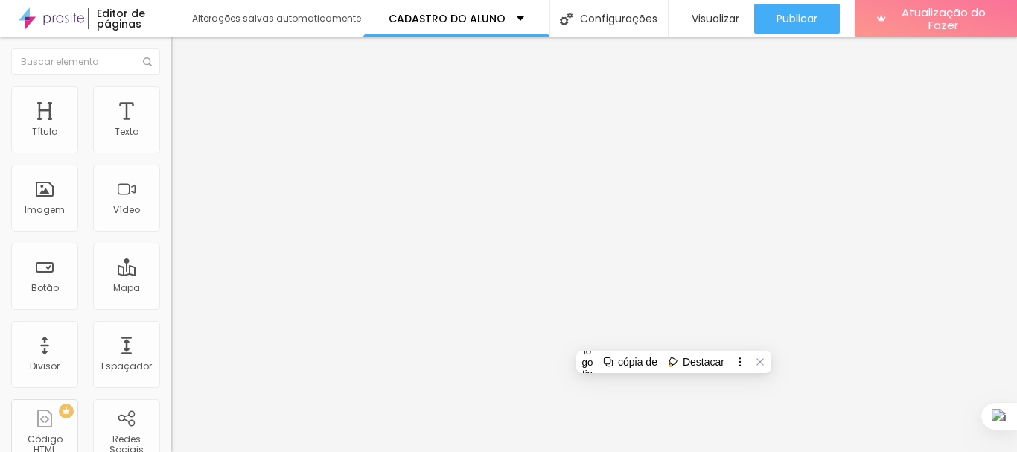
click at [171, 143] on button "button" at bounding box center [181, 135] width 21 height 16
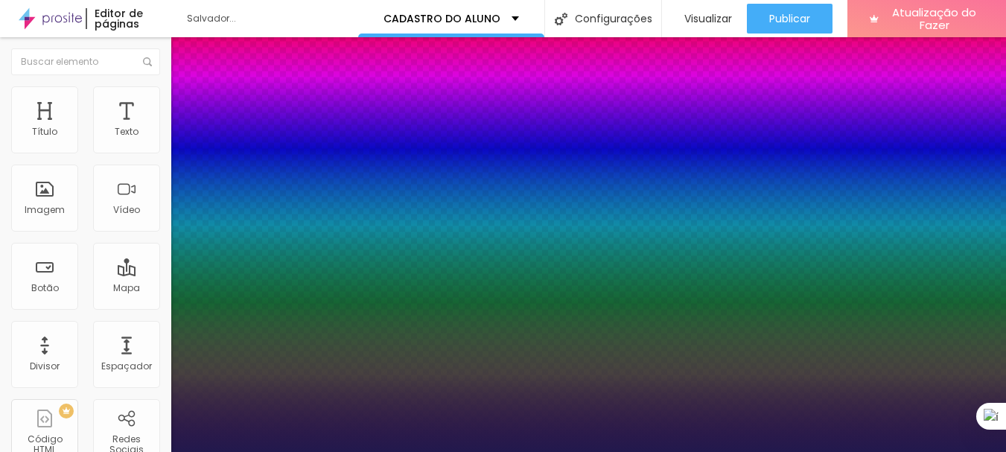
click at [109, 451] on div at bounding box center [503, 452] width 1006 height 0
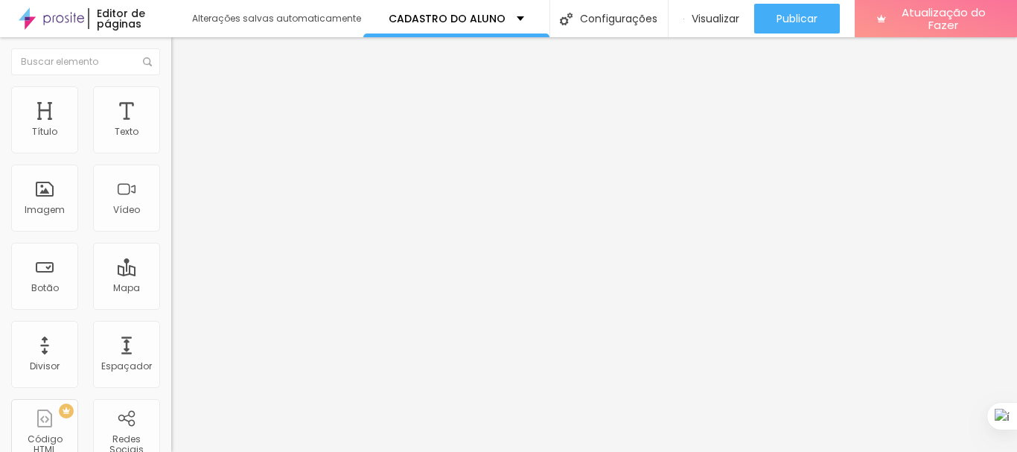
click at [171, 252] on div "Editar nulo Estilo Avançado Tipografia Voltar ao padrão Sombra DESATIVADO Volta…" at bounding box center [256, 244] width 171 height 415
click at [171, 143] on button "button" at bounding box center [181, 135] width 21 height 16
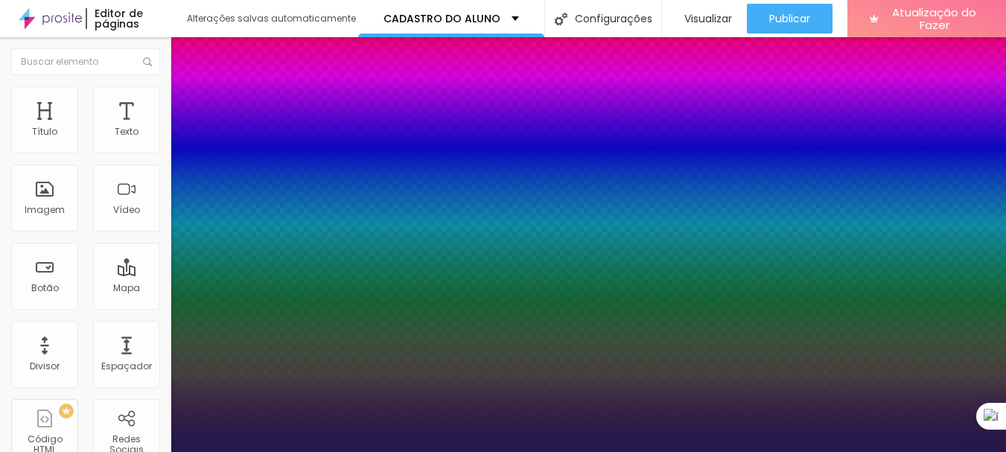
click at [480, 451] on div at bounding box center [503, 452] width 1006 height 0
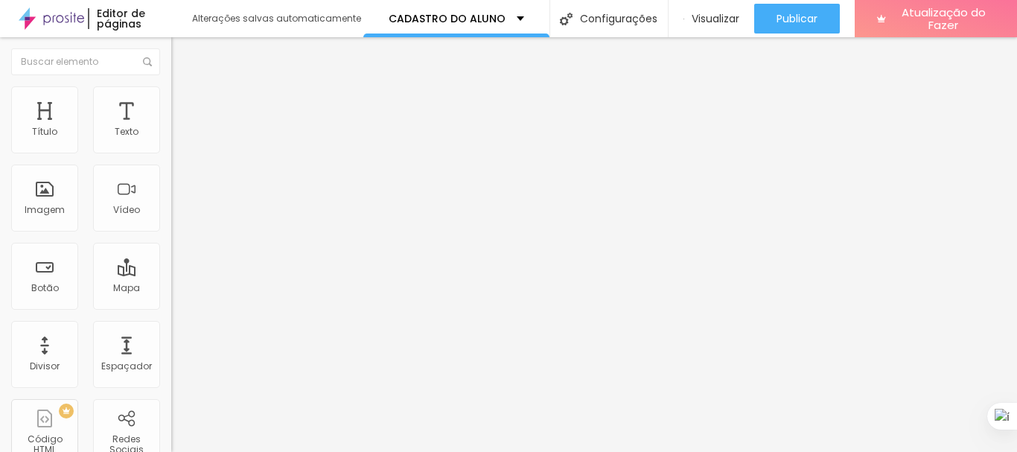
click at [171, 143] on button "button" at bounding box center [181, 135] width 21 height 16
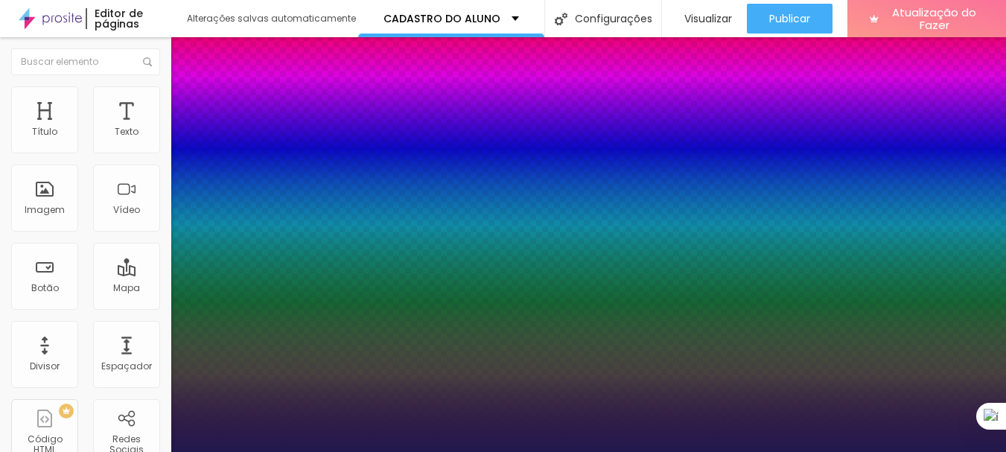
click at [106, 451] on div at bounding box center [503, 452] width 1006 height 0
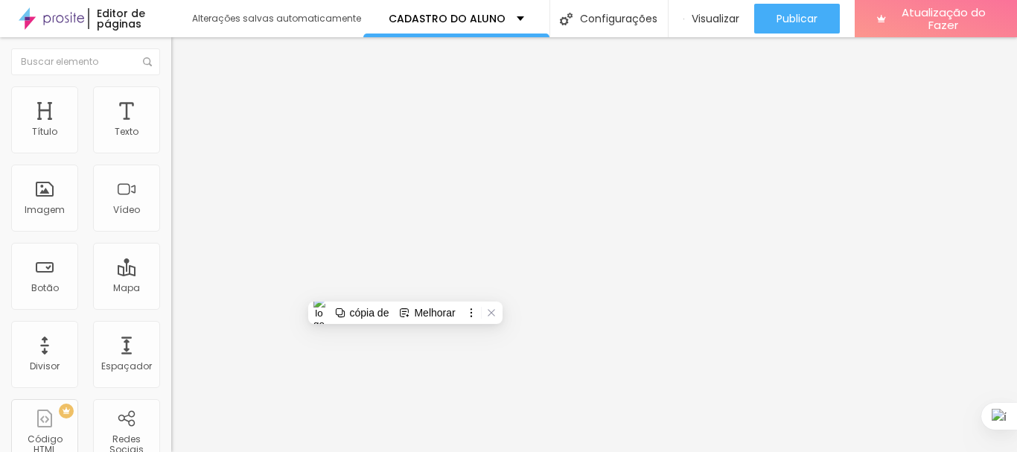
drag, startPoint x: 118, startPoint y: 305, endPoint x: 126, endPoint y: 304, distance: 8.3
click at [171, 304] on div "Editar nulo Estilo Avançado Tipografia Voltar ao padrão Sombra DESATIVADO Volta…" at bounding box center [256, 244] width 171 height 415
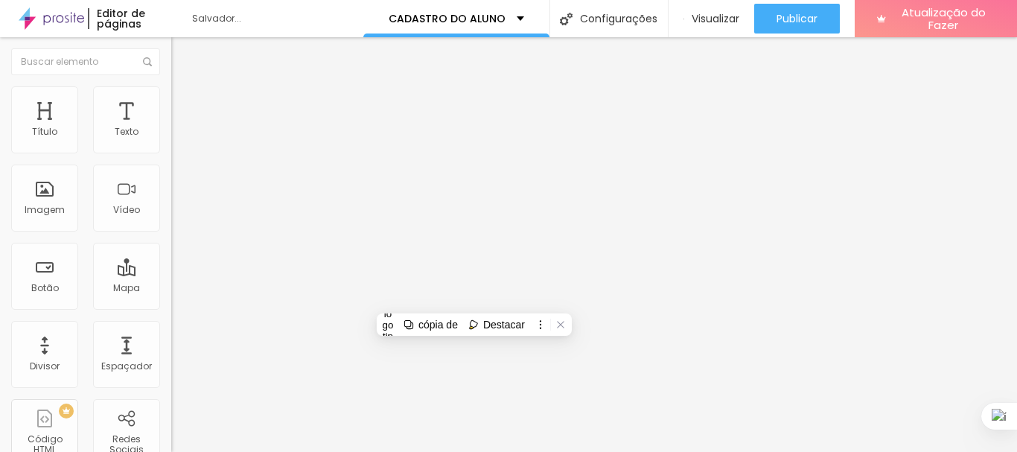
click at [171, 143] on button "button" at bounding box center [181, 135] width 21 height 16
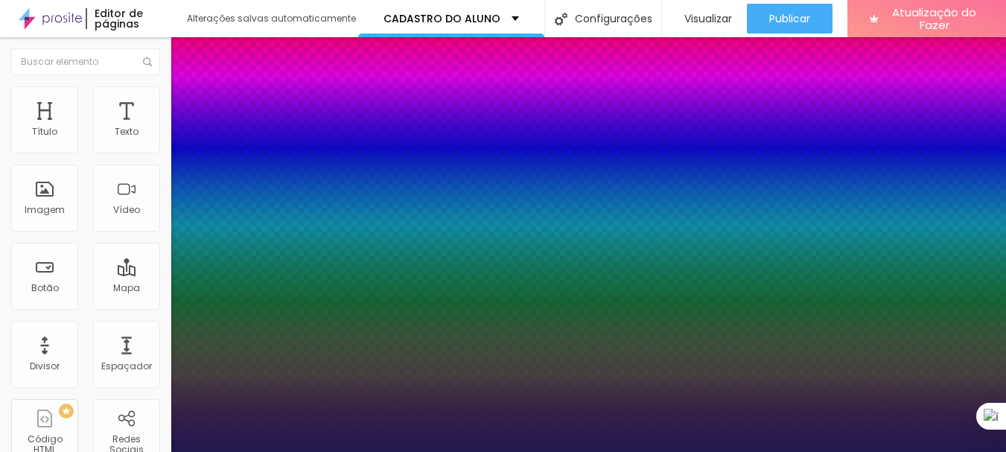
click at [488, 451] on div at bounding box center [503, 452] width 1006 height 0
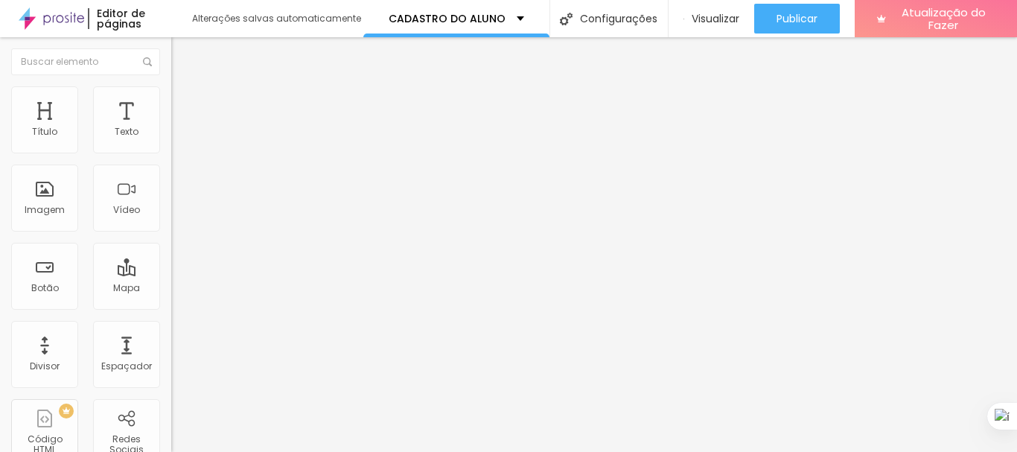
click at [171, 143] on button "button" at bounding box center [181, 135] width 21 height 16
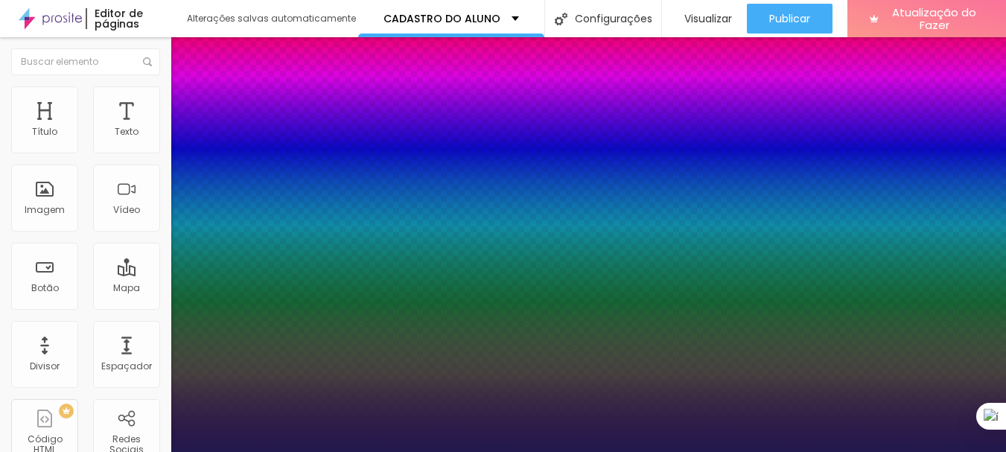
drag, startPoint x: 304, startPoint y: 389, endPoint x: 351, endPoint y: 381, distance: 47.6
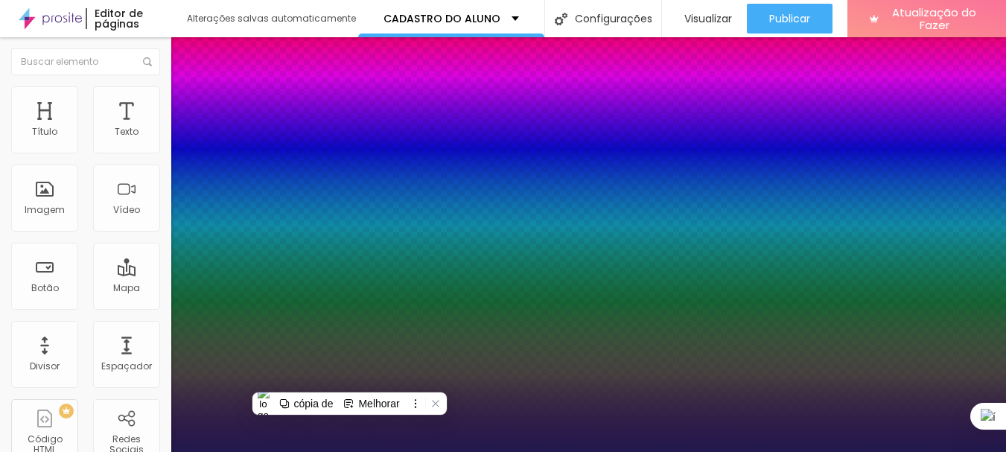
drag, startPoint x: 308, startPoint y: 381, endPoint x: 350, endPoint y: 381, distance: 41.7
paste input "F8CB0A"
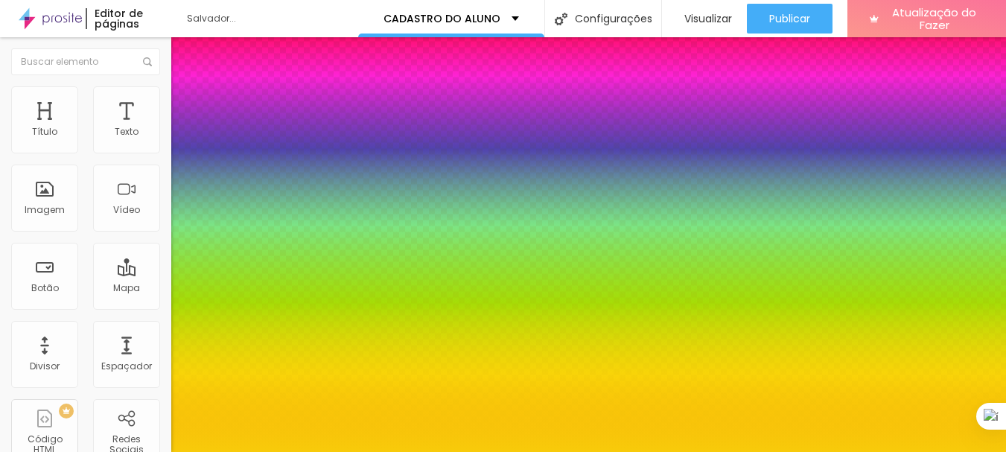
click at [365, 451] on div at bounding box center [503, 452] width 1006 height 0
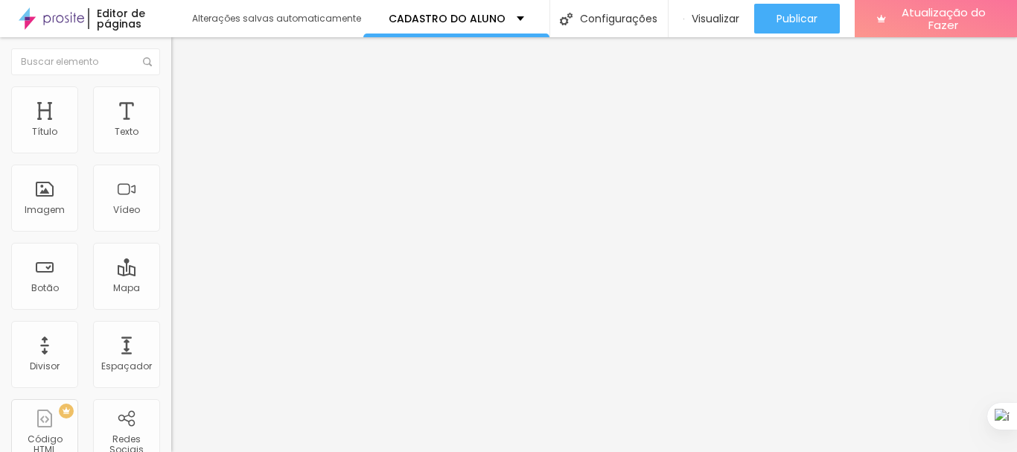
click at [179, 137] on icon "button" at bounding box center [182, 134] width 6 height 6
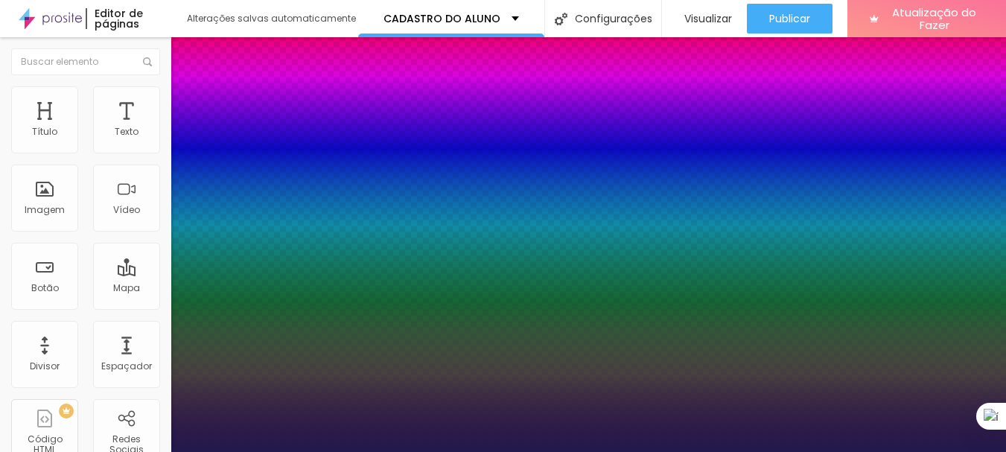
drag, startPoint x: 304, startPoint y: 385, endPoint x: 339, endPoint y: 391, distance: 35.6
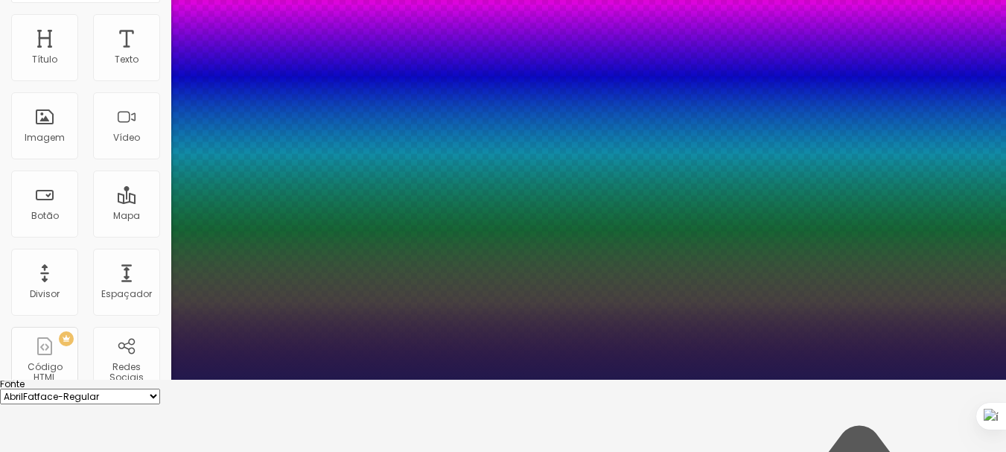
click at [476, 380] on div at bounding box center [503, 380] width 1006 height 0
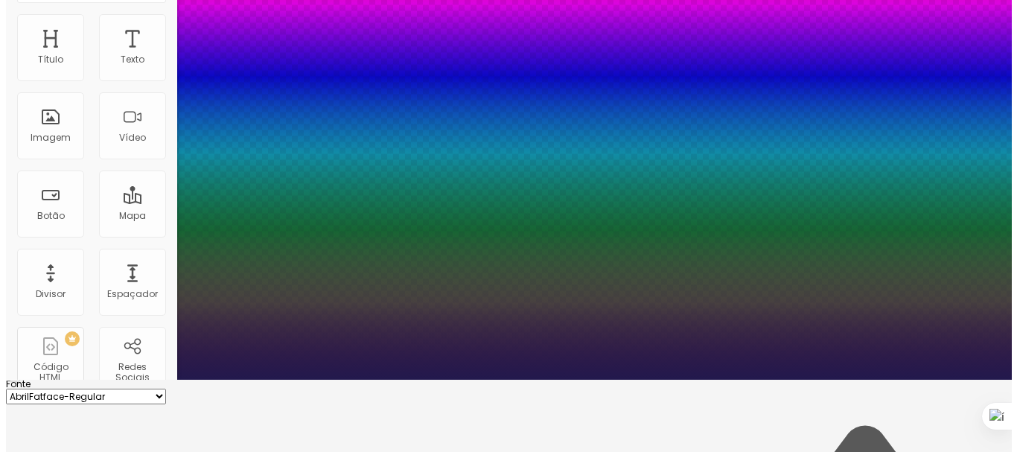
scroll to position [0, 0]
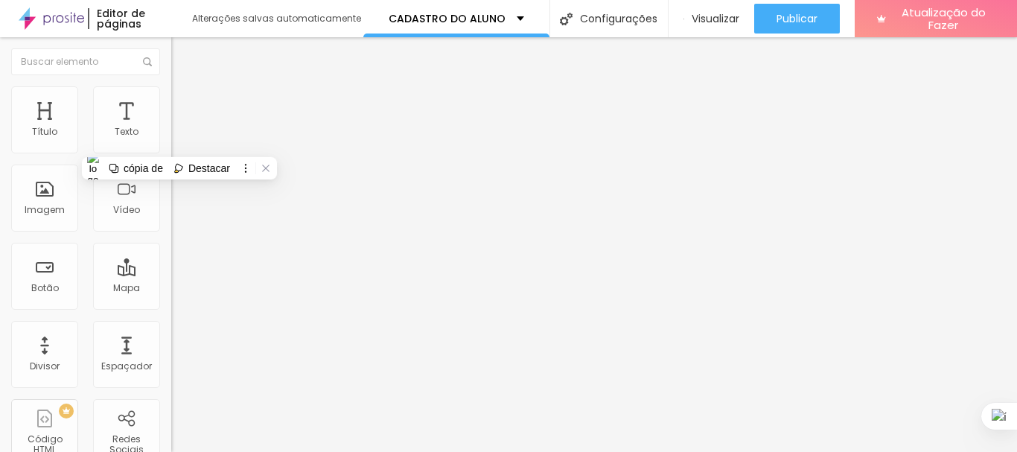
click at [171, 99] on li "Estilo" at bounding box center [256, 93] width 171 height 15
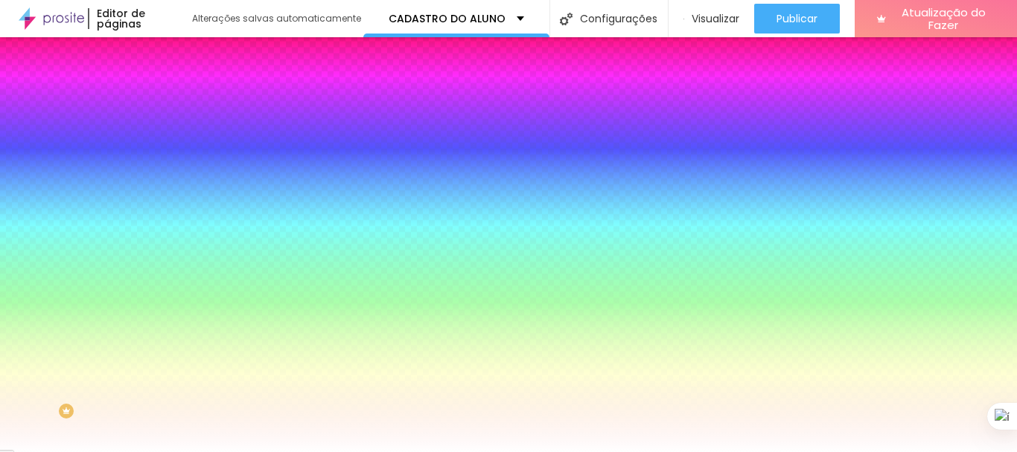
click at [171, 217] on div "#FFFFFF" at bounding box center [256, 209] width 171 height 15
drag, startPoint x: 115, startPoint y: 266, endPoint x: 159, endPoint y: 275, distance: 44.1
click at [171, 217] on input "#FFFFFF" at bounding box center [260, 209] width 179 height 15
paste input "8CB0A"
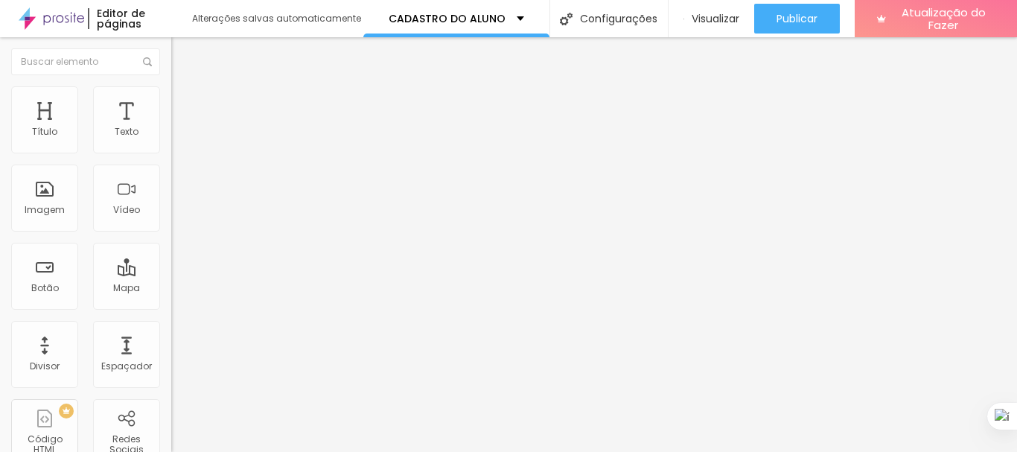
click at [171, 97] on li "Avançado" at bounding box center [256, 93] width 171 height 15
drag, startPoint x: 43, startPoint y: 147, endPoint x: 2, endPoint y: 141, distance: 41.5
click at [171, 274] on input "range" at bounding box center [219, 280] width 96 height 12
drag, startPoint x: 42, startPoint y: 173, endPoint x: 0, endPoint y: 162, distance: 43.0
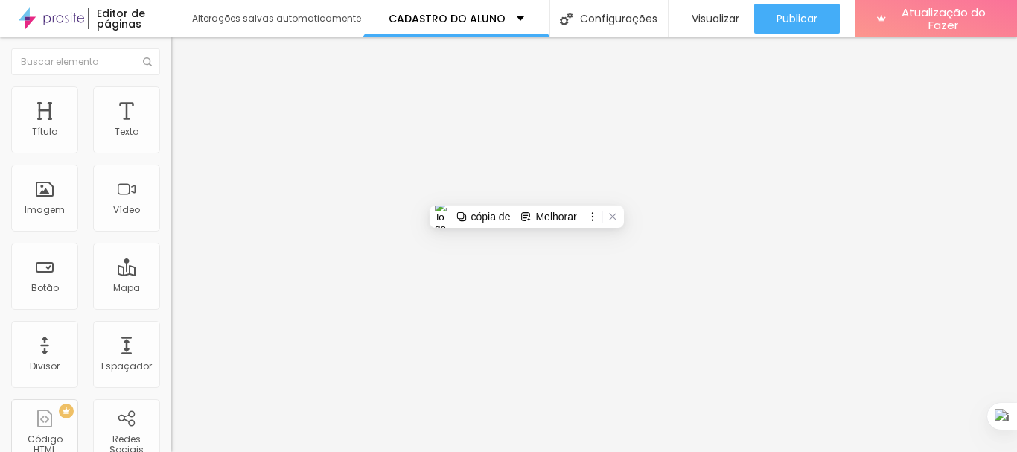
click at [171, 47] on button "Editar nulo" at bounding box center [256, 54] width 171 height 34
click at [182, 54] on img "button" at bounding box center [188, 54] width 12 height 12
click at [171, 63] on button "Editar nulo" at bounding box center [256, 54] width 171 height 34
click at [171, 46] on button "Editar nulo" at bounding box center [256, 54] width 171 height 34
click at [182, 48] on img "button" at bounding box center [188, 54] width 12 height 12
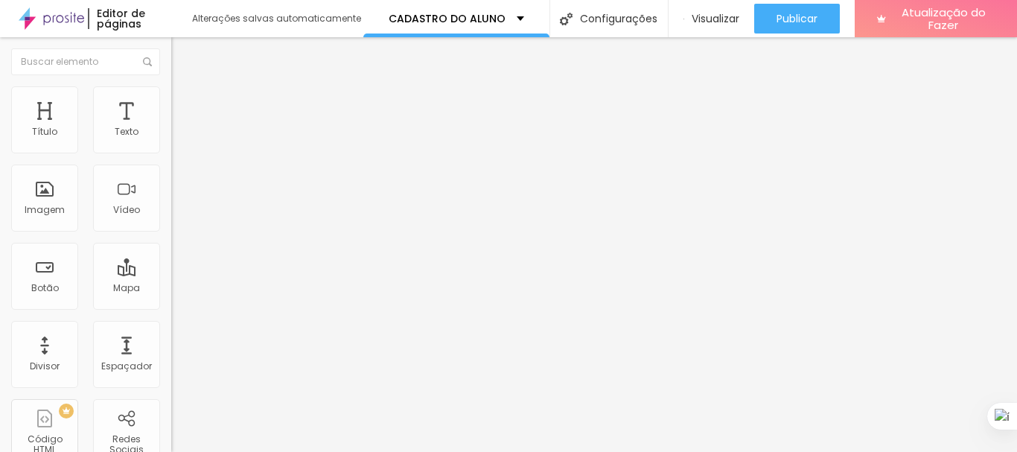
click at [171, 93] on img at bounding box center [177, 92] width 13 height 13
click at [171, 85] on img at bounding box center [177, 77] width 13 height 13
click at [179, 137] on icon "button" at bounding box center [182, 134] width 6 height 6
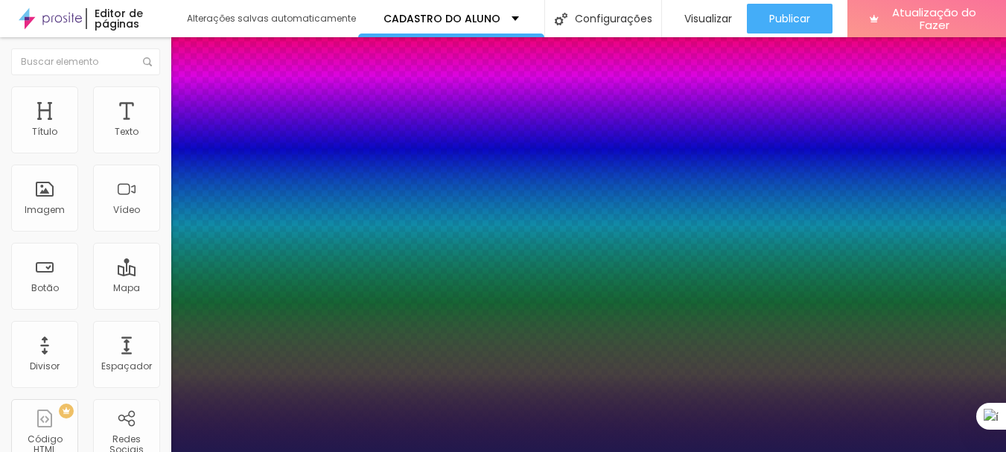
drag, startPoint x: 245, startPoint y: 360, endPoint x: 163, endPoint y: 367, distance: 82.1
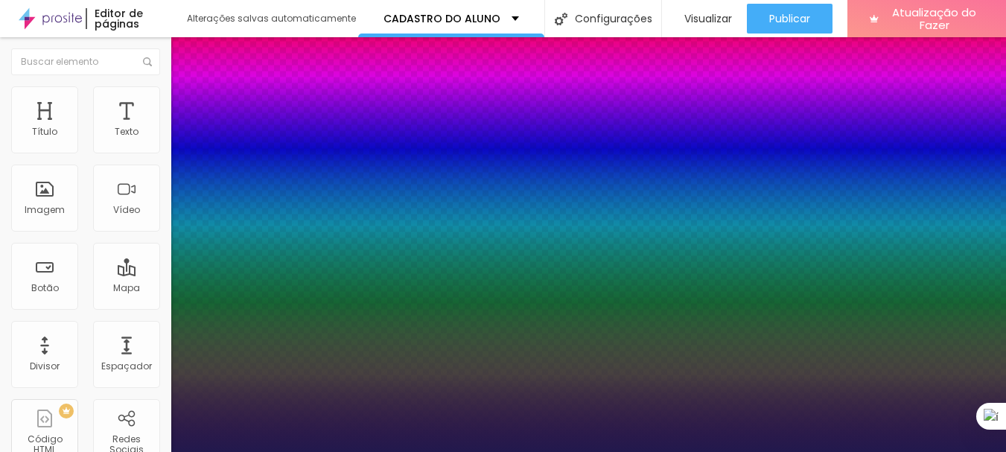
click at [505, 451] on div at bounding box center [503, 452] width 1006 height 0
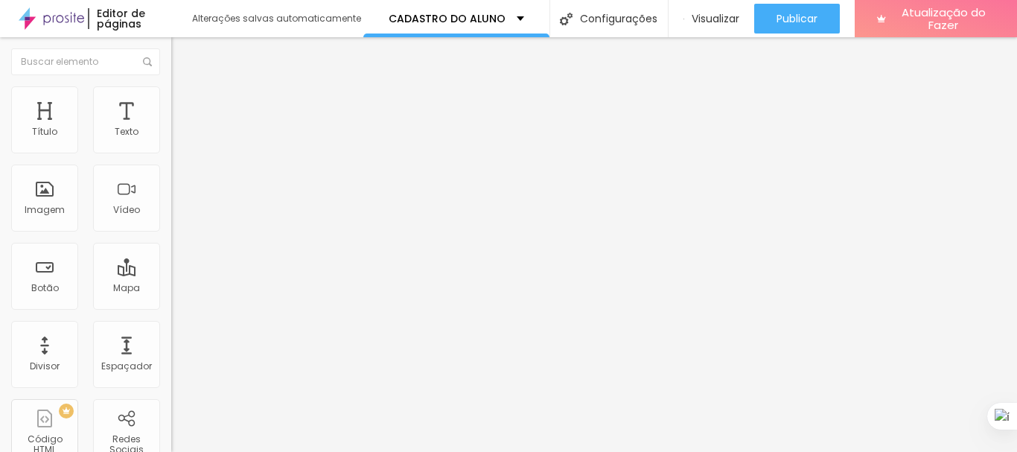
click at [171, 95] on img at bounding box center [177, 92] width 13 height 13
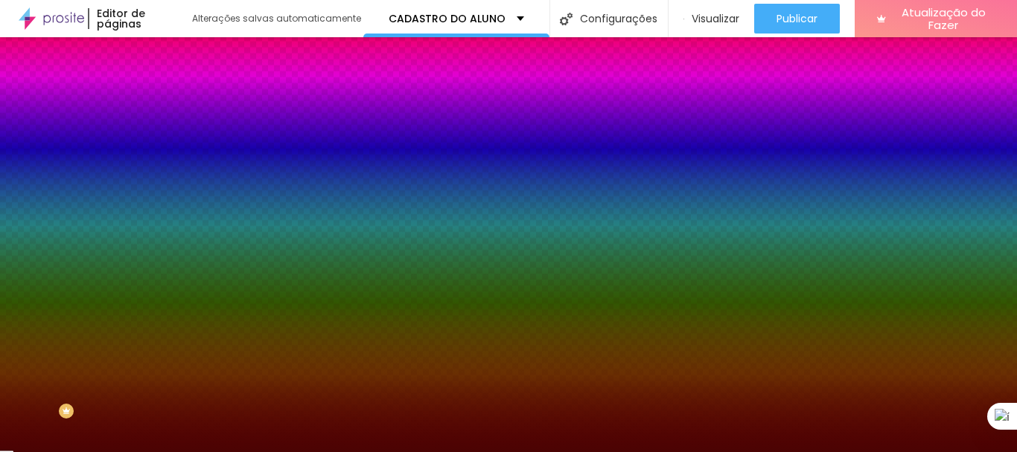
drag, startPoint x: 117, startPoint y: 267, endPoint x: 168, endPoint y: 271, distance: 51.5
click at [171, 271] on div "Imagem de fundo Adicionar imagem Efeito da Imagem Nenhum Nenhum Paralaxe Cor de…" at bounding box center [256, 212] width 171 height 193
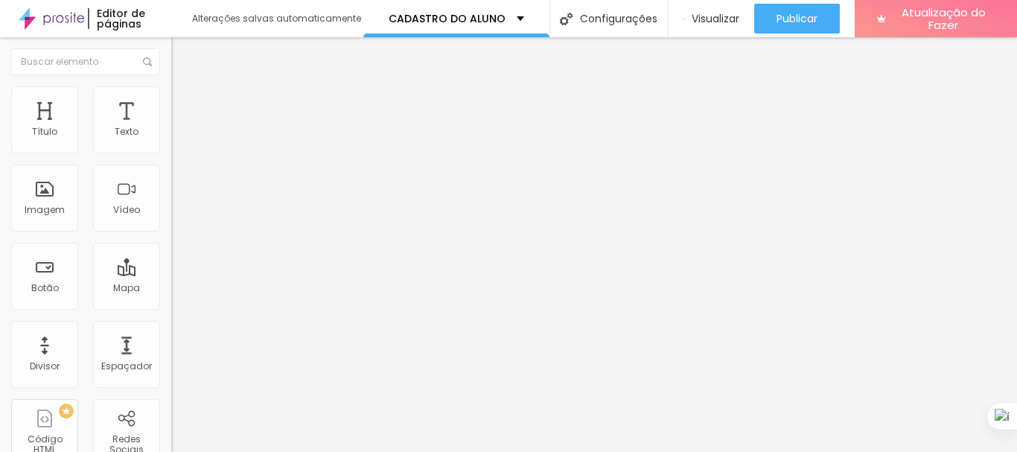
click at [171, 193] on div "Tipografia Voltar ao padrão Sombra DESATIVADO Voltar ao padrão" at bounding box center [256, 147] width 171 height 92
click at [143, 61] on img at bounding box center [147, 61] width 9 height 9
click at [171, 91] on img at bounding box center [177, 92] width 13 height 13
click at [185, 103] on font "Estilo" at bounding box center [196, 96] width 23 height 13
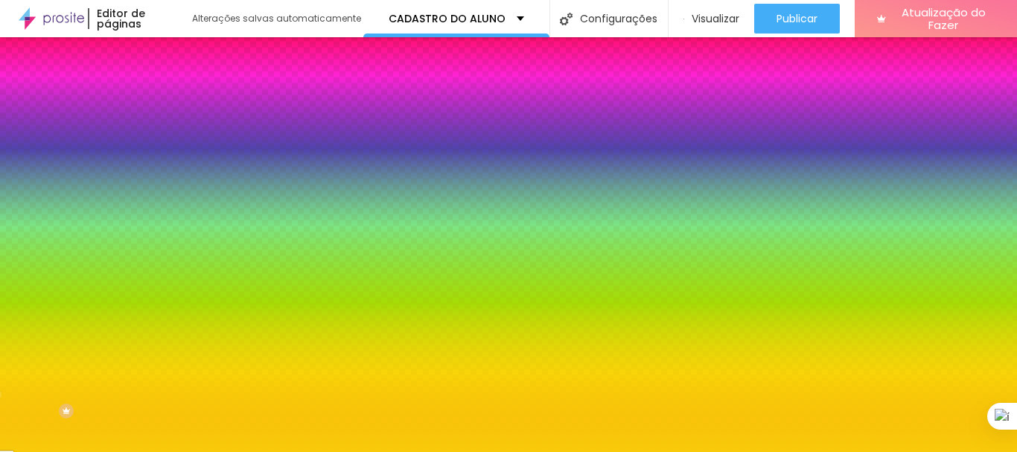
drag, startPoint x: 116, startPoint y: 266, endPoint x: 160, endPoint y: 269, distance: 44.0
click at [171, 269] on div "Imagem de fundo Adicionar imagem Efeito da Imagem Nenhum Nenhum Paralaxe Cor de…" at bounding box center [256, 212] width 171 height 193
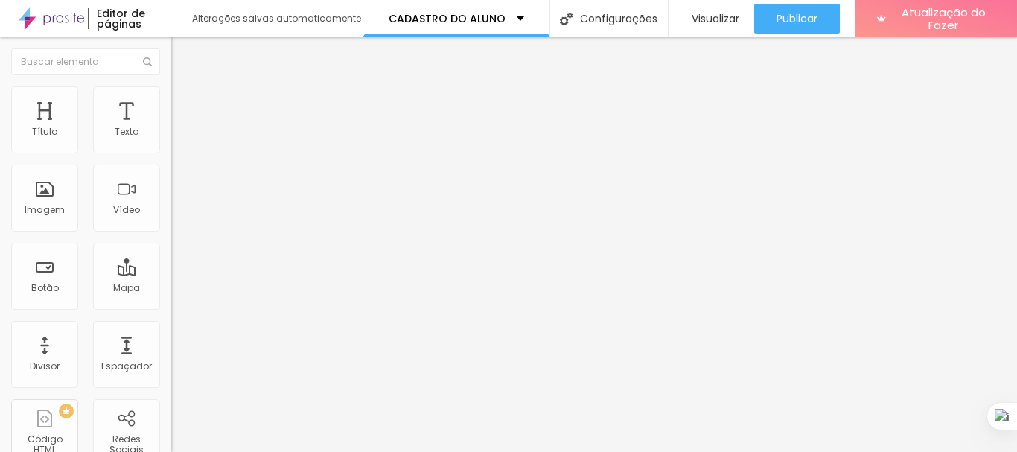
click at [171, 86] on img at bounding box center [177, 92] width 13 height 13
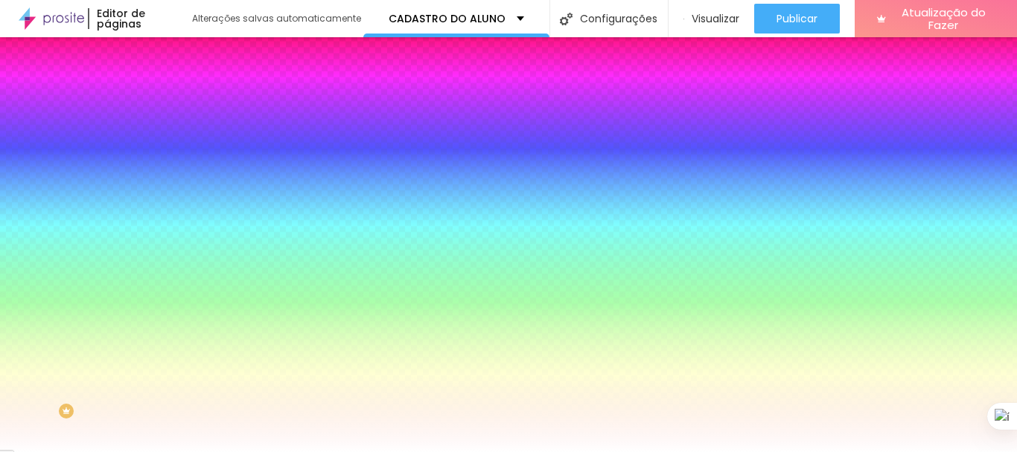
drag, startPoint x: 121, startPoint y: 272, endPoint x: 155, endPoint y: 267, distance: 34.5
click at [171, 217] on input "#FFFFFF" at bounding box center [260, 209] width 179 height 15
paste input "8CB0A"
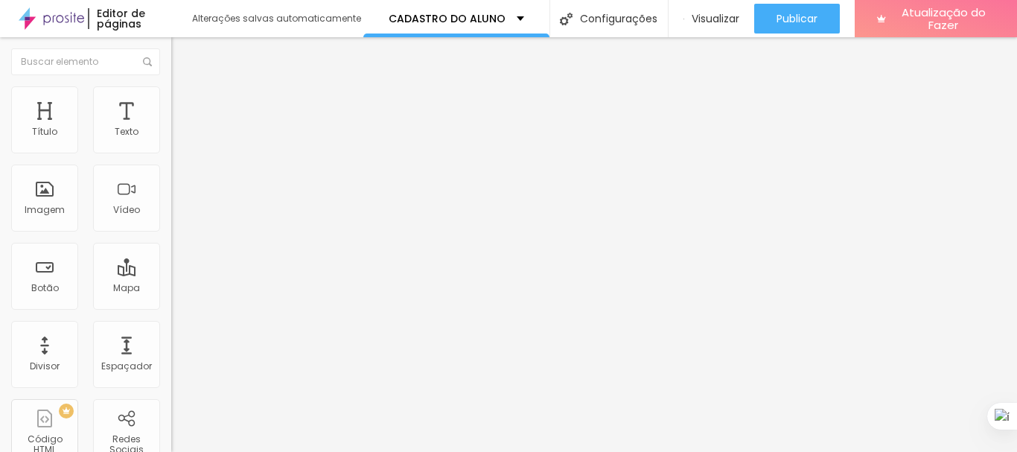
click at [171, 140] on input "text" at bounding box center [260, 132] width 179 height 15
paste input "[PHONE_NUMBER]"
click at [171, 140] on input "[PHONE_NUMBER]" at bounding box center [260, 132] width 179 height 15
drag, startPoint x: 51, startPoint y: 261, endPoint x: 114, endPoint y: 262, distance: 62.5
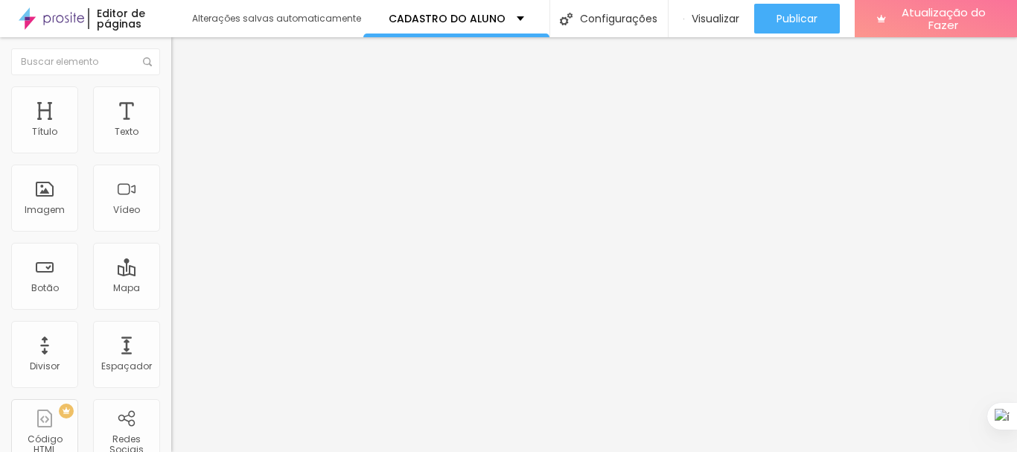
click at [171, 358] on div "Número do WhatsApp * [PHONE_NUMBER] + 55 Texto do botão Conversar no WhatsApp M…" at bounding box center [256, 364] width 171 height 496
click at [171, 53] on button "Editar nulo" at bounding box center [256, 54] width 171 height 34
click at [177, 216] on icon "button" at bounding box center [181, 211] width 9 height 9
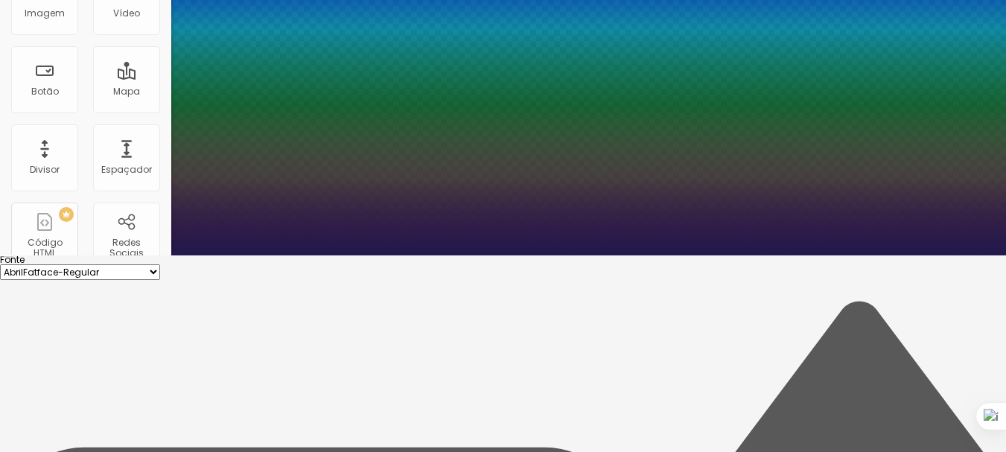
scroll to position [223, 0]
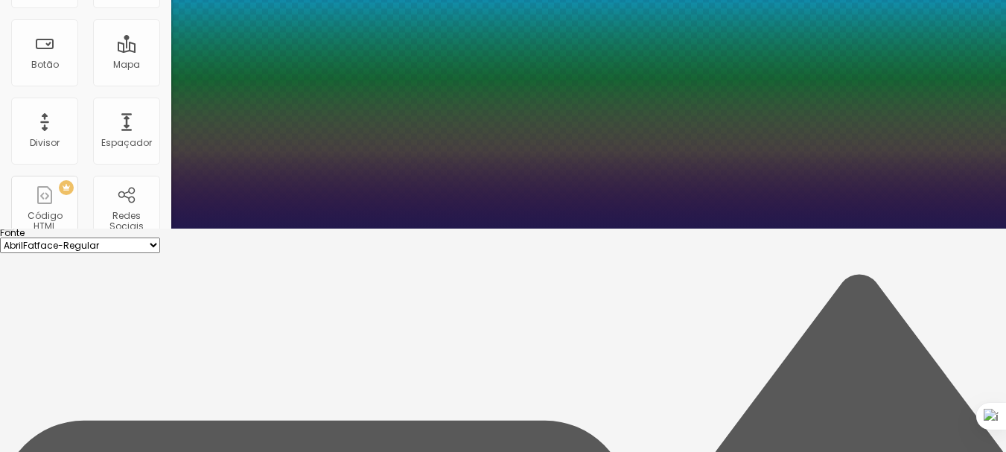
click at [160, 237] on select "AbrilFatface-Regular Actor-Regular Alegreya AlegreyaBlack [PERSON_NAME] [PERSON…" at bounding box center [80, 245] width 160 height 16
click at [159, 237] on select "AbrilFatface-Regular Actor-Regular Alegreya AlegreyaBlack [PERSON_NAME] [PERSON…" at bounding box center [80, 245] width 160 height 16
drag, startPoint x: 197, startPoint y: 194, endPoint x: 226, endPoint y: 194, distance: 28.3
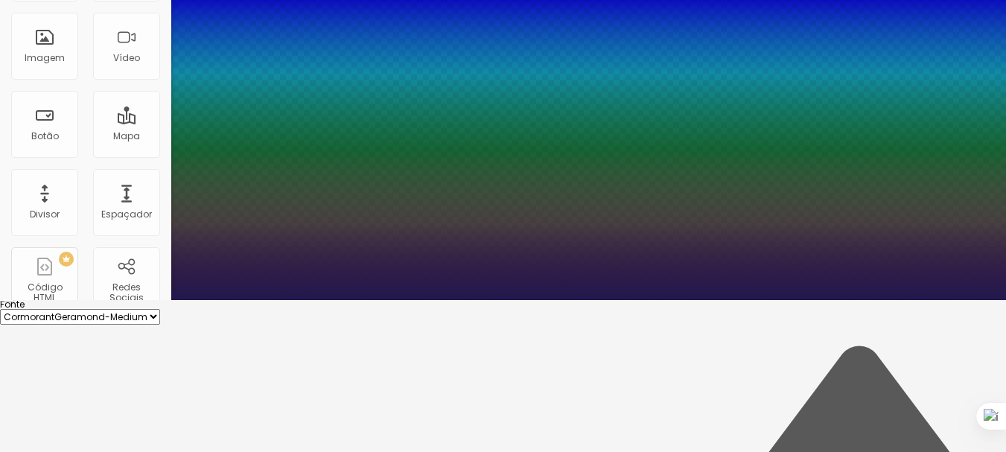
scroll to position [0, 0]
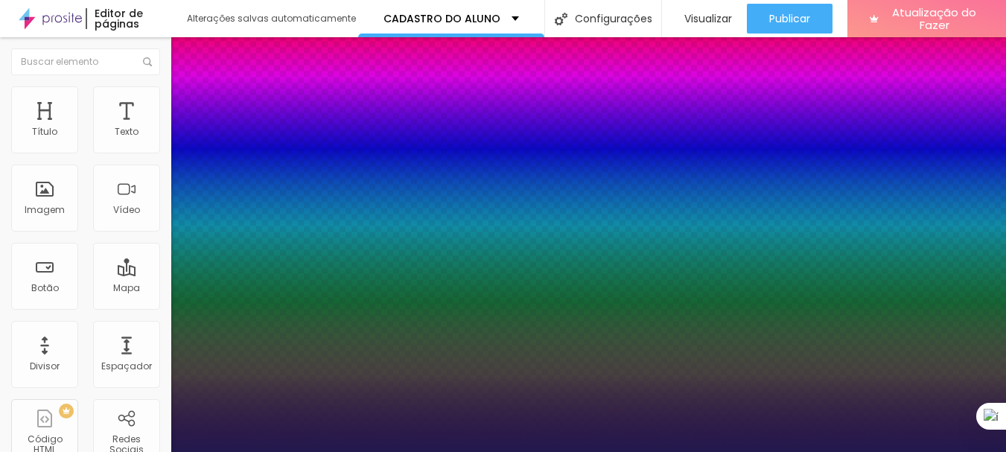
click at [405, 451] on div at bounding box center [503, 452] width 1006 height 0
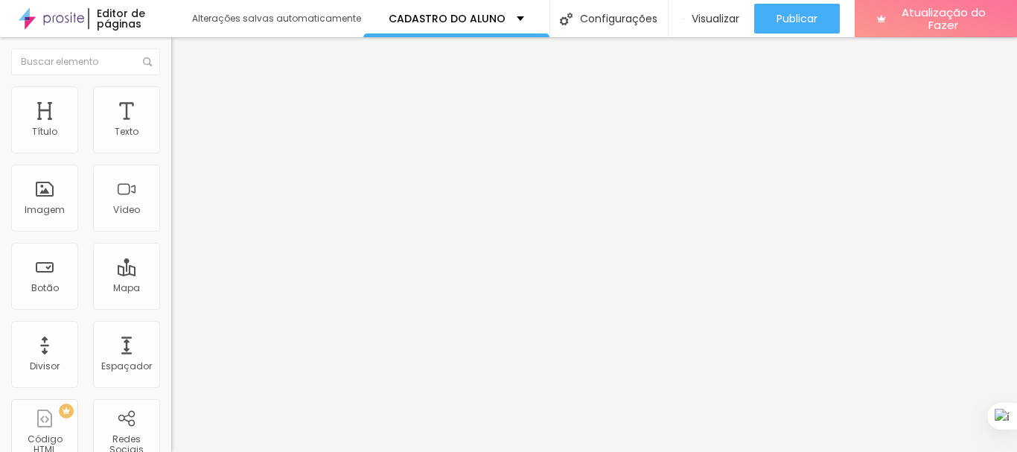
click at [171, 240] on font "DESATIVADO" at bounding box center [198, 233] width 54 height 13
click at [177, 266] on icon "button" at bounding box center [181, 261] width 9 height 9
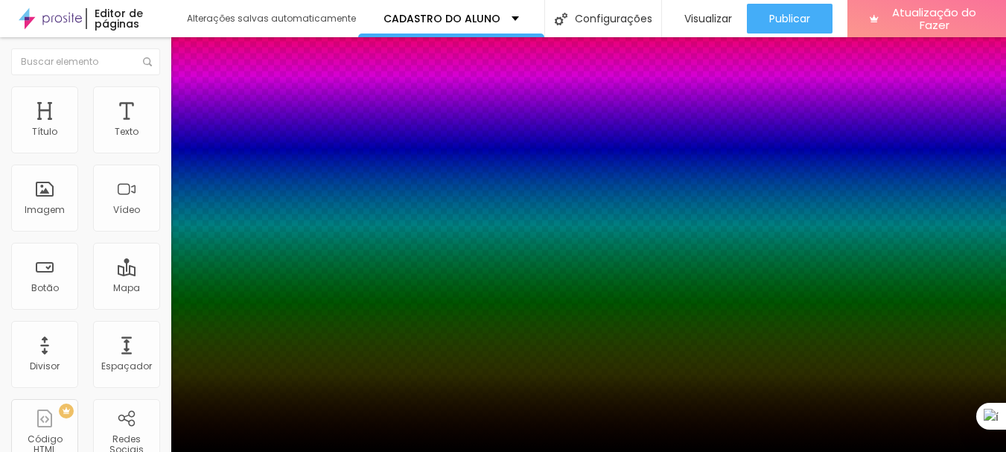
click at [257, 451] on div at bounding box center [503, 461] width 1006 height 0
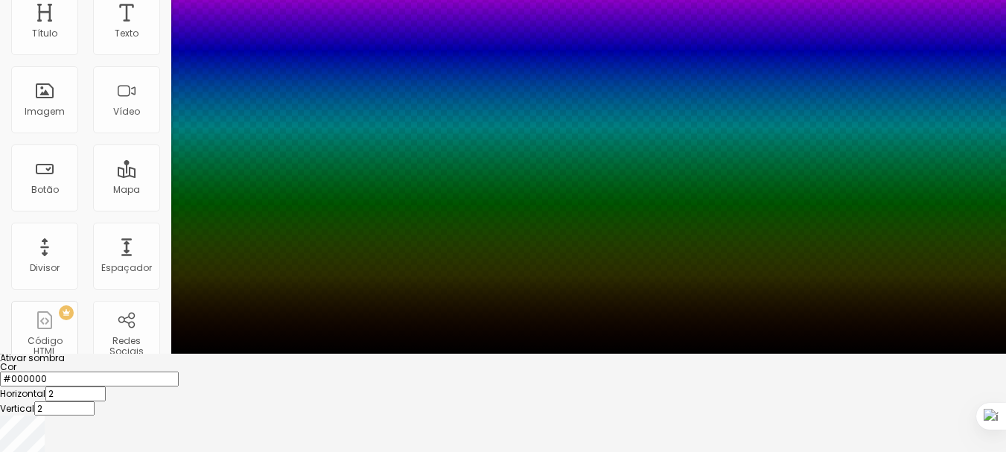
scroll to position [103, 0]
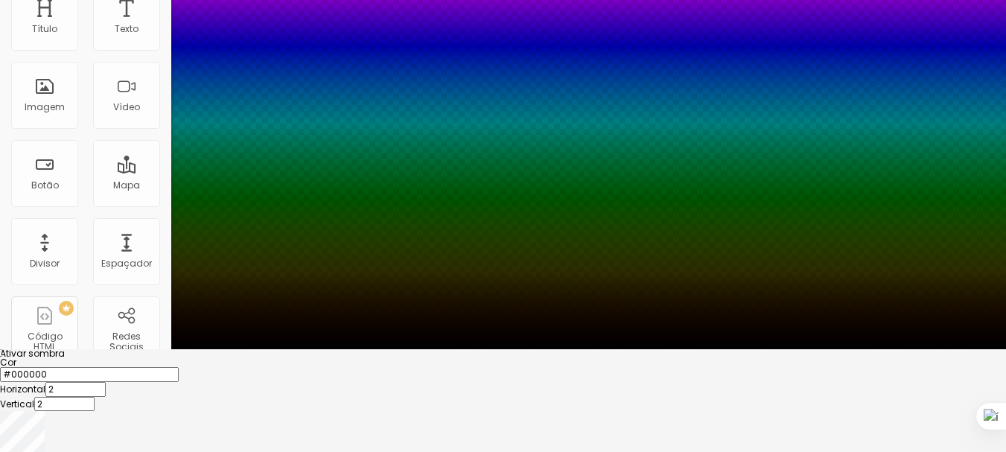
drag, startPoint x: 272, startPoint y: 358, endPoint x: 270, endPoint y: 379, distance: 21.0
click at [13, 65] on div at bounding box center [6, 64] width 15 height 2
drag, startPoint x: 274, startPoint y: 380, endPoint x: 271, endPoint y: 416, distance: 36.6
click at [13, 219] on div at bounding box center [6, 218] width 15 height 2
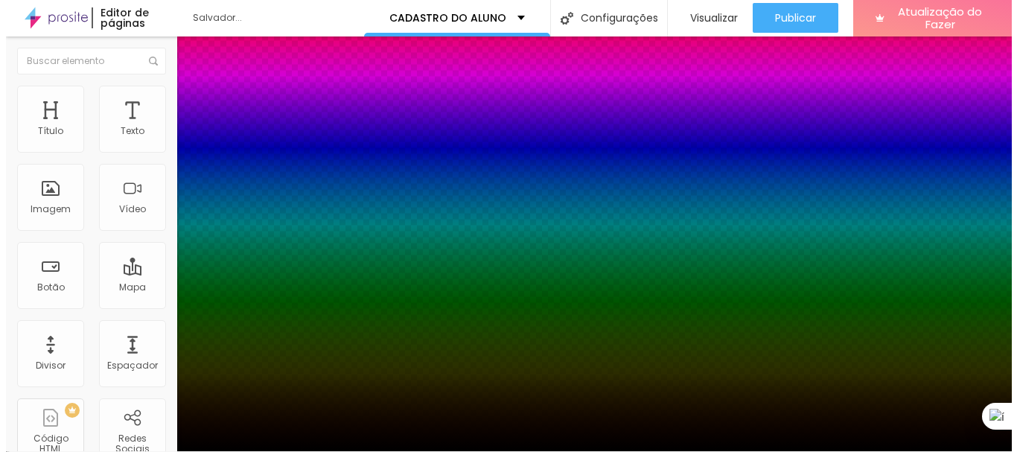
scroll to position [0, 0]
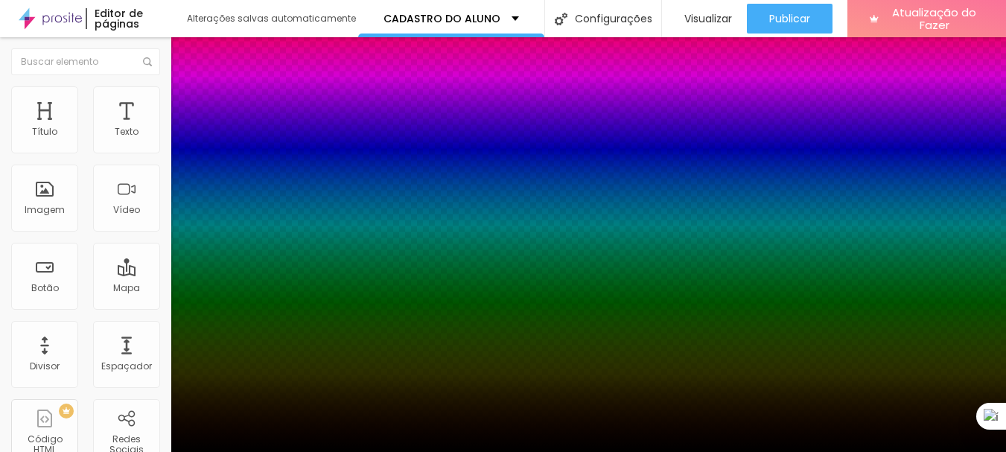
click at [178, 451] on div at bounding box center [503, 452] width 1006 height 0
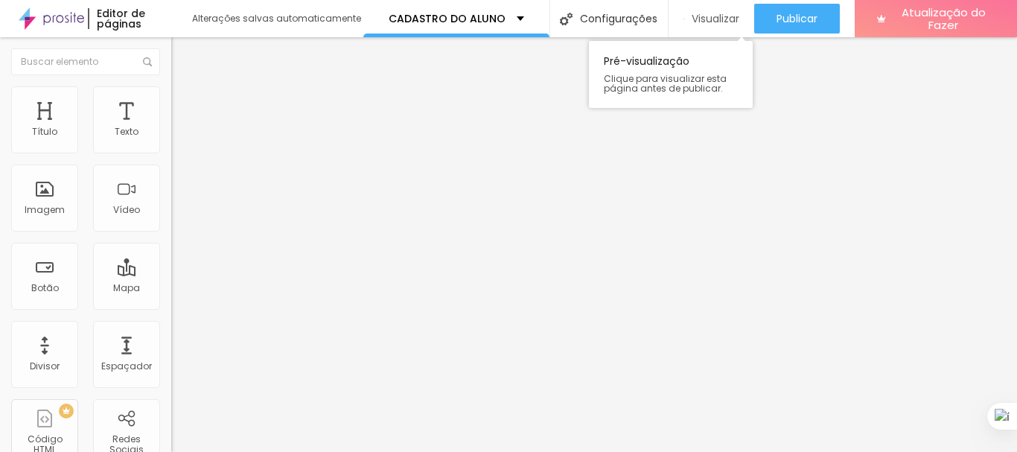
click at [711, 17] on font "Visualizar" at bounding box center [715, 18] width 48 height 15
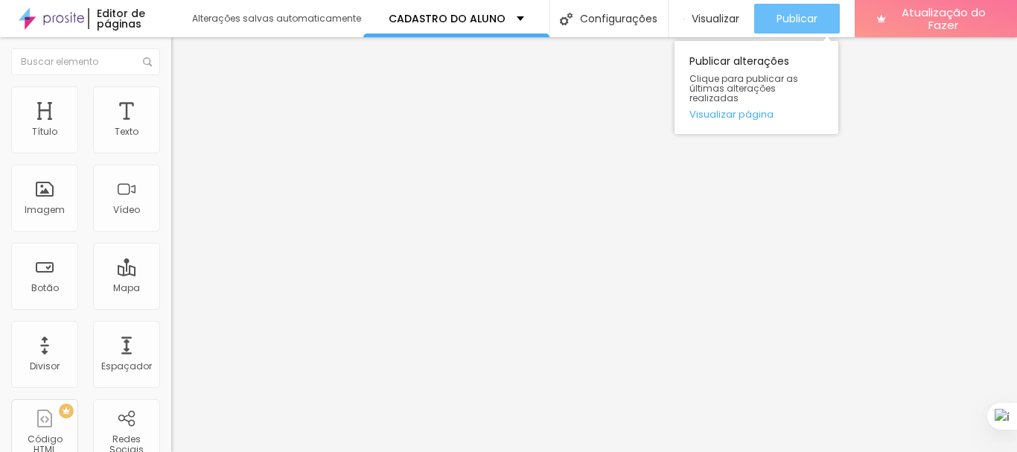
click at [793, 14] on font "Publicar" at bounding box center [796, 18] width 41 height 15
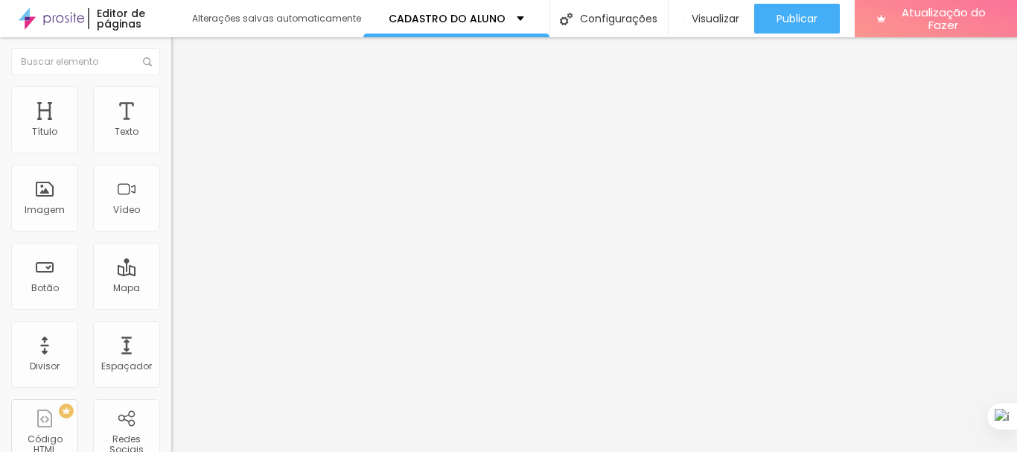
click at [171, 94] on li "Estilo" at bounding box center [256, 93] width 171 height 15
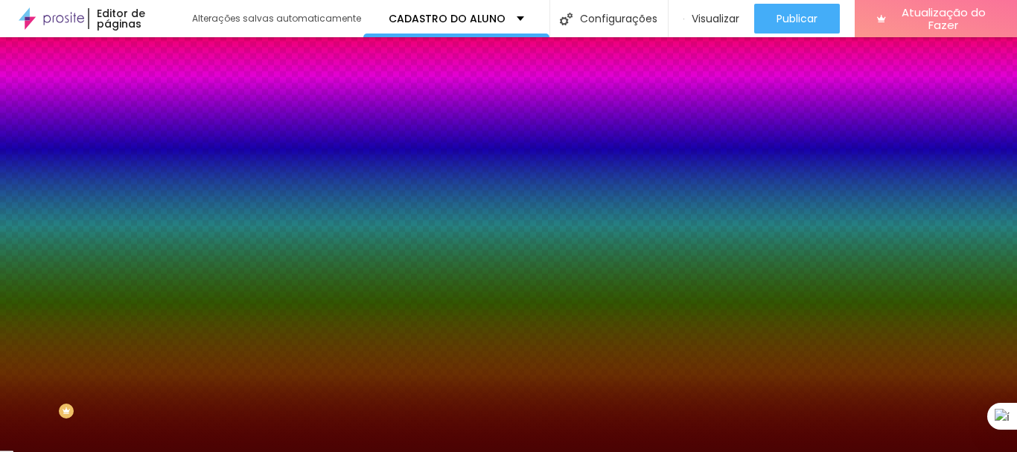
drag, startPoint x: 116, startPoint y: 145, endPoint x: 161, endPoint y: 145, distance: 44.7
click at [171, 145] on div "Cor de fundo Voltar ao padrão #4B0303 Sombra DESATIVADO Voltar ao padrão Borda …" at bounding box center [256, 182] width 171 height 132
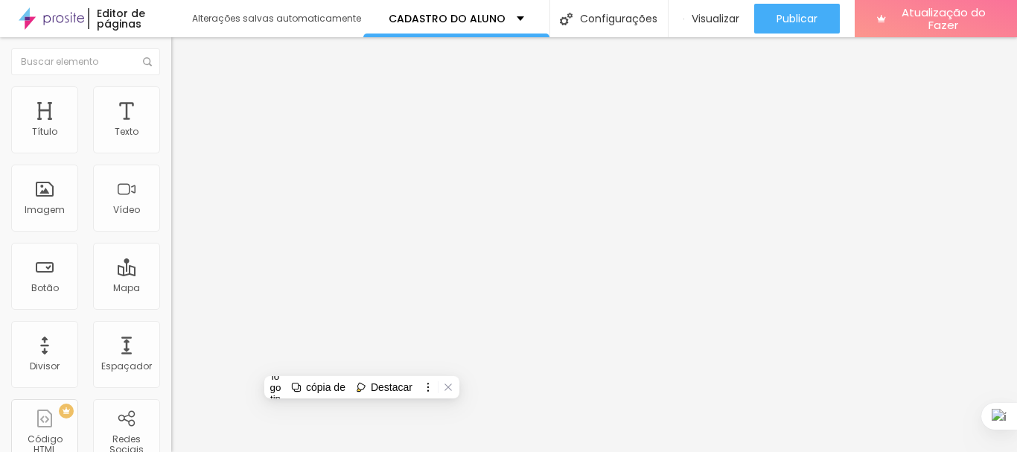
click at [171, 92] on img at bounding box center [177, 92] width 13 height 13
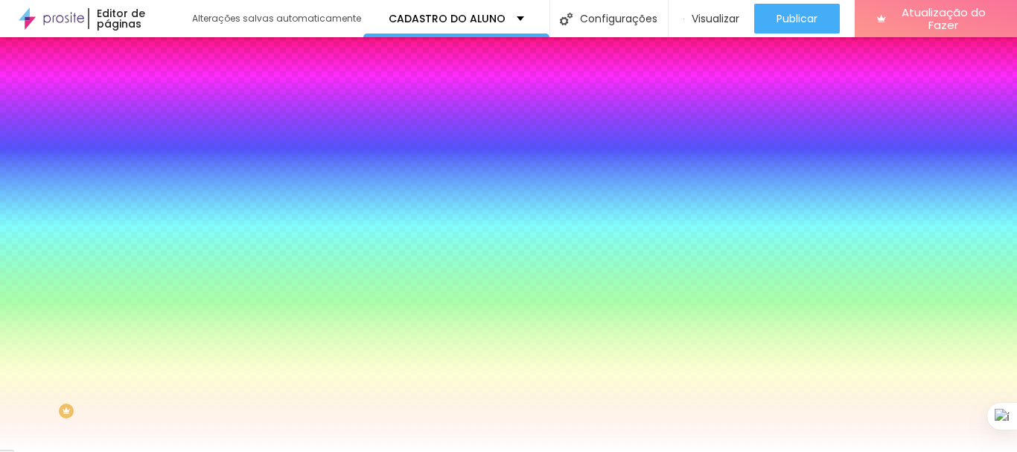
drag, startPoint x: 115, startPoint y: 272, endPoint x: 157, endPoint y: 266, distance: 43.0
click at [171, 217] on input "#FFFFFF" at bounding box center [260, 209] width 179 height 15
paste input "4B0303"
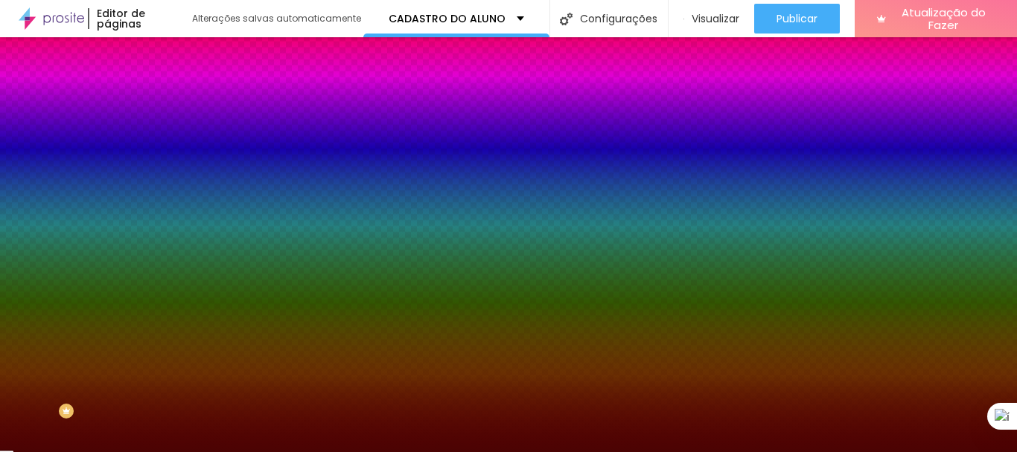
click at [182, 54] on img "button" at bounding box center [188, 54] width 12 height 12
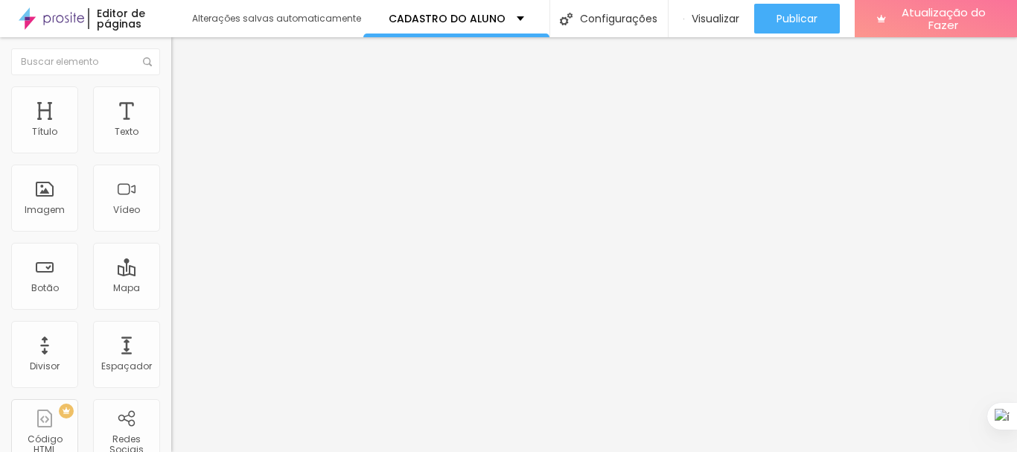
click at [171, 96] on li "Estilo" at bounding box center [256, 93] width 171 height 15
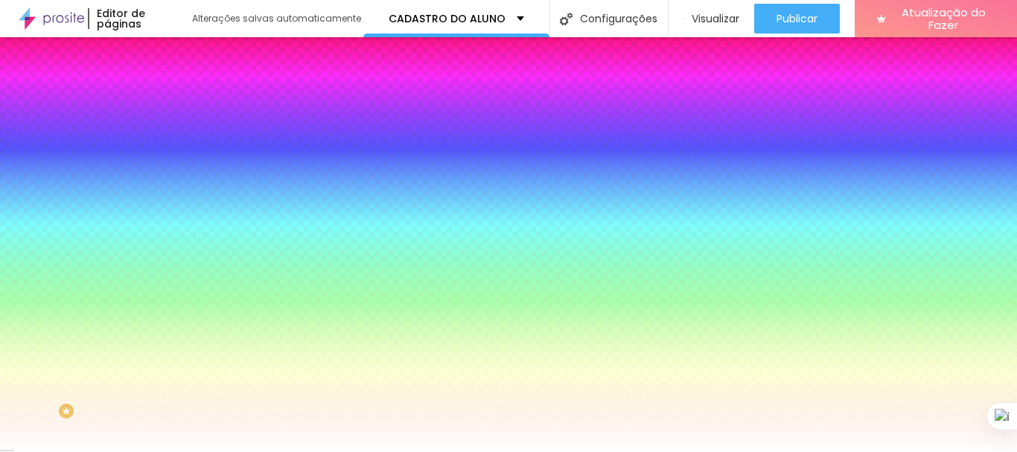
drag, startPoint x: 121, startPoint y: 275, endPoint x: 157, endPoint y: 268, distance: 37.1
click at [171, 217] on input "#FFFFFF" at bounding box center [260, 209] width 179 height 15
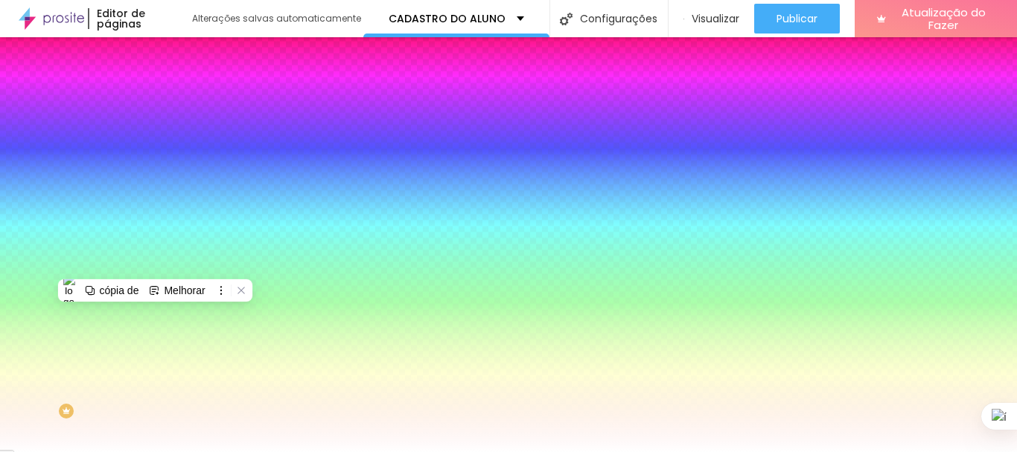
paste input "4B0303"
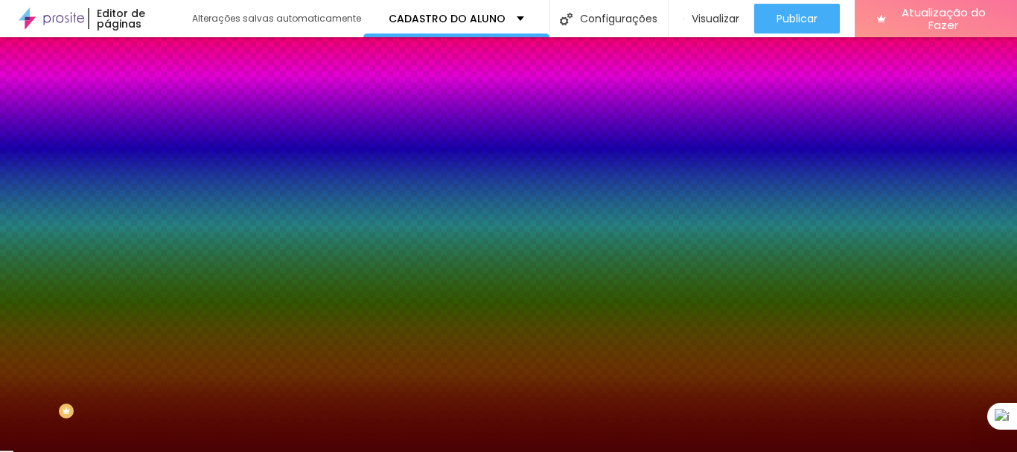
click at [171, 155] on font "Nenhum" at bounding box center [190, 148] width 39 height 13
click at [182, 52] on img "button" at bounding box center [188, 54] width 12 height 12
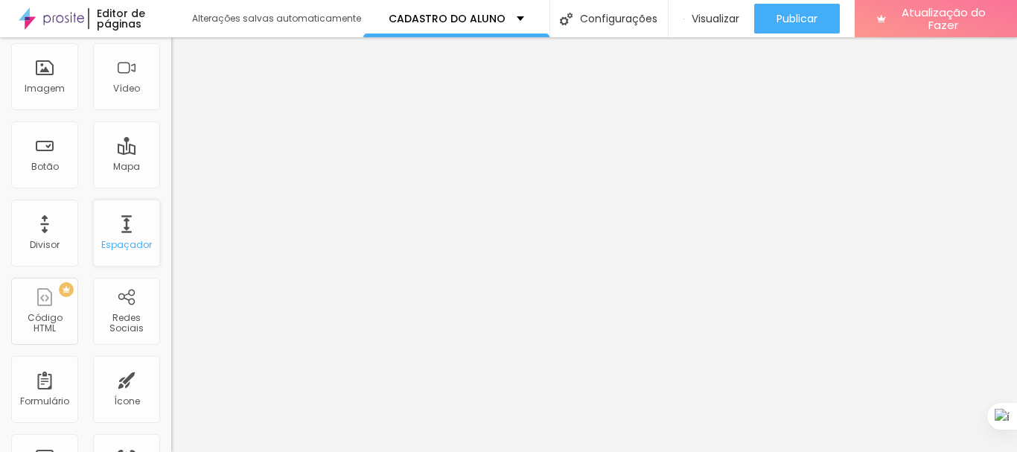
scroll to position [149, 0]
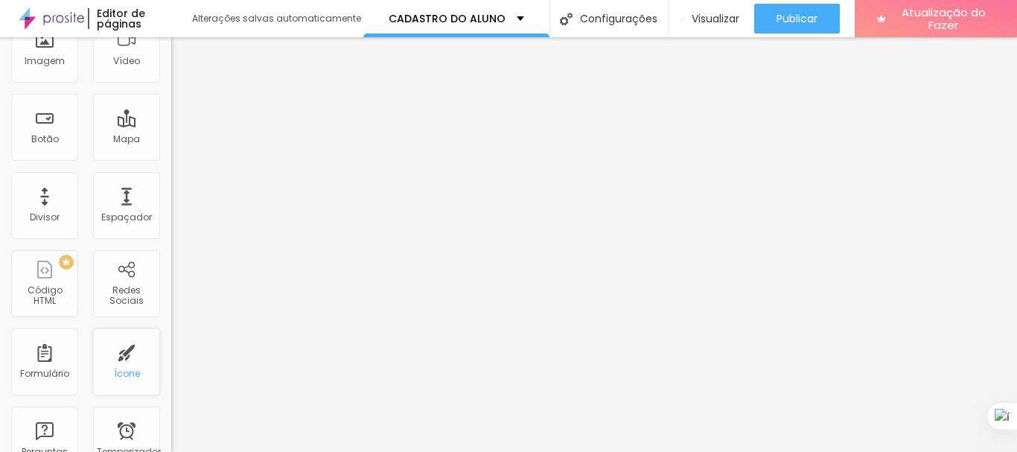
click at [119, 368] on font "Ícone" at bounding box center [127, 373] width 26 height 13
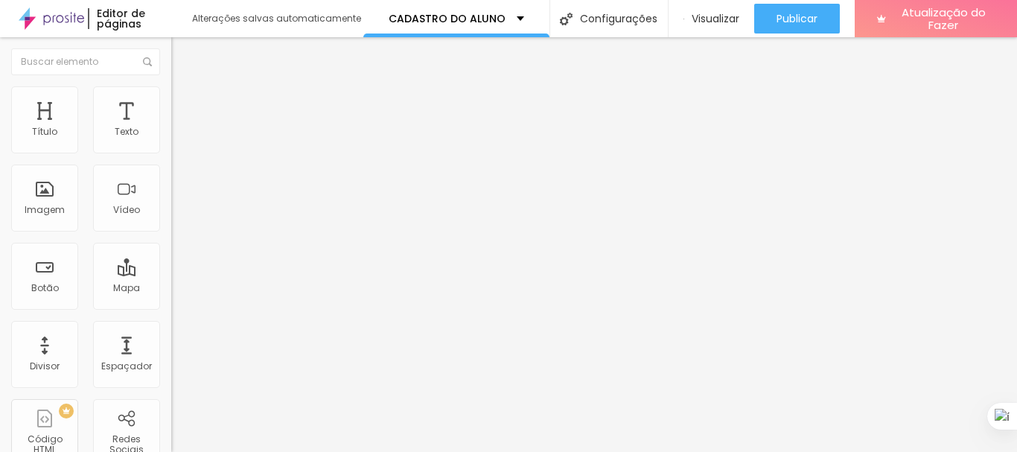
click at [189, 137] on font "Ícone de trocarte" at bounding box center [228, 130] width 78 height 13
click at [171, 87] on img at bounding box center [177, 92] width 13 height 13
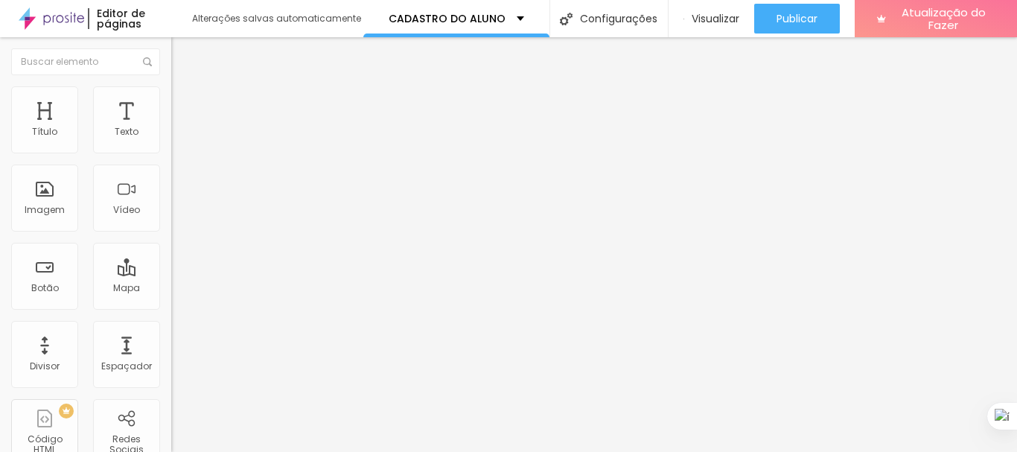
click at [177, 138] on icon "button" at bounding box center [181, 134] width 9 height 9
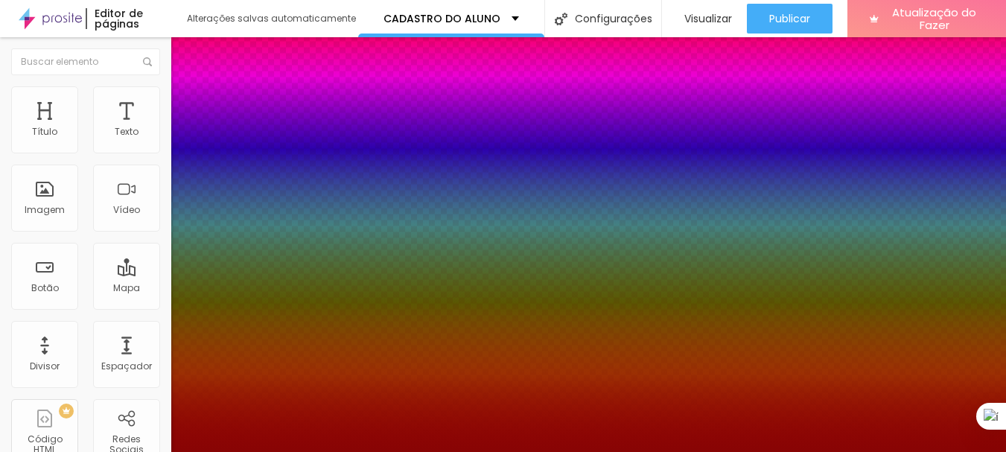
click at [492, 451] on div at bounding box center [503, 452] width 1006 height 0
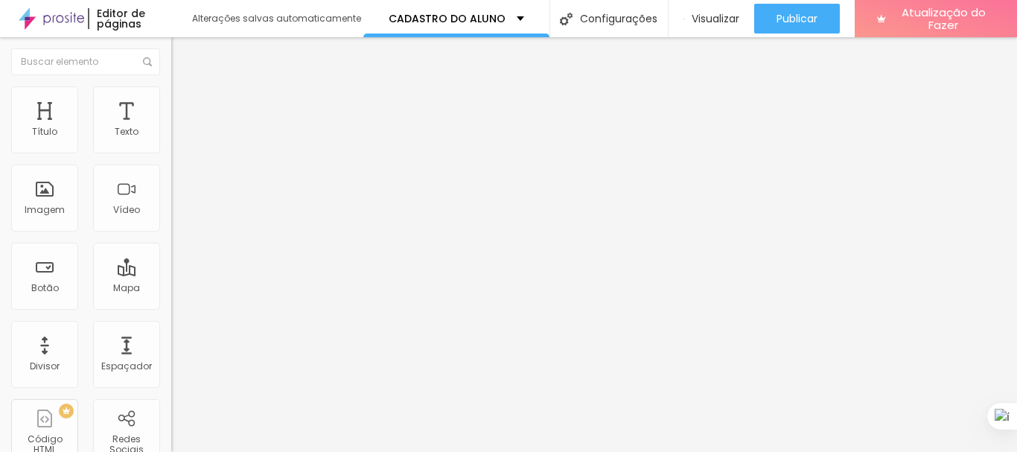
click at [185, 103] on font "Estilo" at bounding box center [196, 96] width 23 height 13
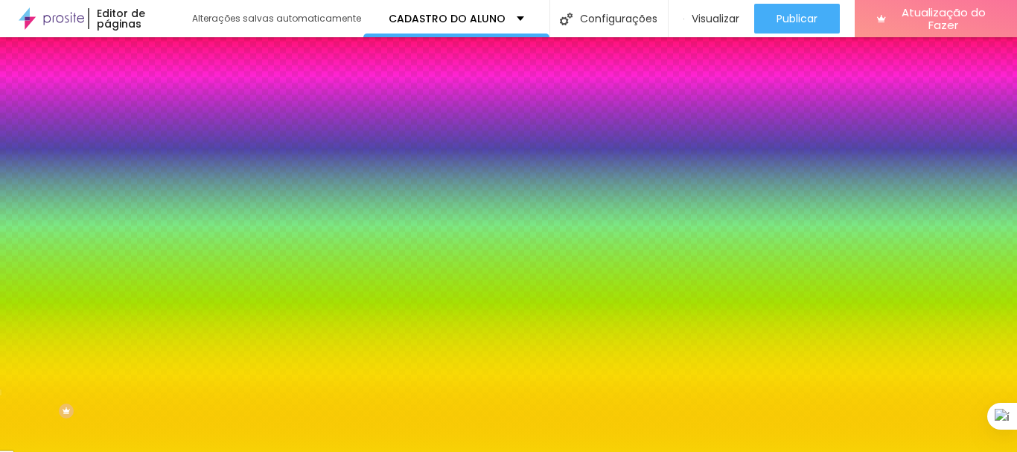
drag, startPoint x: 118, startPoint y: 150, endPoint x: 157, endPoint y: 143, distance: 40.0
click at [171, 143] on input "#F8D205" at bounding box center [260, 149] width 179 height 15
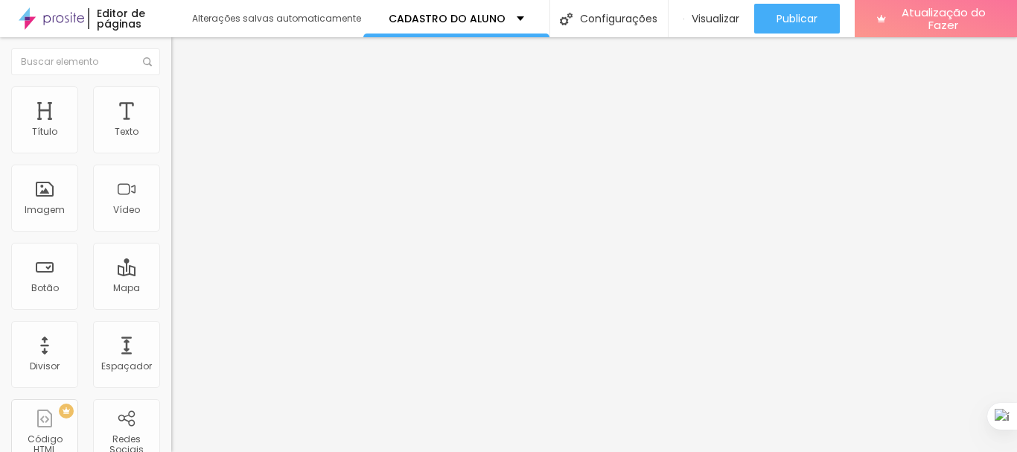
click at [171, 87] on img at bounding box center [177, 92] width 13 height 13
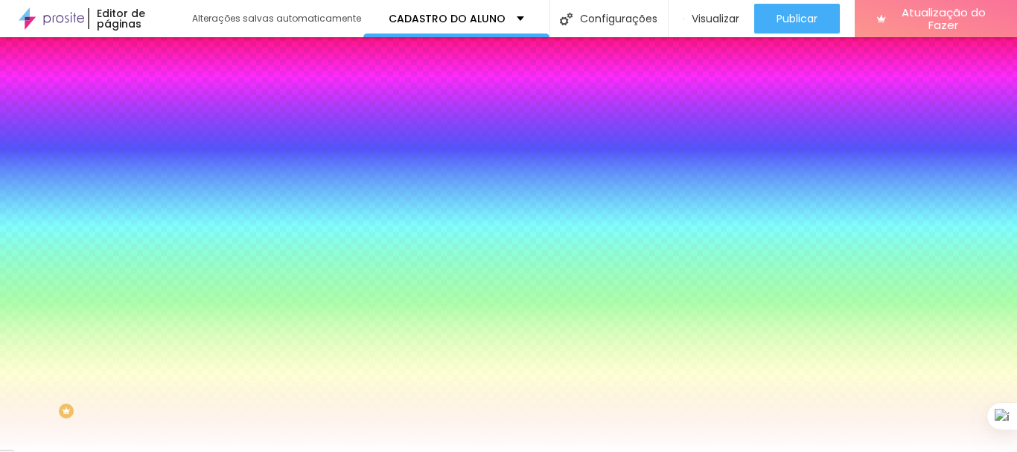
drag, startPoint x: 116, startPoint y: 146, endPoint x: 159, endPoint y: 143, distance: 42.5
click at [171, 143] on input "#000000" at bounding box center [260, 149] width 179 height 15
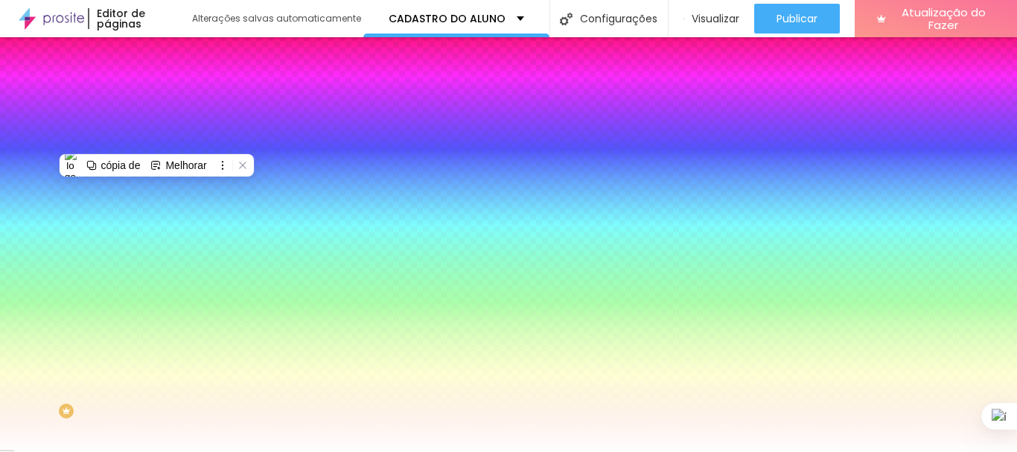
paste input "F8D205"
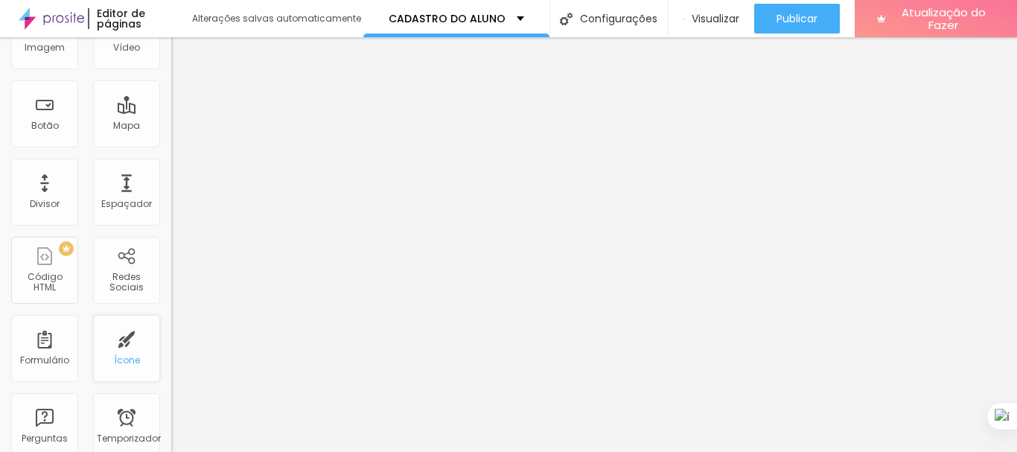
scroll to position [0, 0]
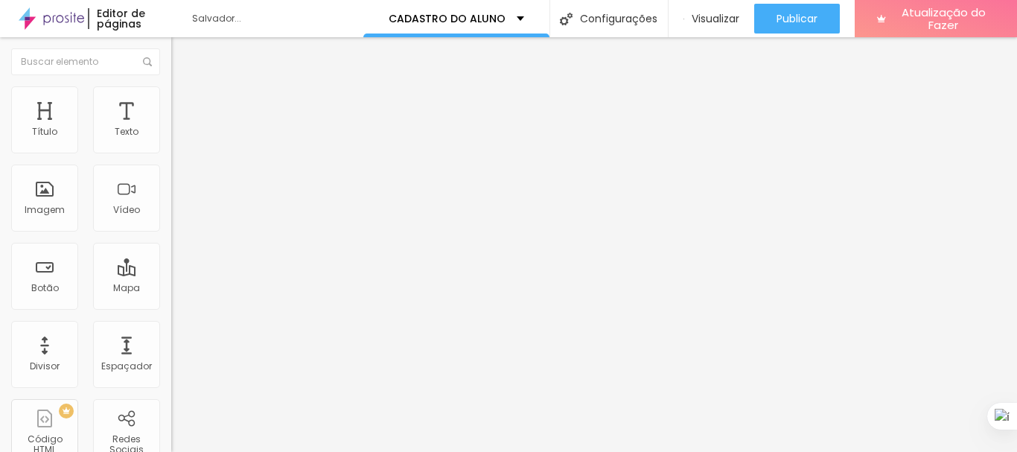
click at [189, 137] on font "Ícone de trocarte" at bounding box center [228, 130] width 78 height 13
click at [185, 103] on font "Estilo" at bounding box center [196, 96] width 23 height 13
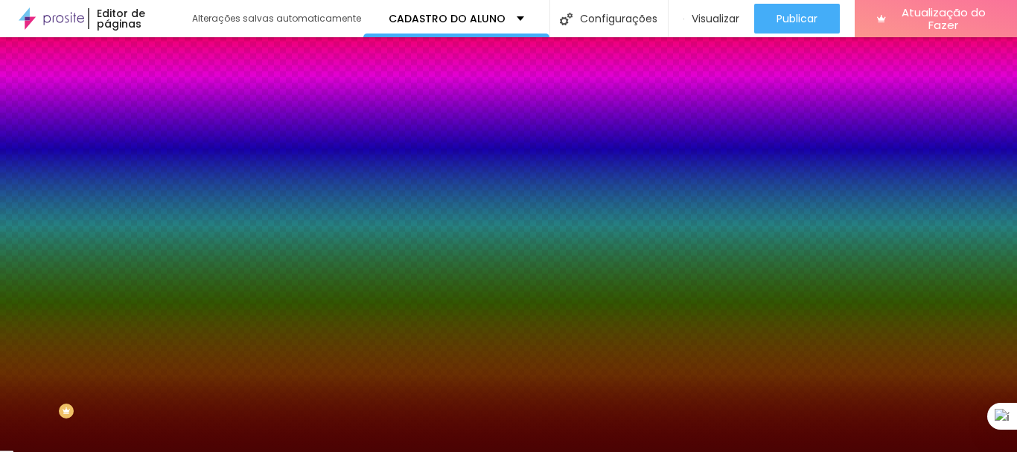
click at [182, 53] on img "button" at bounding box center [188, 54] width 12 height 12
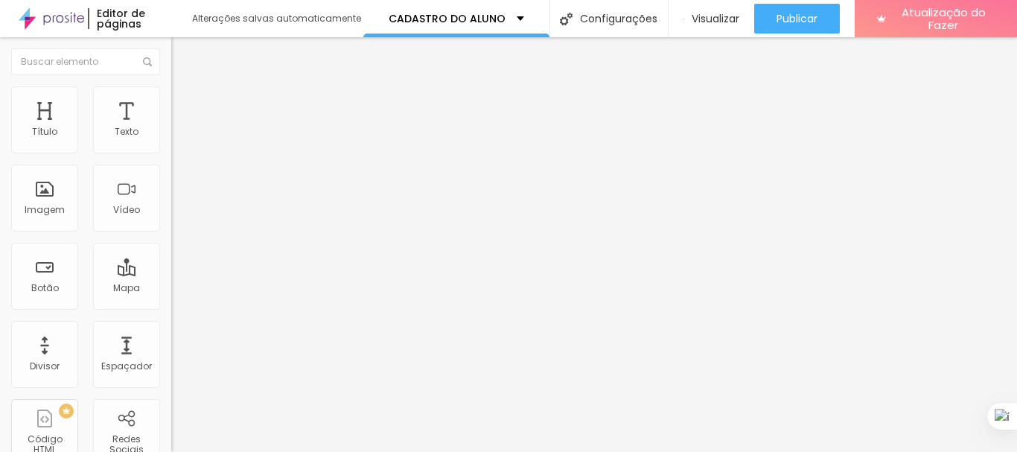
click at [189, 137] on font "Ícone de trocarte" at bounding box center [228, 130] width 78 height 13
click at [171, 98] on li "Estilo" at bounding box center [256, 93] width 171 height 15
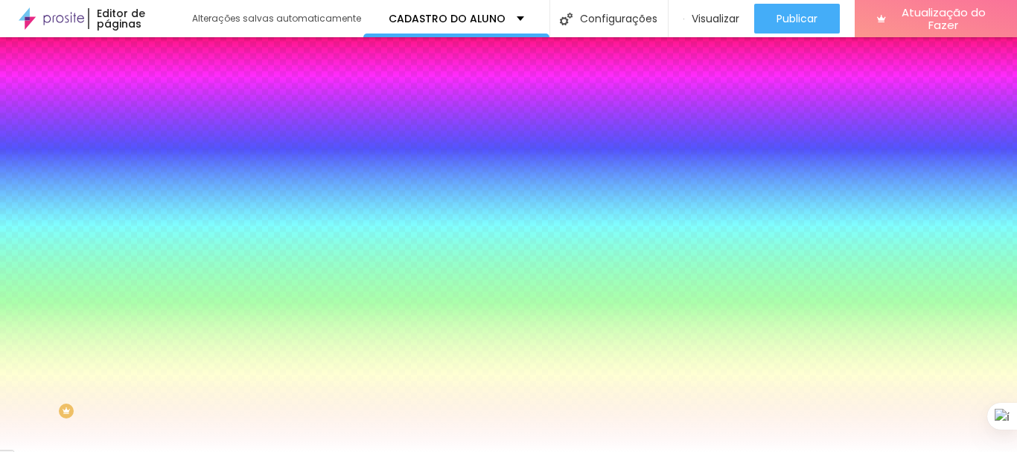
drag, startPoint x: 113, startPoint y: 144, endPoint x: 153, endPoint y: 147, distance: 40.3
click at [171, 147] on input "#000000" at bounding box center [260, 149] width 179 height 15
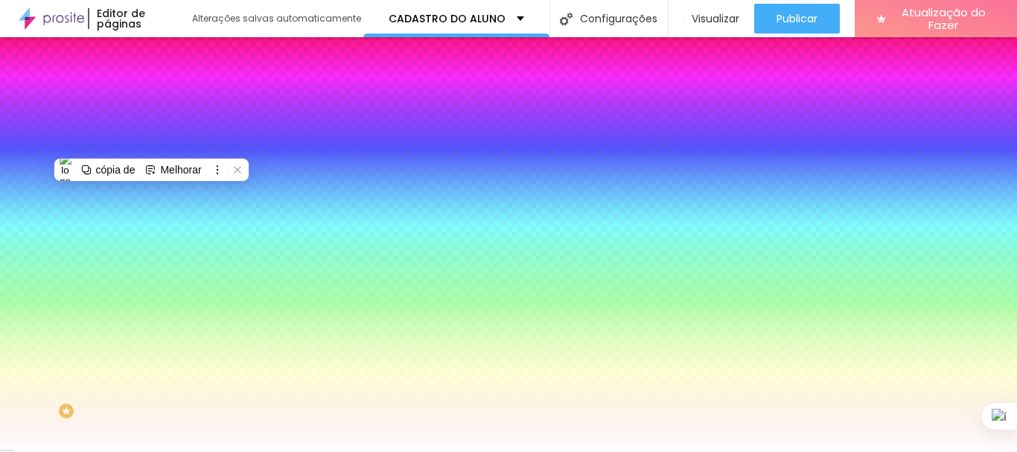
paste input "4B0303"
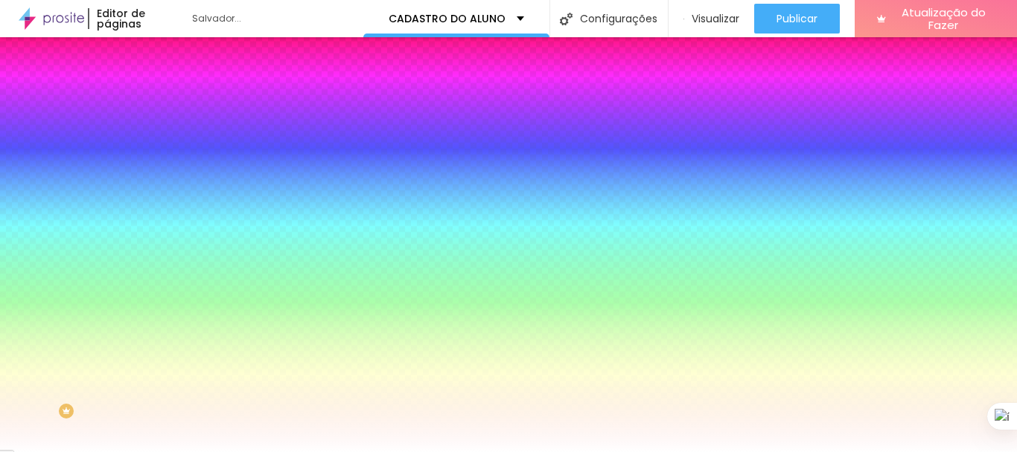
click at [171, 164] on div "Cor do ícone Voltar ao padrão #4B0303 Cor de fundo Voltar ao padrão #FFFFFF Bor…" at bounding box center [256, 282] width 171 height 333
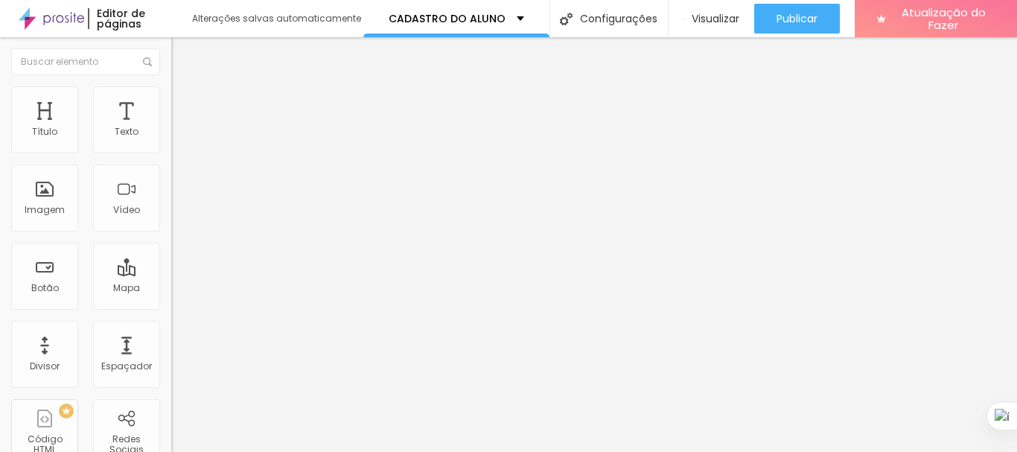
click at [182, 53] on img "button" at bounding box center [188, 54] width 12 height 12
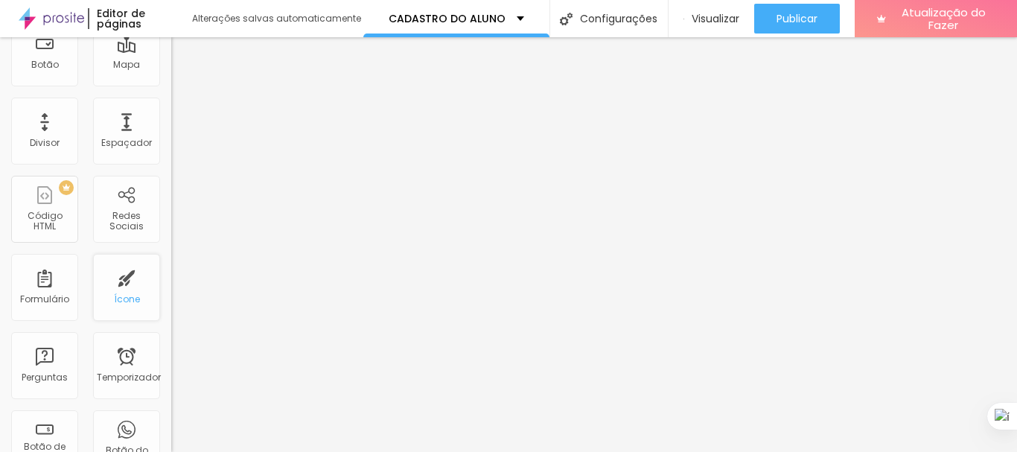
scroll to position [0, 0]
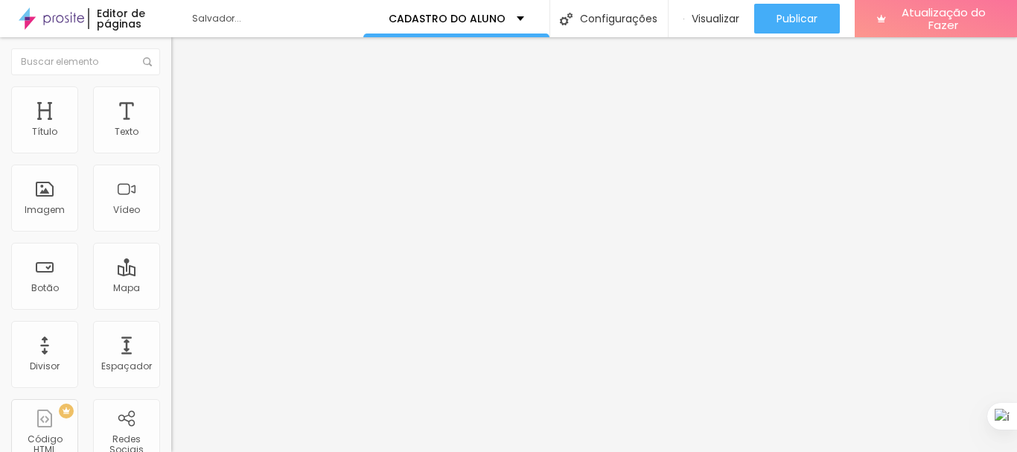
click at [189, 137] on font "Ícone de trocarte" at bounding box center [228, 130] width 78 height 13
click at [185, 101] on font "Estilo" at bounding box center [196, 96] width 23 height 13
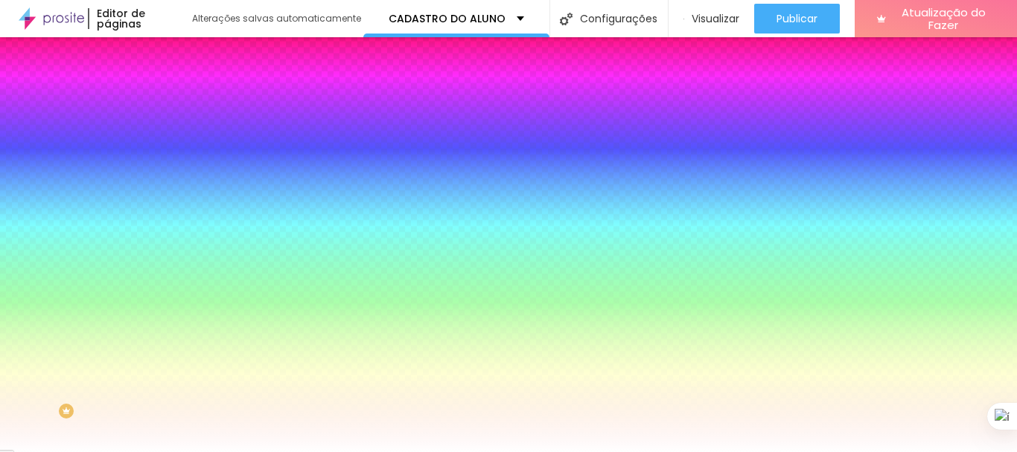
drag, startPoint x: 119, startPoint y: 150, endPoint x: 149, endPoint y: 147, distance: 30.0
click at [171, 147] on input "#000000" at bounding box center [260, 149] width 179 height 15
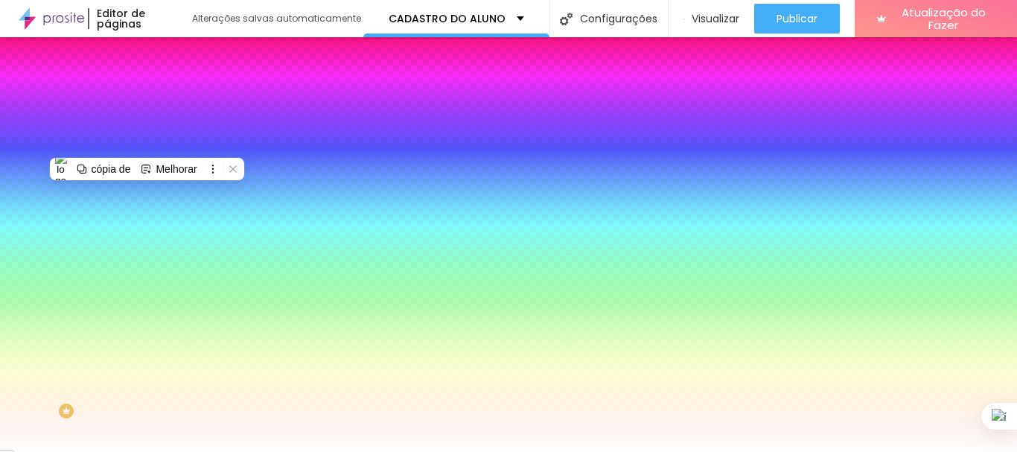
paste input "4B03"
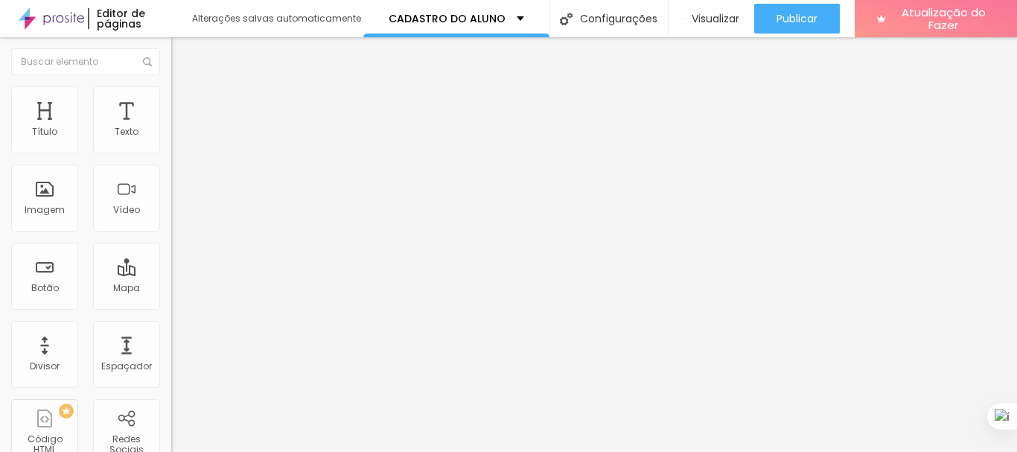
click at [185, 103] on font "Estilo" at bounding box center [196, 96] width 23 height 13
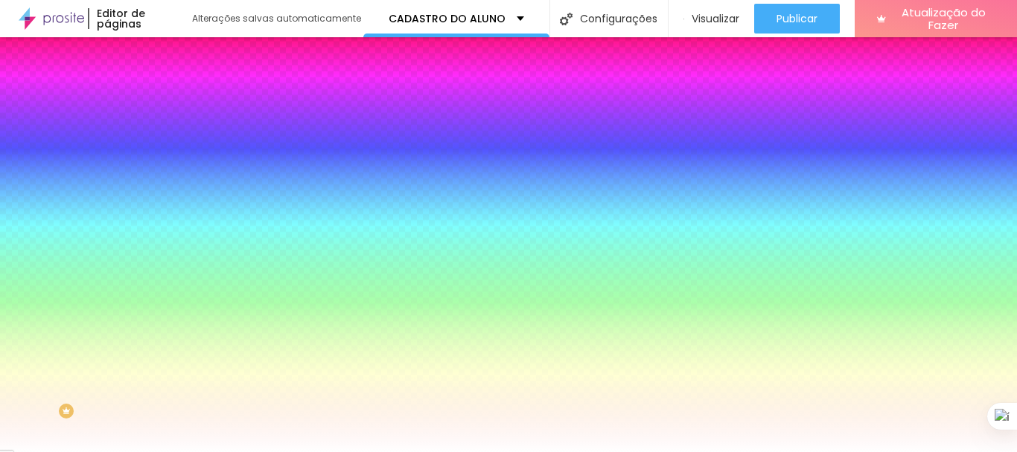
drag, startPoint x: 134, startPoint y: 265, endPoint x: 154, endPoint y: 271, distance: 21.0
click at [171, 217] on input "#FFFFFF" at bounding box center [260, 209] width 179 height 15
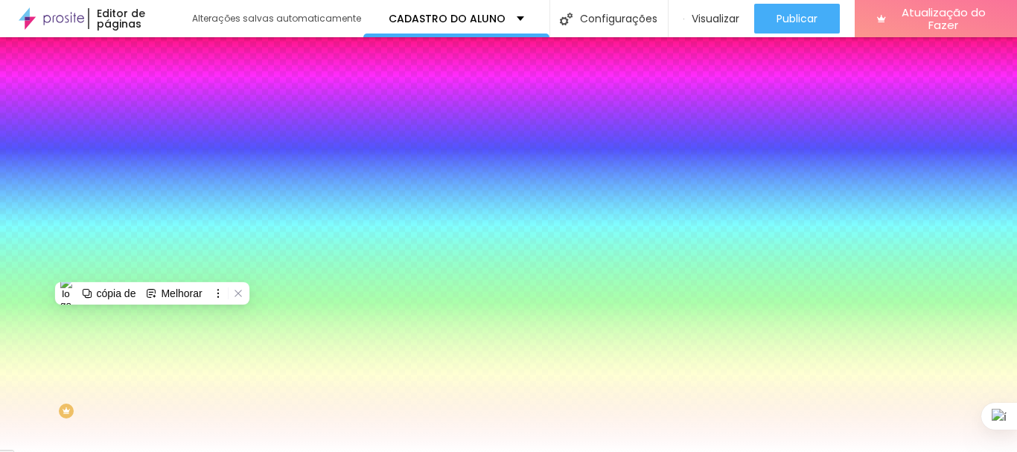
paste input "4B0303"
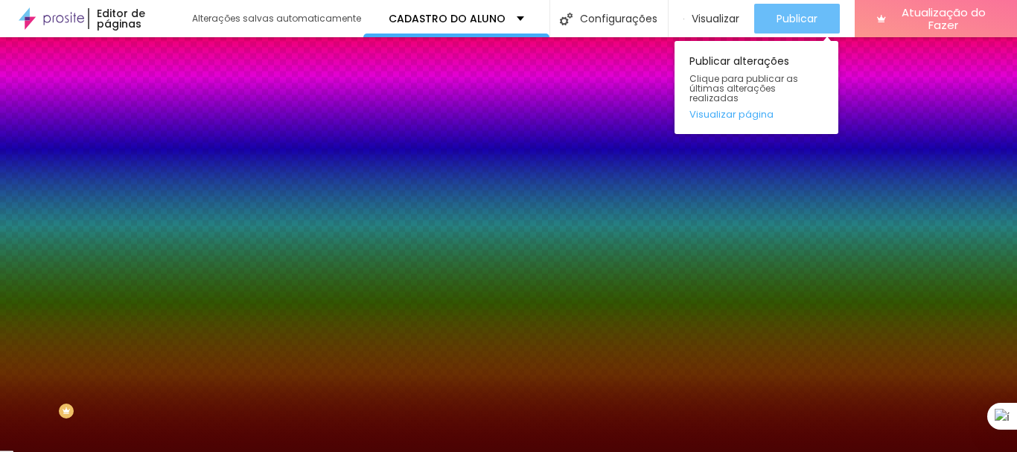
click at [778, 16] on font "Publicar" at bounding box center [796, 18] width 41 height 15
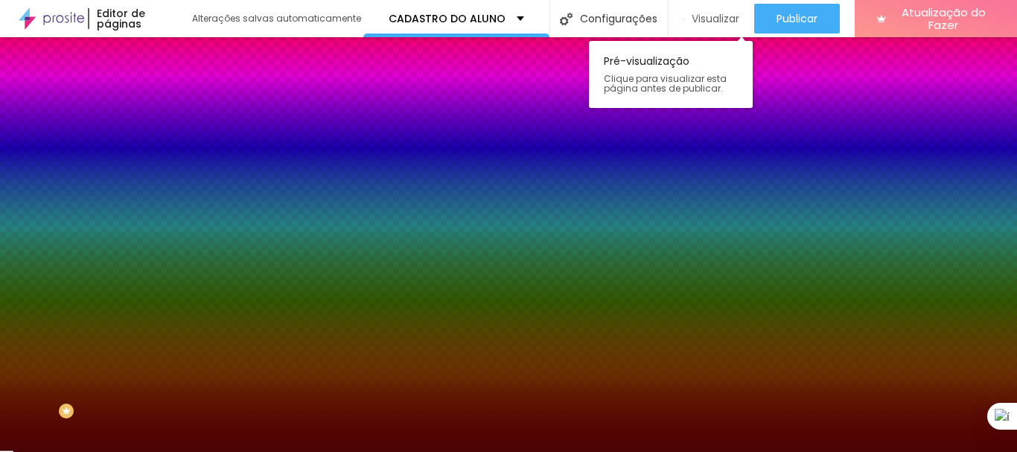
click at [724, 19] on font "Visualizar" at bounding box center [715, 18] width 48 height 15
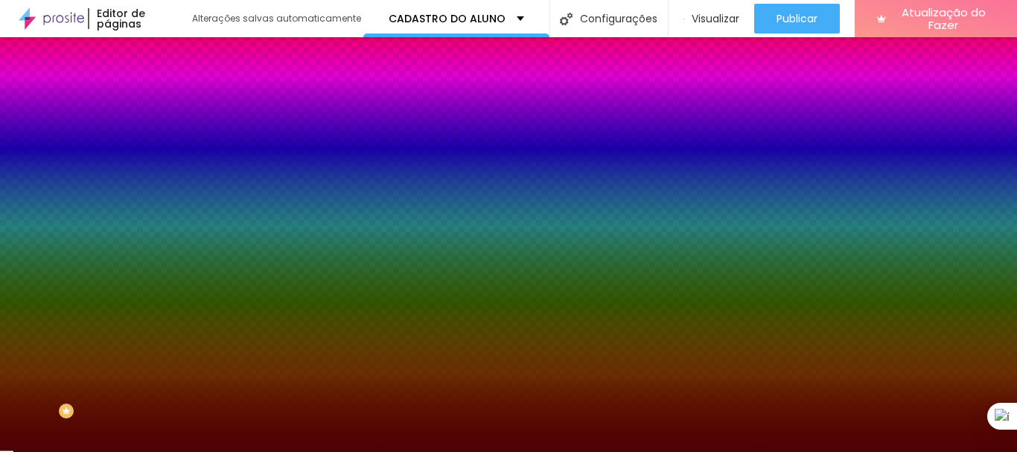
click at [171, 47] on button "Editar nulo" at bounding box center [256, 54] width 171 height 34
click at [171, 50] on button "Editar nulo" at bounding box center [256, 54] width 171 height 34
click at [182, 50] on img "button" at bounding box center [188, 54] width 12 height 12
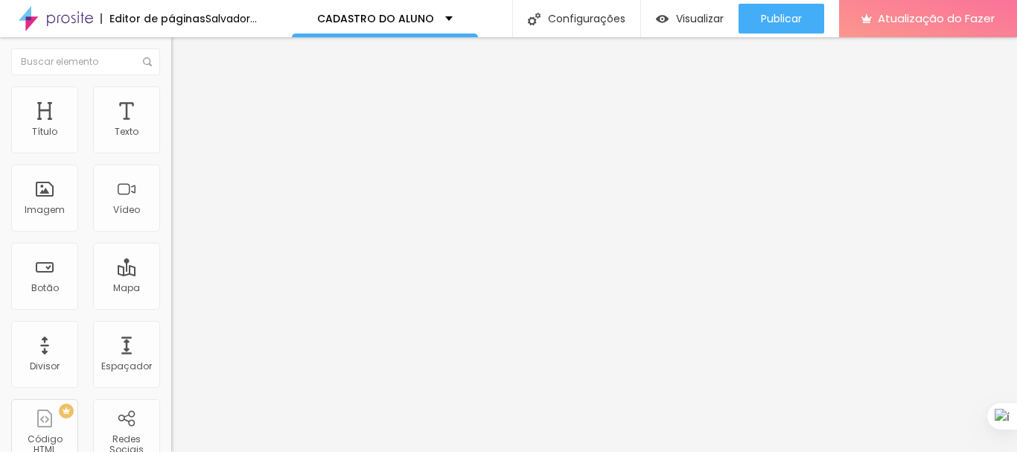
click at [180, 128] on font "Trocar imagem" at bounding box center [216, 121] width 72 height 13
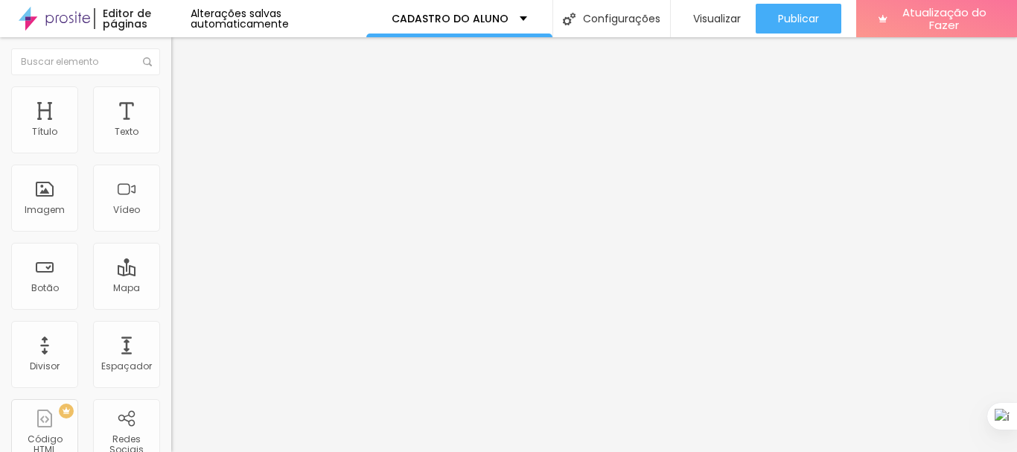
drag, startPoint x: 144, startPoint y: 197, endPoint x: 159, endPoint y: 196, distance: 15.6
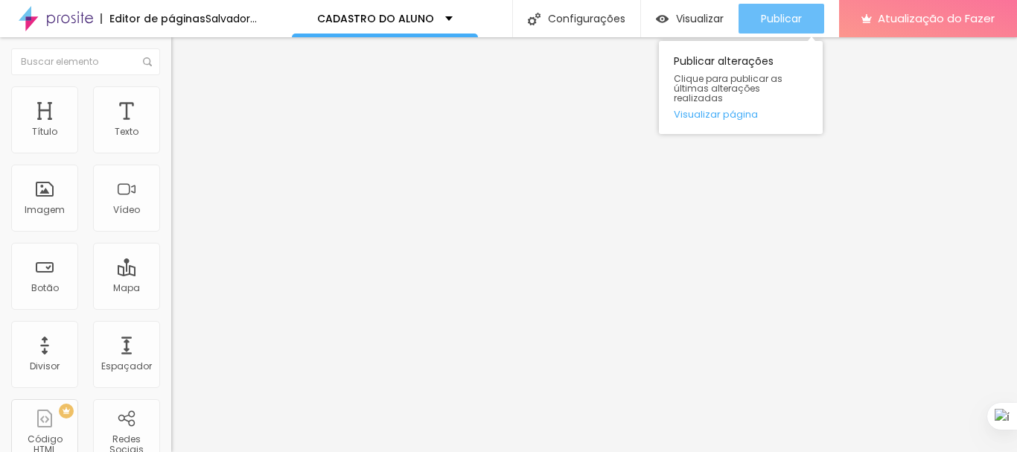
click at [802, 13] on font "Publicar" at bounding box center [781, 18] width 41 height 15
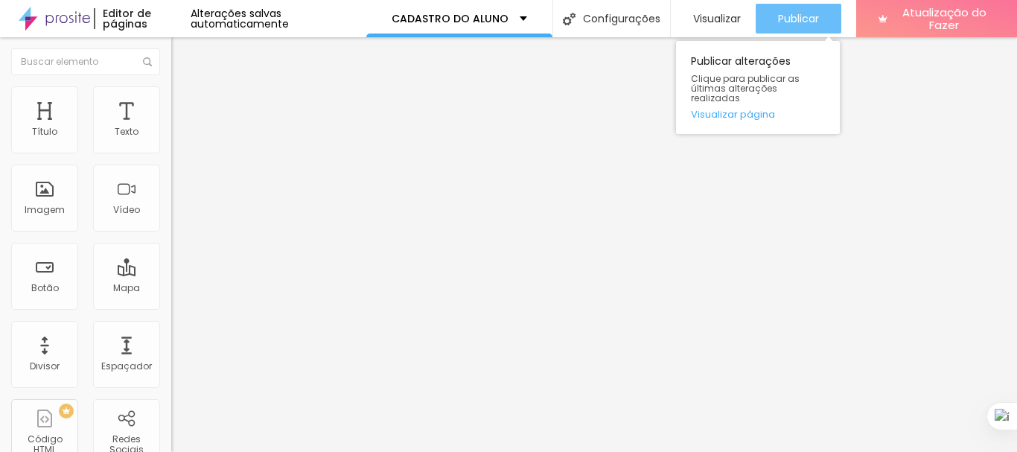
click at [803, 26] on div "Publicar" at bounding box center [798, 19] width 41 height 30
